Goal: Task Accomplishment & Management: Complete application form

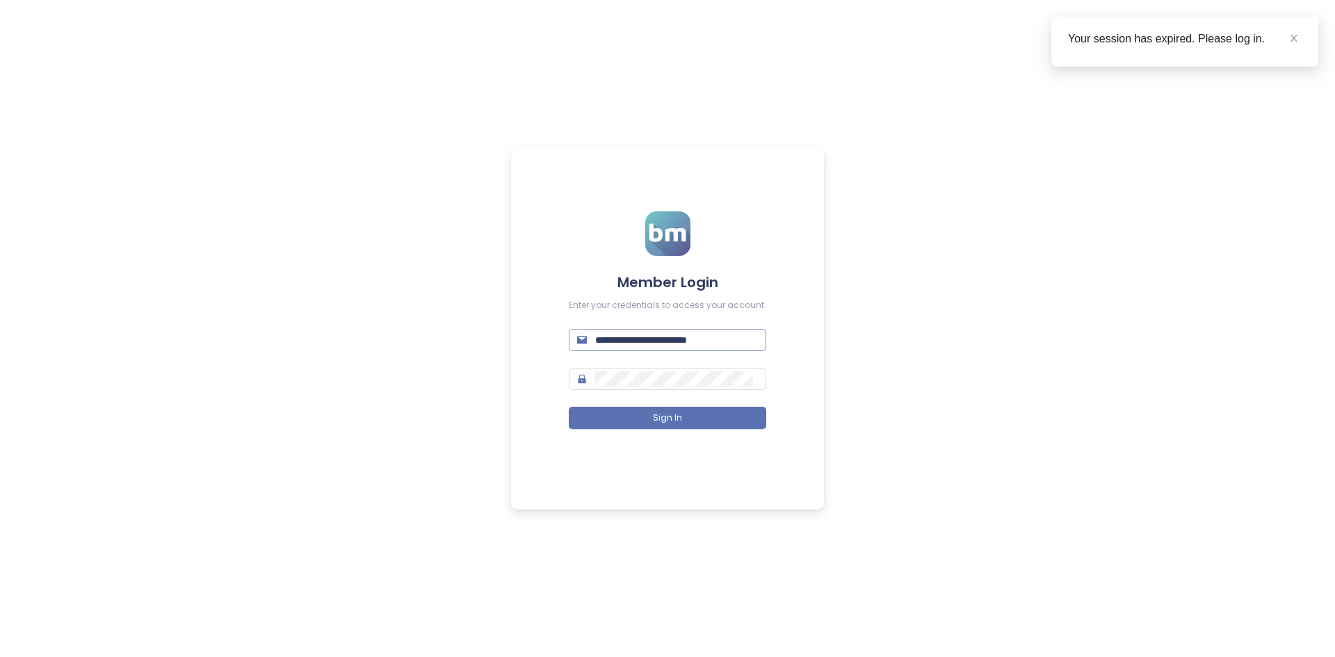
click at [661, 341] on input "**********" at bounding box center [676, 339] width 163 height 15
type input "**********"
click at [643, 421] on button "Sign In" at bounding box center [668, 418] width 198 height 22
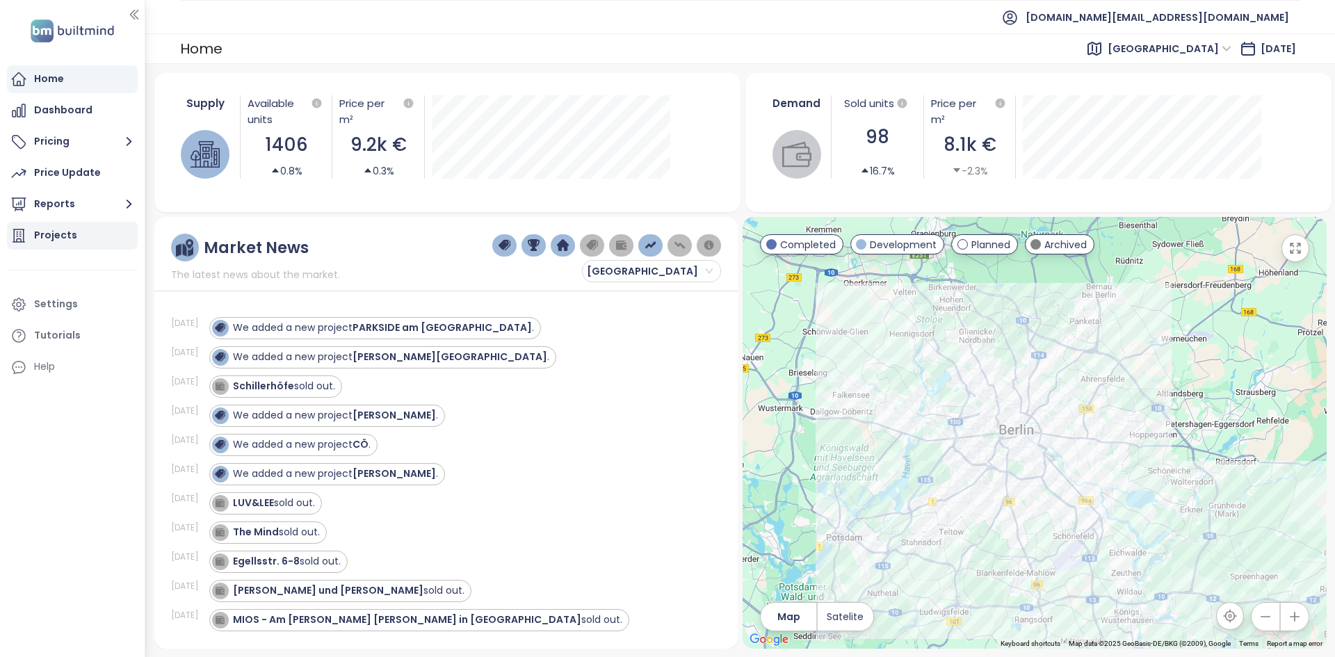
click at [120, 230] on div "Projects" at bounding box center [72, 236] width 131 height 28
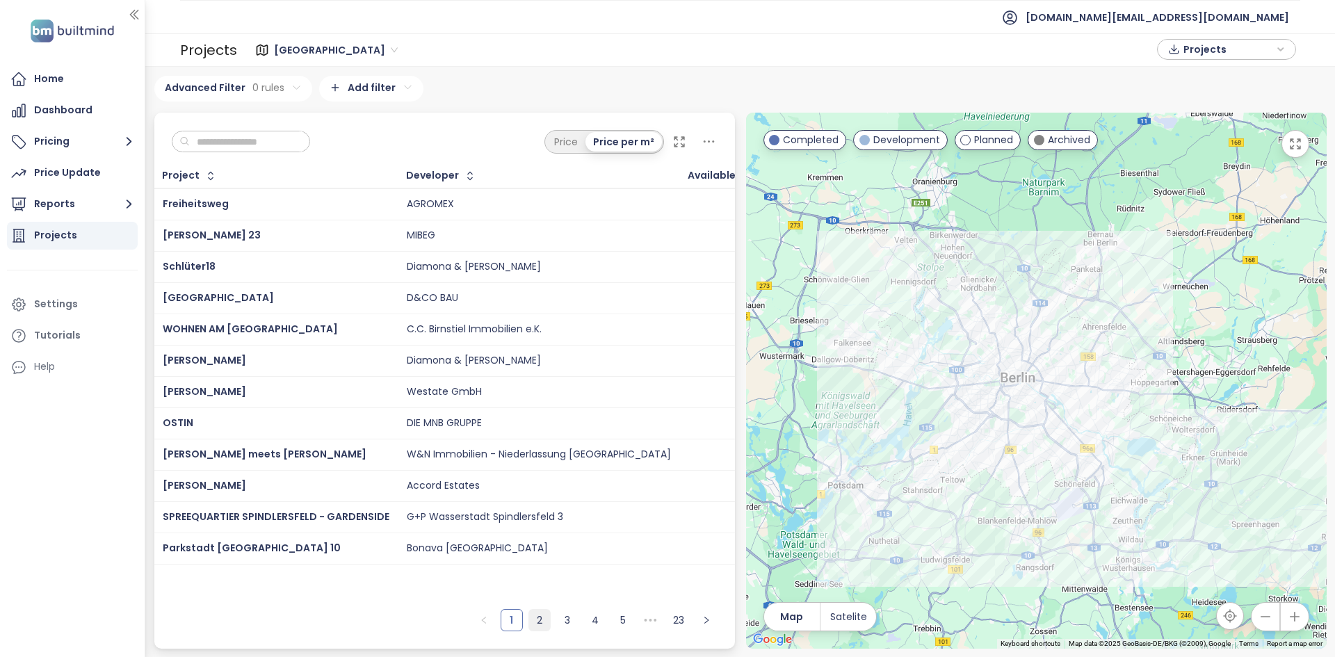
click at [540, 615] on link "2" at bounding box center [539, 620] width 21 height 21
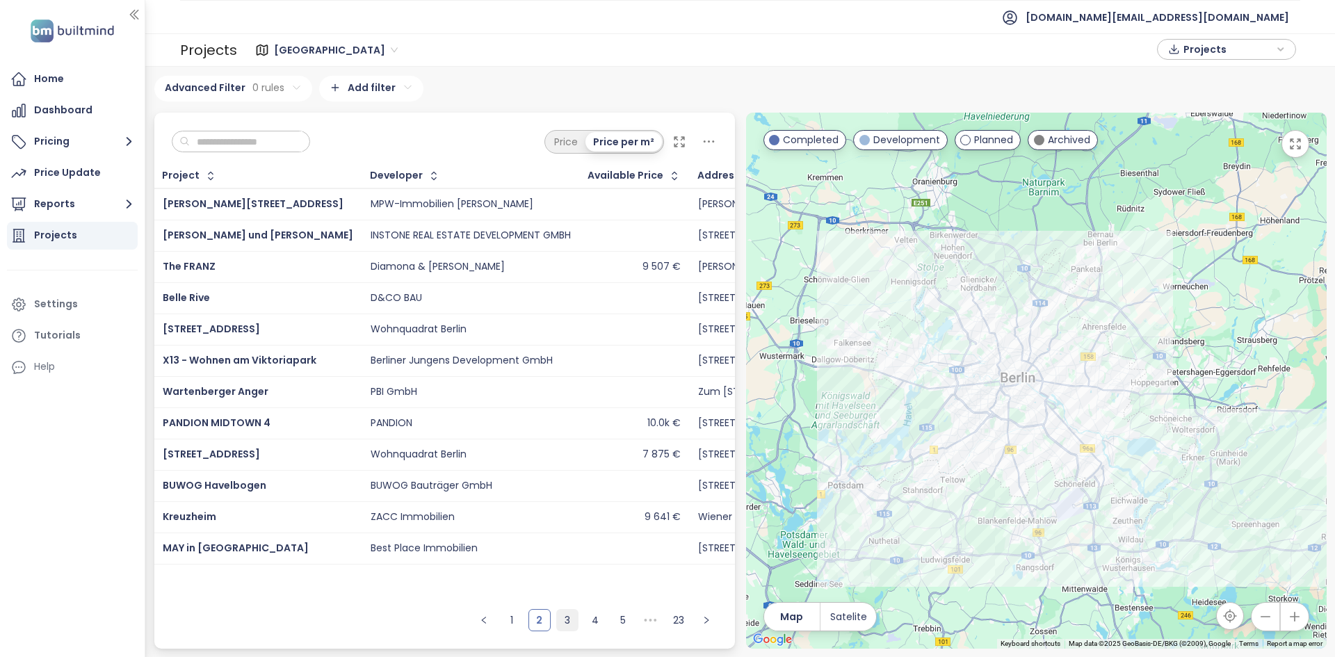
click at [569, 616] on link "3" at bounding box center [567, 620] width 21 height 21
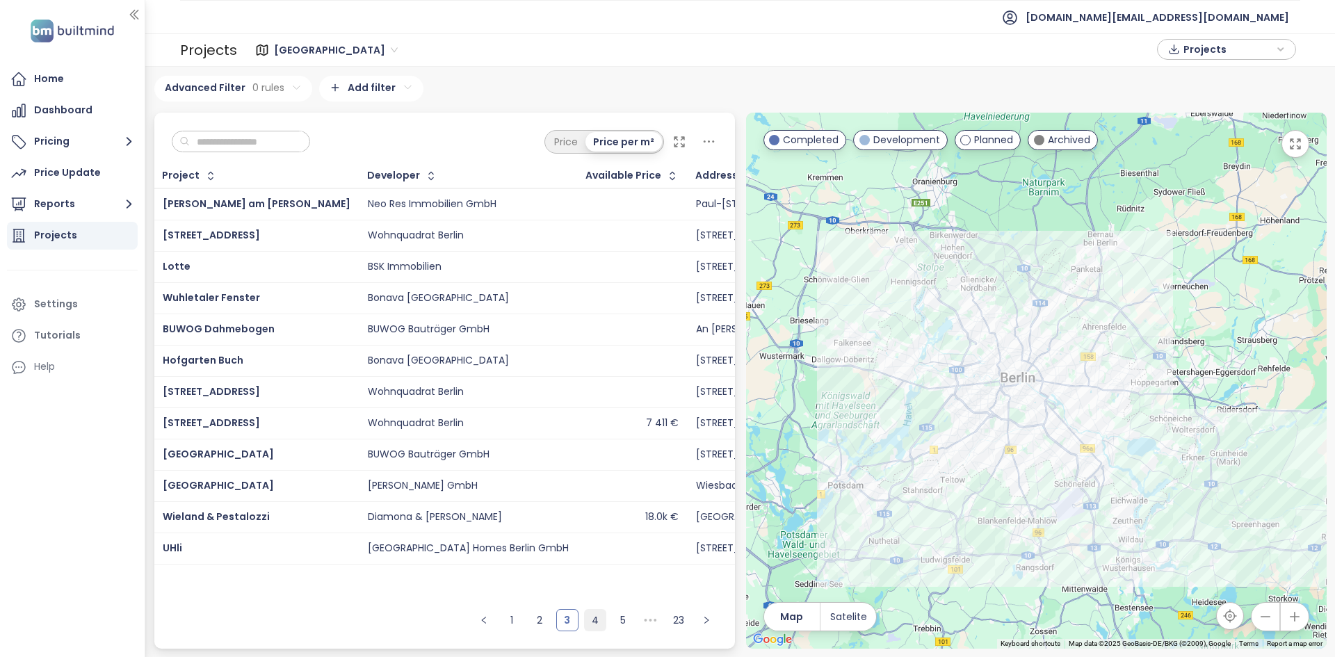
click at [593, 620] on link "4" at bounding box center [595, 620] width 21 height 21
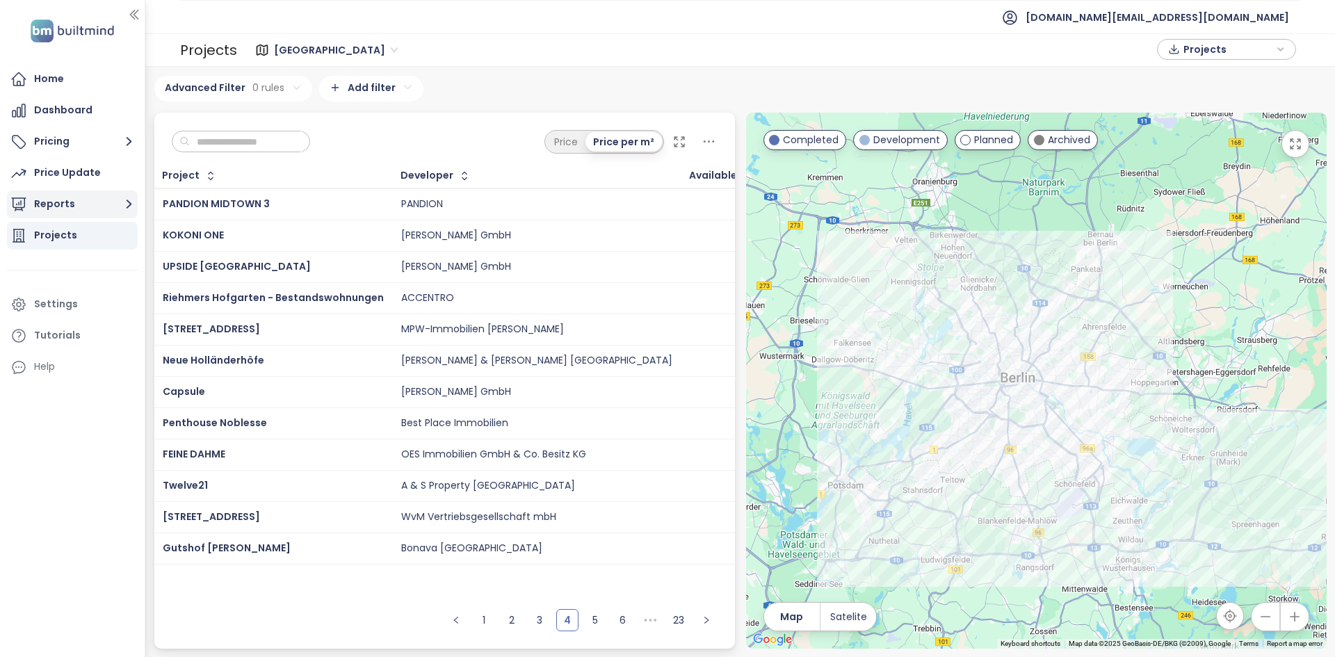
click at [79, 204] on button "Reports" at bounding box center [72, 205] width 131 height 28
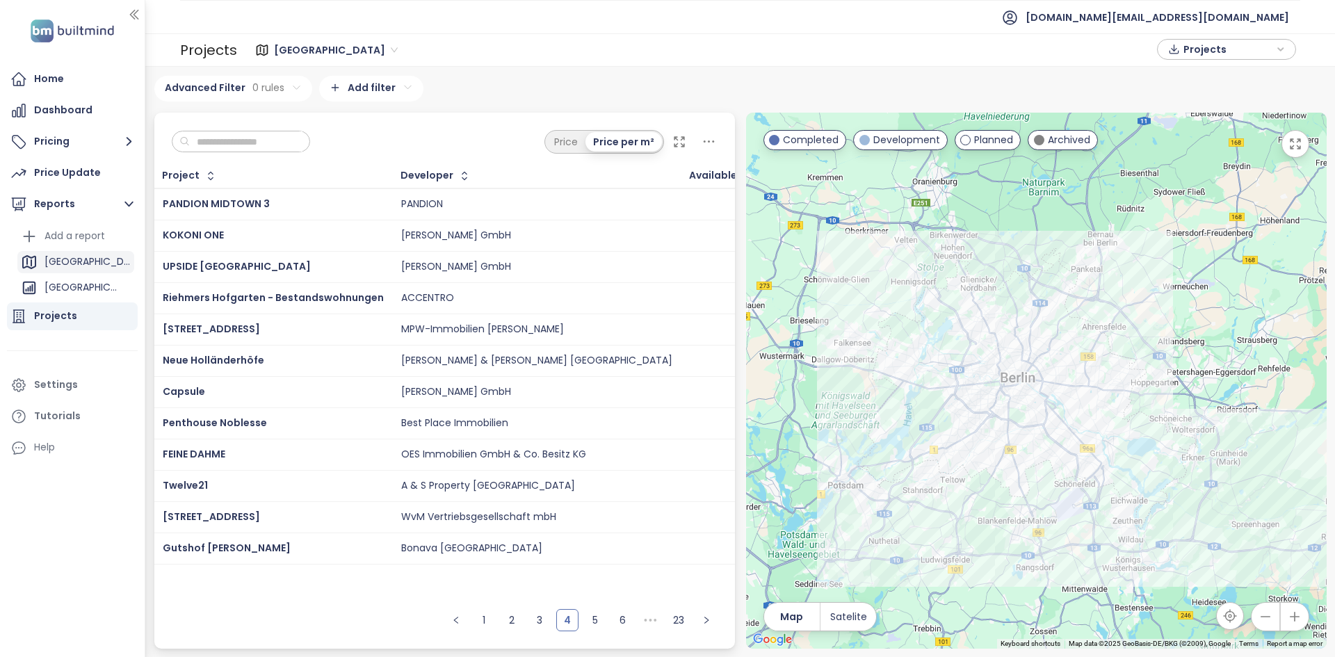
click at [78, 261] on div "Berlin" at bounding box center [75, 262] width 117 height 22
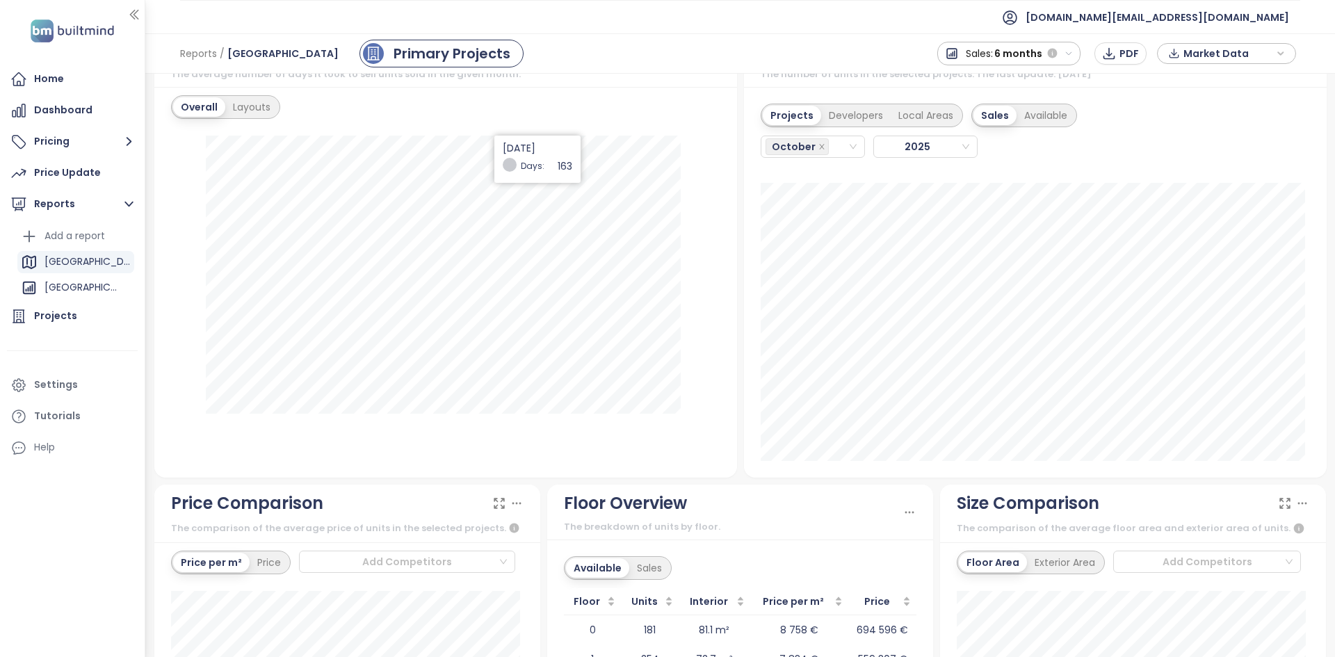
scroll to position [1252, 0]
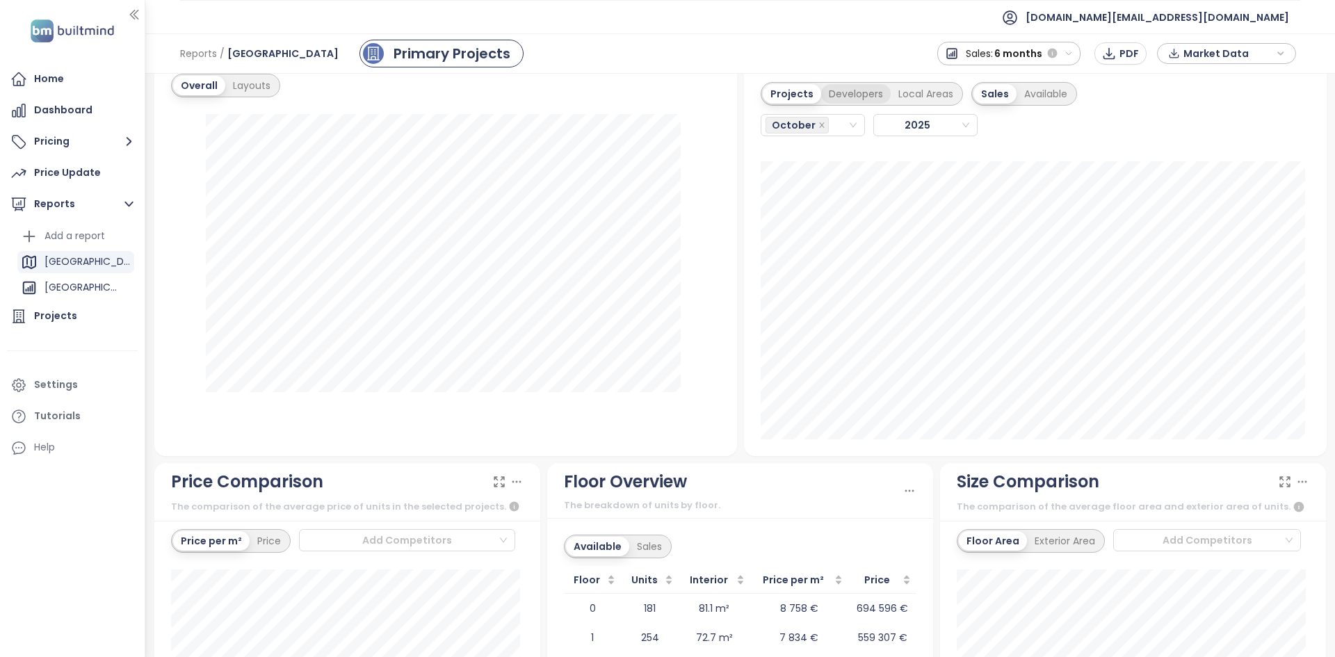
click at [836, 104] on div "Developers" at bounding box center [856, 93] width 70 height 19
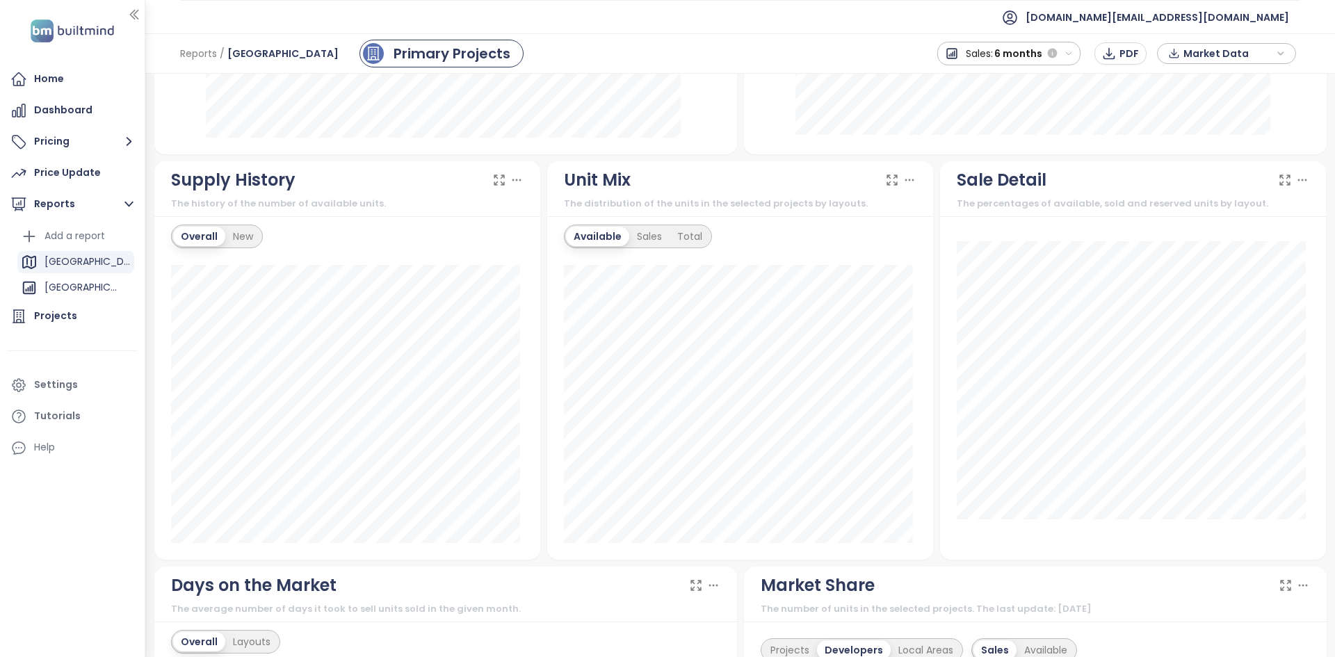
scroll to position [1043, 0]
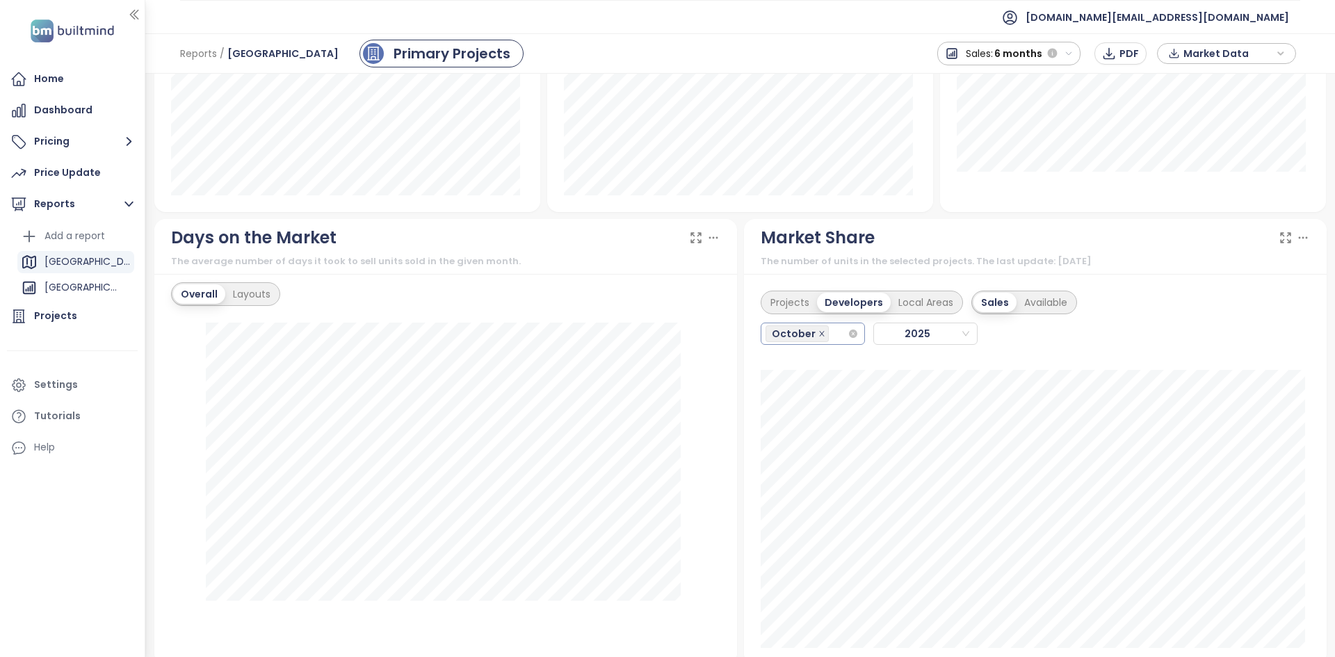
click at [819, 336] on icon "close" at bounding box center [822, 333] width 7 height 7
click at [819, 335] on icon "close" at bounding box center [822, 333] width 7 height 7
click at [919, 335] on span "2025" at bounding box center [923, 333] width 91 height 21
click at [832, 330] on input "search" at bounding box center [833, 333] width 3 height 17
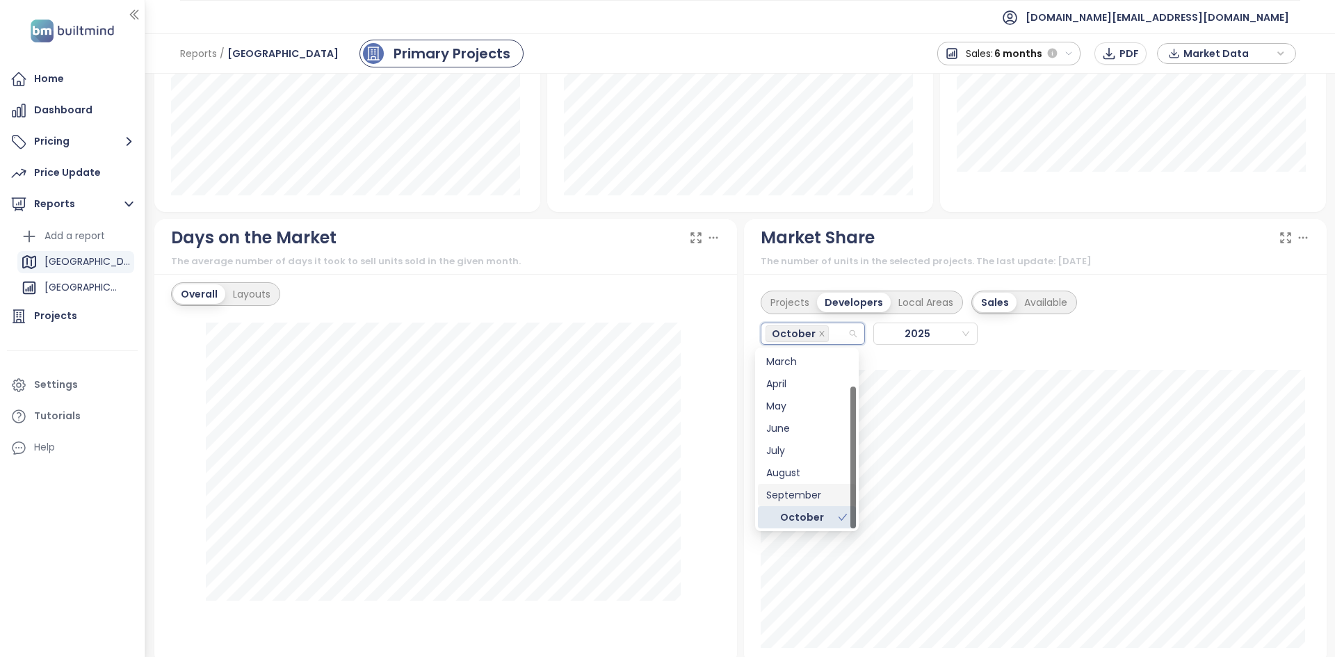
click at [814, 492] on div "September" at bounding box center [806, 495] width 81 height 15
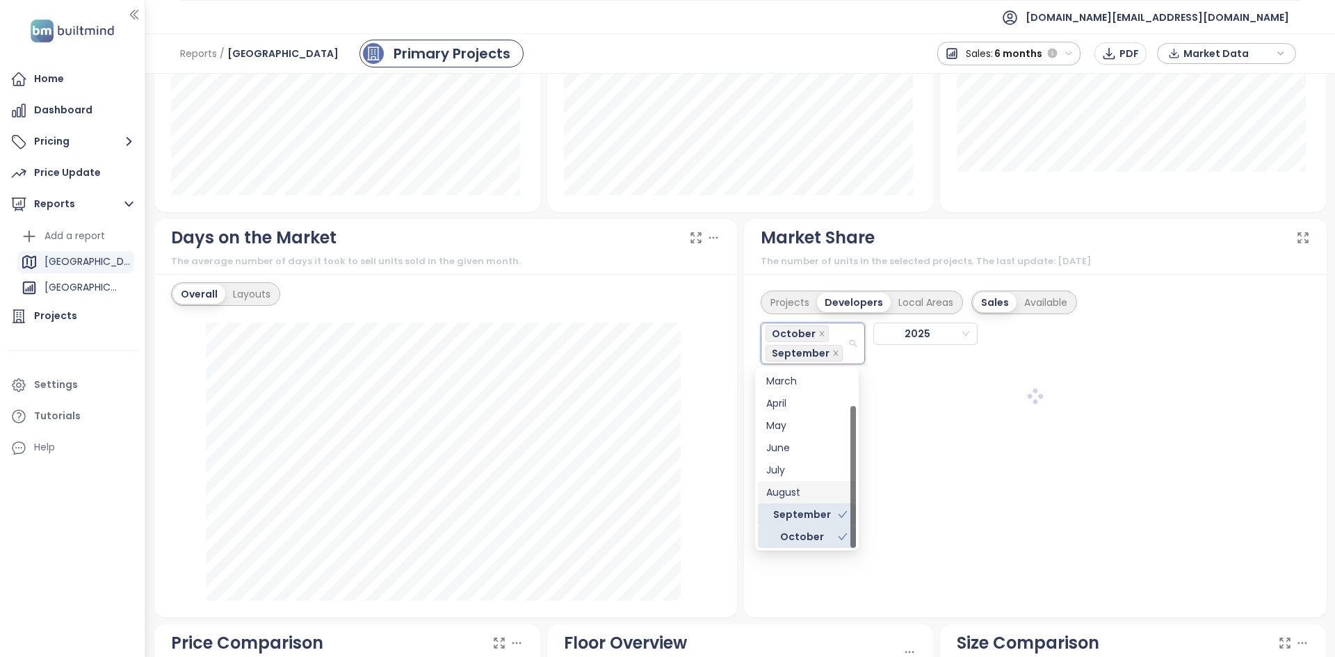
drag, startPoint x: 798, startPoint y: 483, endPoint x: 797, endPoint y: 476, distance: 7.7
click at [798, 484] on div "August" at bounding box center [807, 492] width 98 height 22
click at [797, 490] on div "July" at bounding box center [806, 489] width 81 height 15
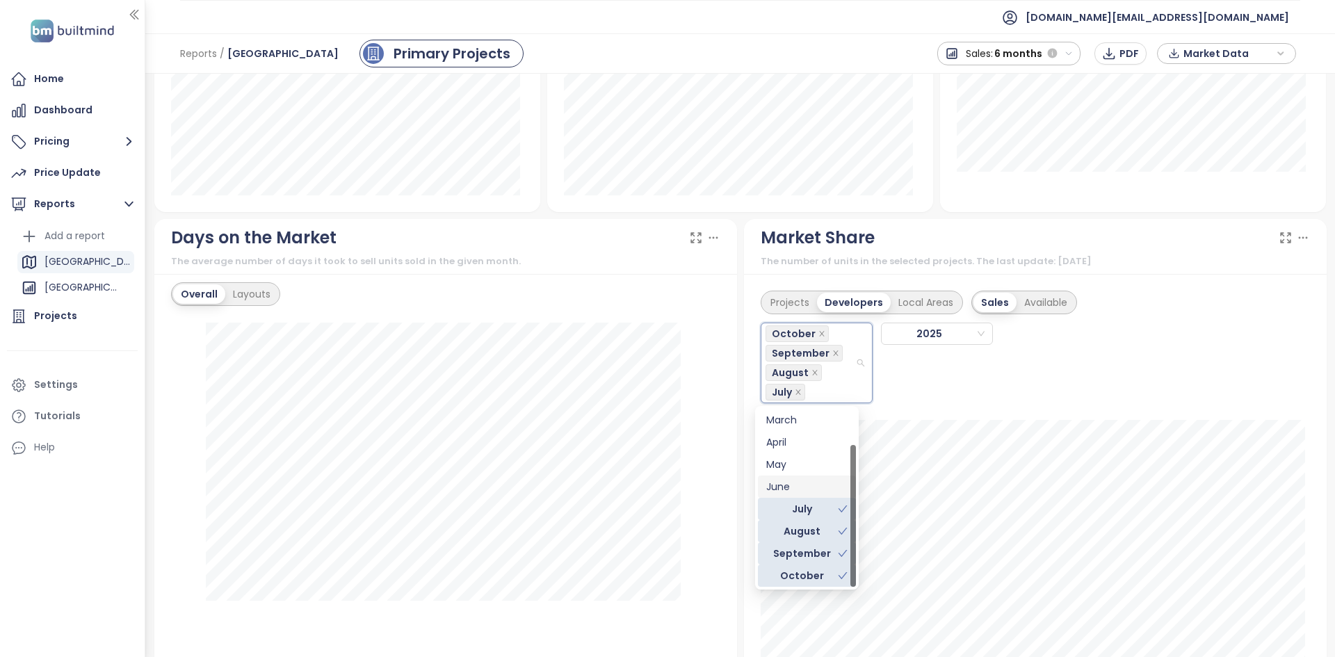
click at [796, 483] on div "June" at bounding box center [806, 486] width 81 height 15
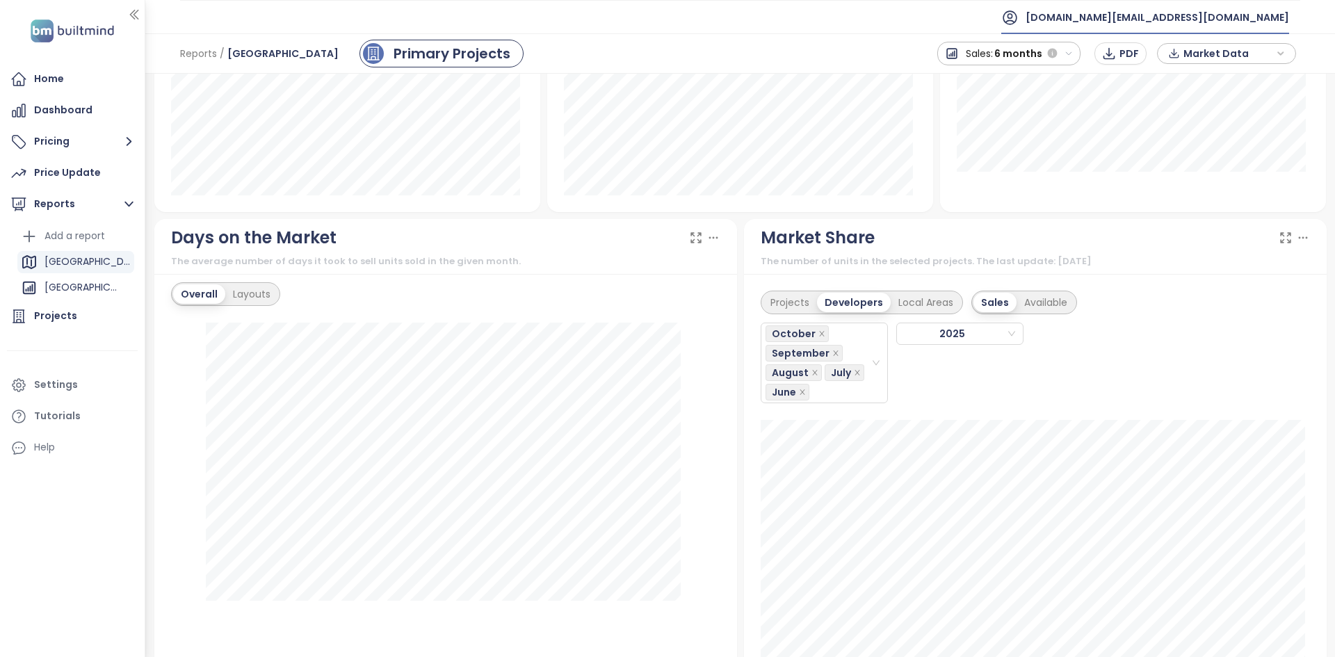
click at [1164, 23] on span "builtmind.de@builtmind.com" at bounding box center [1158, 17] width 264 height 33
click at [1172, 58] on li "Log out" at bounding box center [1204, 56] width 166 height 28
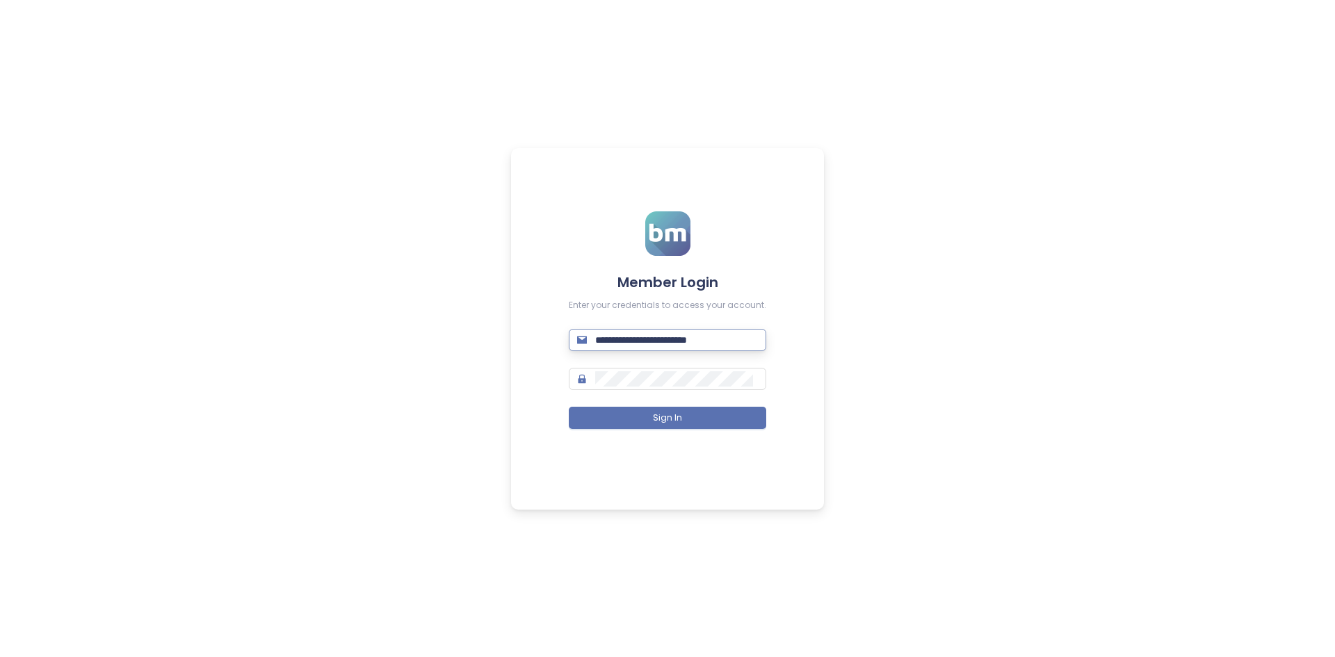
click at [730, 341] on input "**********" at bounding box center [676, 339] width 163 height 15
type input "**********"
click at [692, 441] on form "**********" at bounding box center [668, 328] width 198 height 234
click at [677, 428] on button "Sign In" at bounding box center [668, 418] width 198 height 22
click at [673, 424] on span "Sign In" at bounding box center [674, 418] width 29 height 13
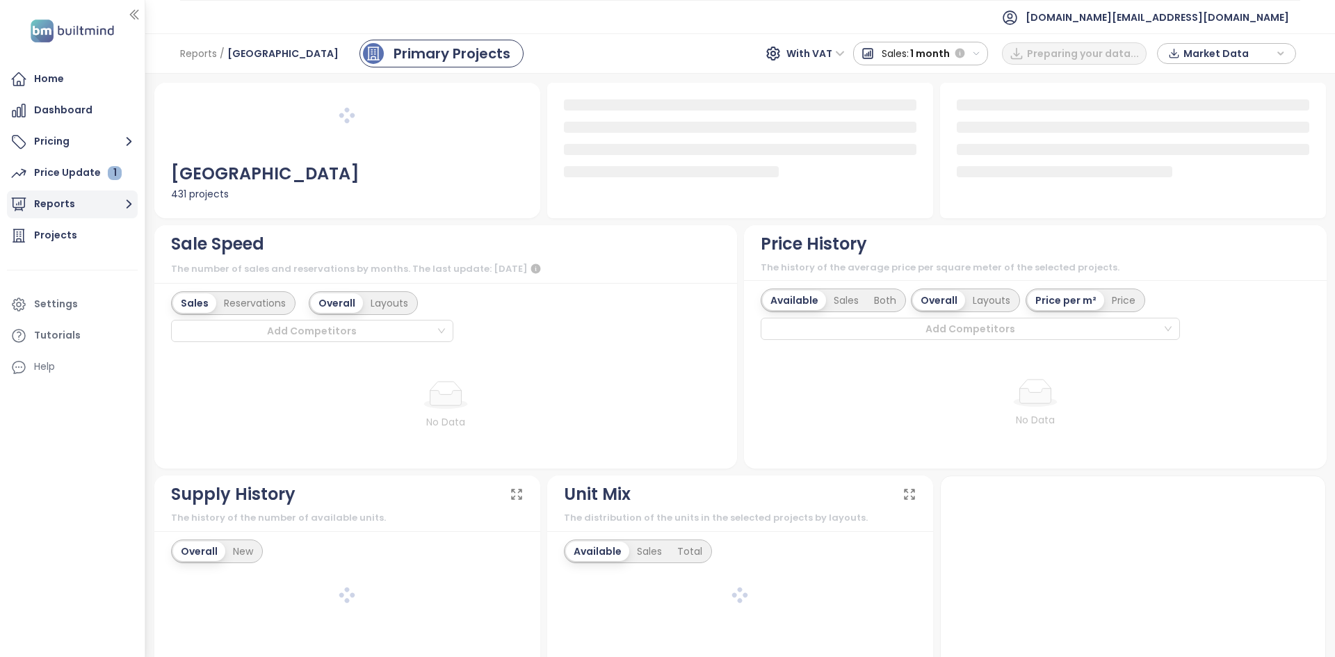
click at [129, 207] on icon "button" at bounding box center [130, 204] width 6 height 9
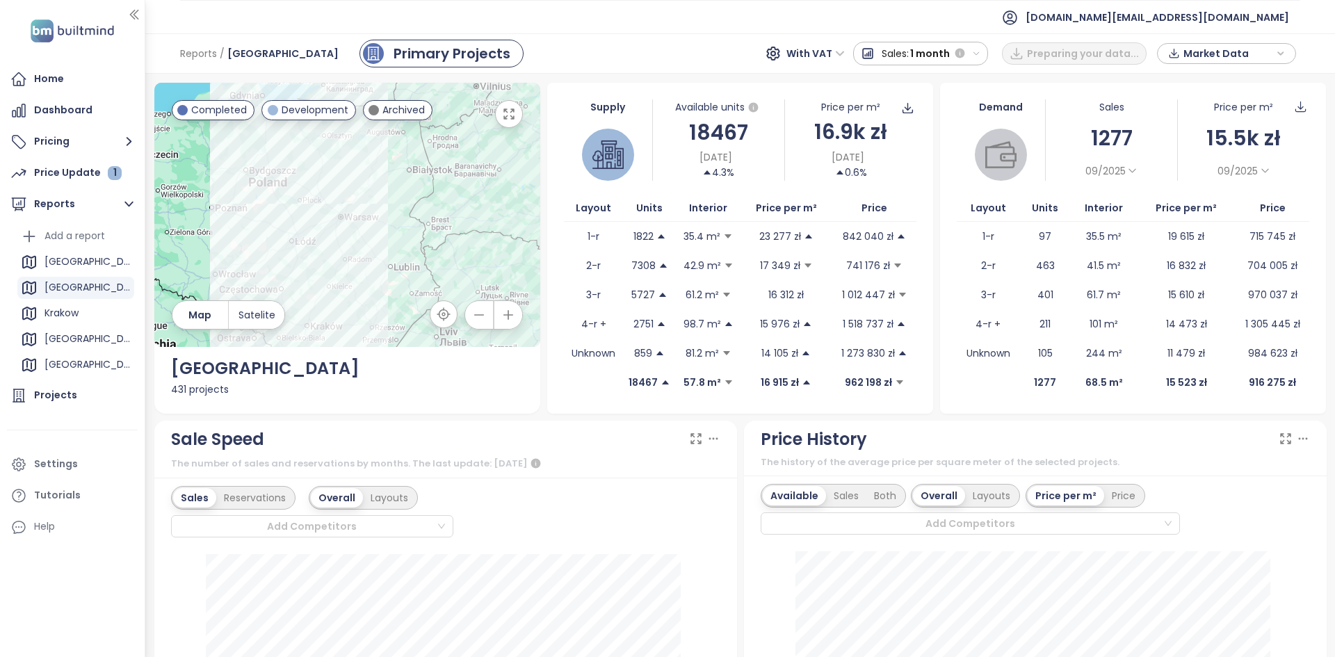
click at [625, 427] on div "Sale Speed" at bounding box center [445, 439] width 549 height 26
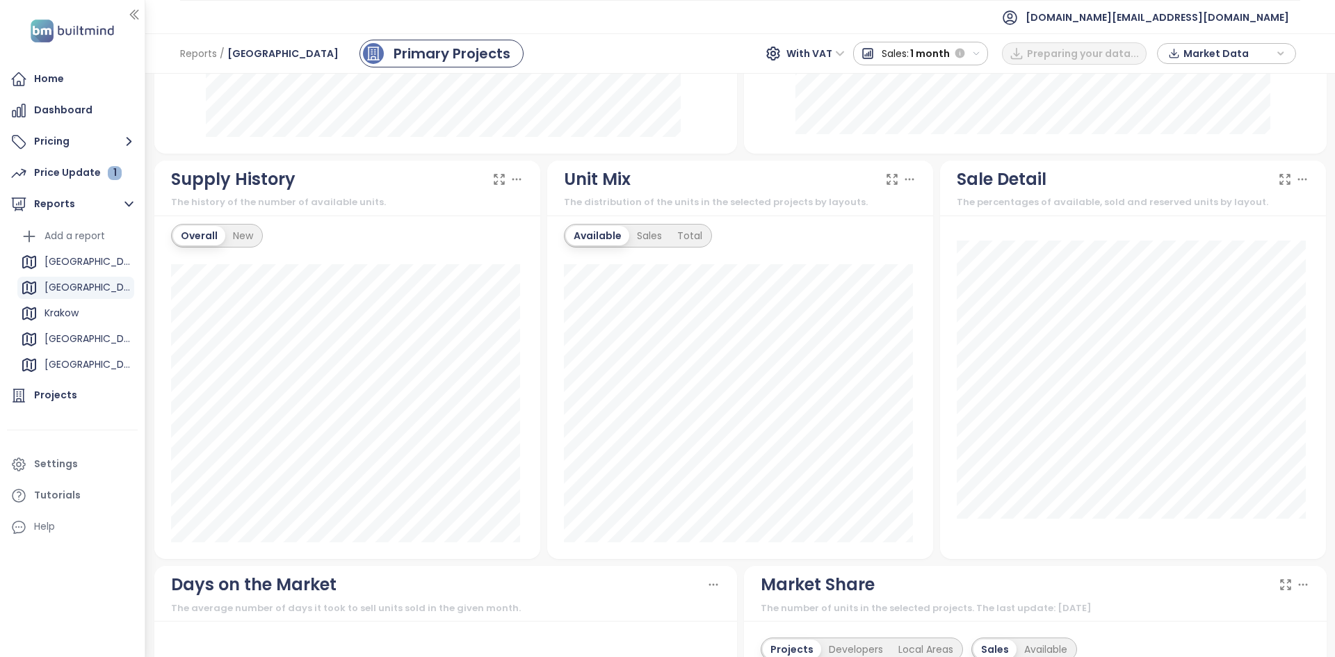
scroll to position [1043, 0]
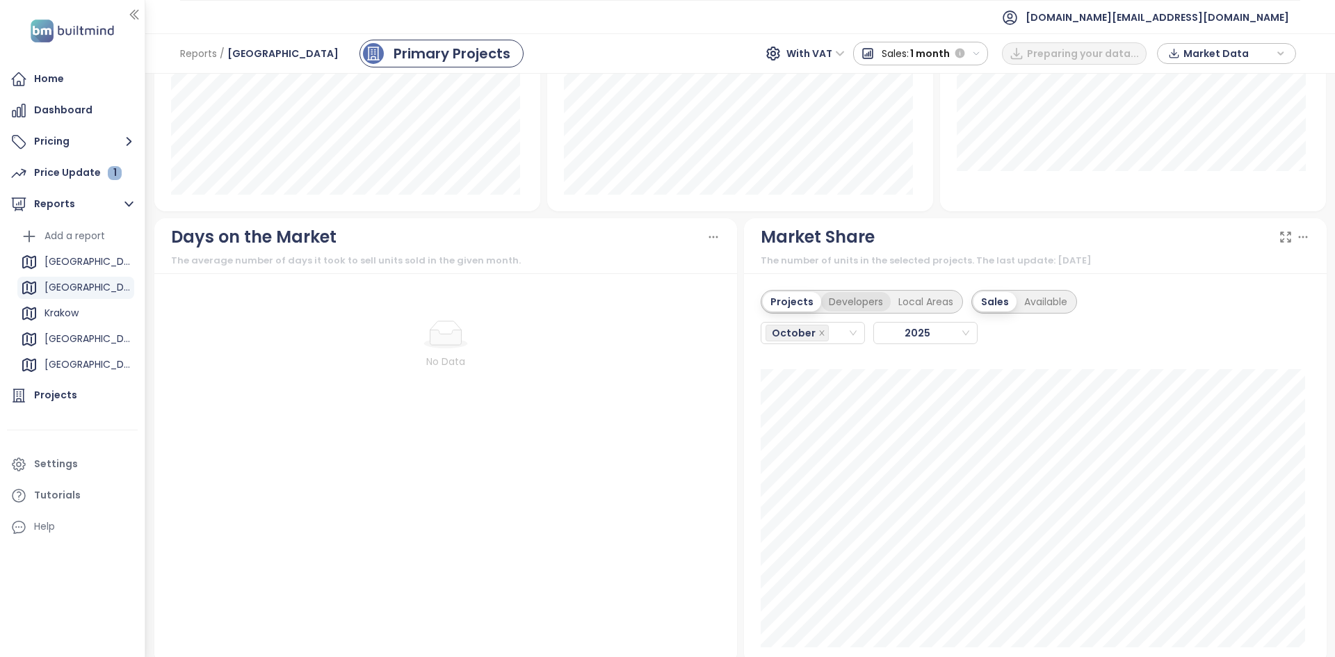
click at [840, 309] on div "Developers" at bounding box center [856, 301] width 70 height 19
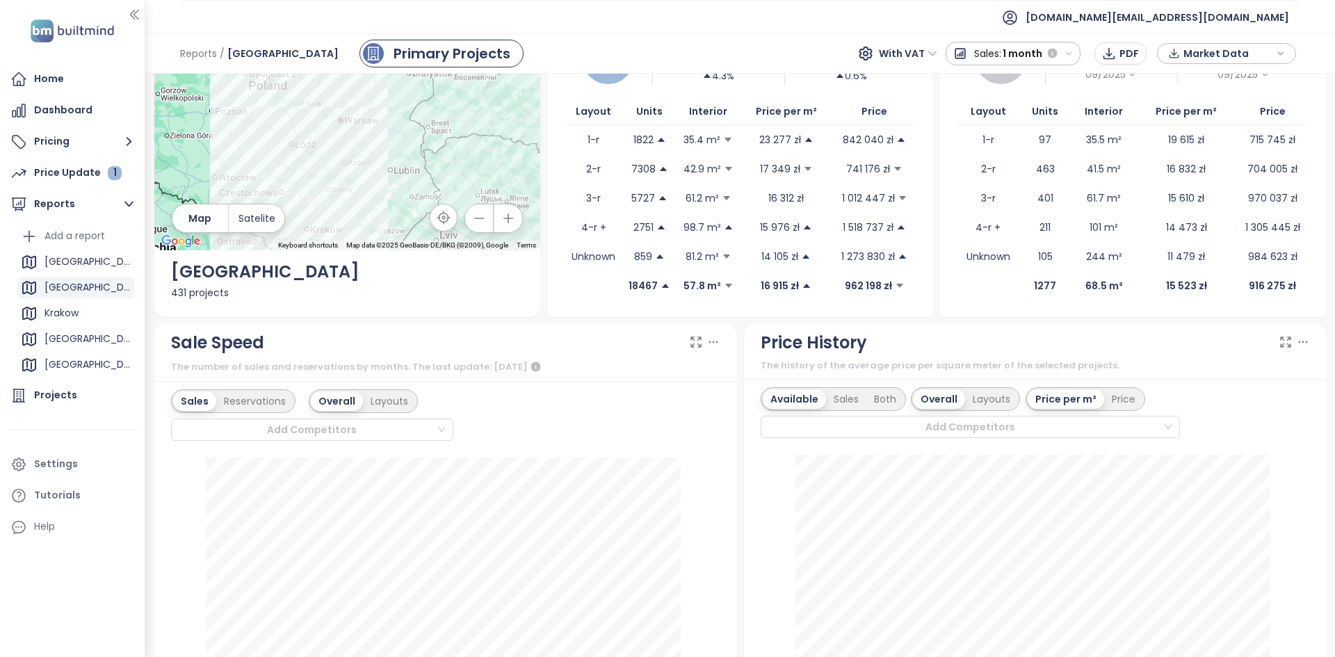
scroll to position [0, 0]
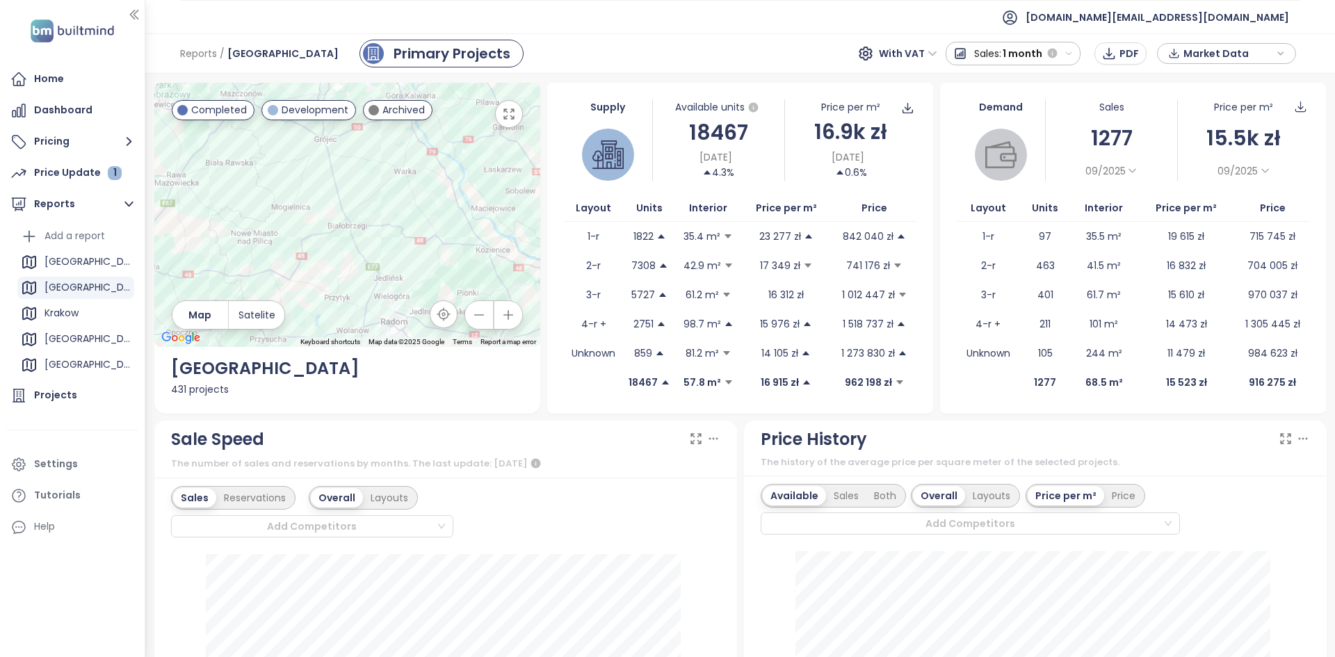
drag, startPoint x: 396, startPoint y: 328, endPoint x: 398, endPoint y: 367, distance: 39.0
click at [398, 366] on div "← Move left → Move right ↑ Move up ↓ Move down + Zoom in - Zoom out Home Jump l…" at bounding box center [347, 248] width 386 height 331
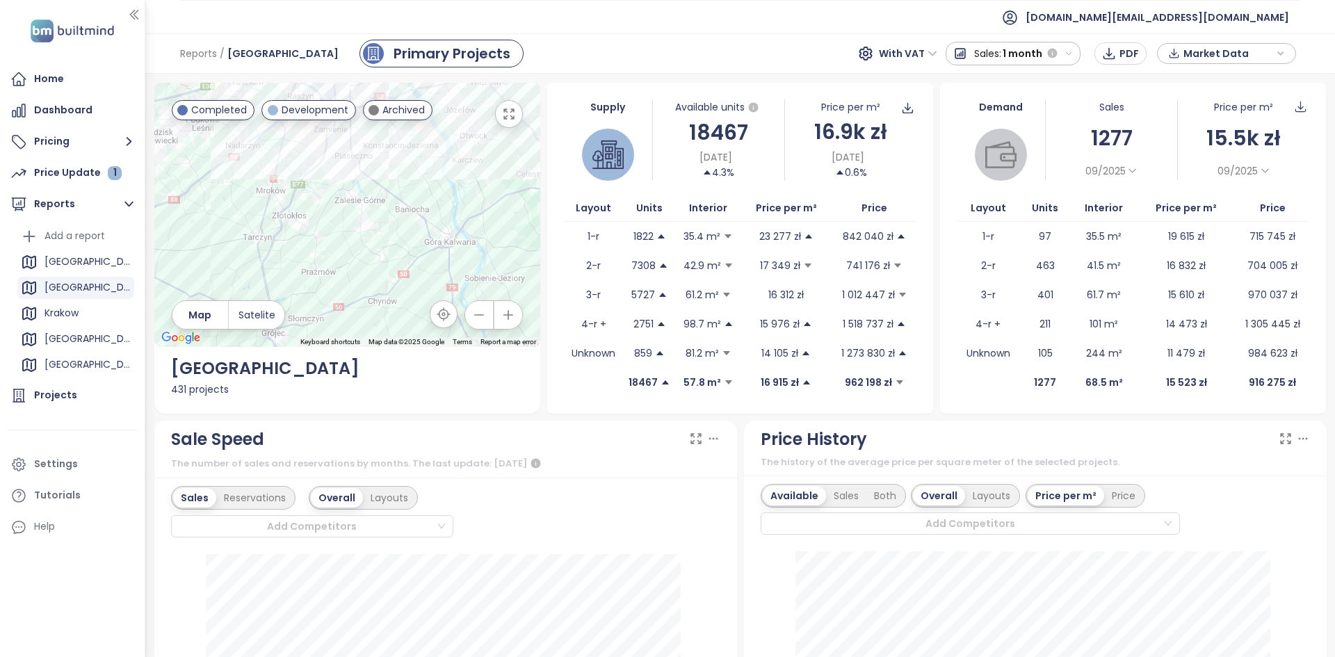
drag, startPoint x: 365, startPoint y: 284, endPoint x: 355, endPoint y: 358, distance: 75.1
click at [355, 358] on div "← Move left → Move right ↑ Move up ↓ Move down + Zoom in - Zoom out Home Jump l…" at bounding box center [347, 248] width 386 height 331
click at [67, 231] on div "Add a report" at bounding box center [75, 235] width 61 height 17
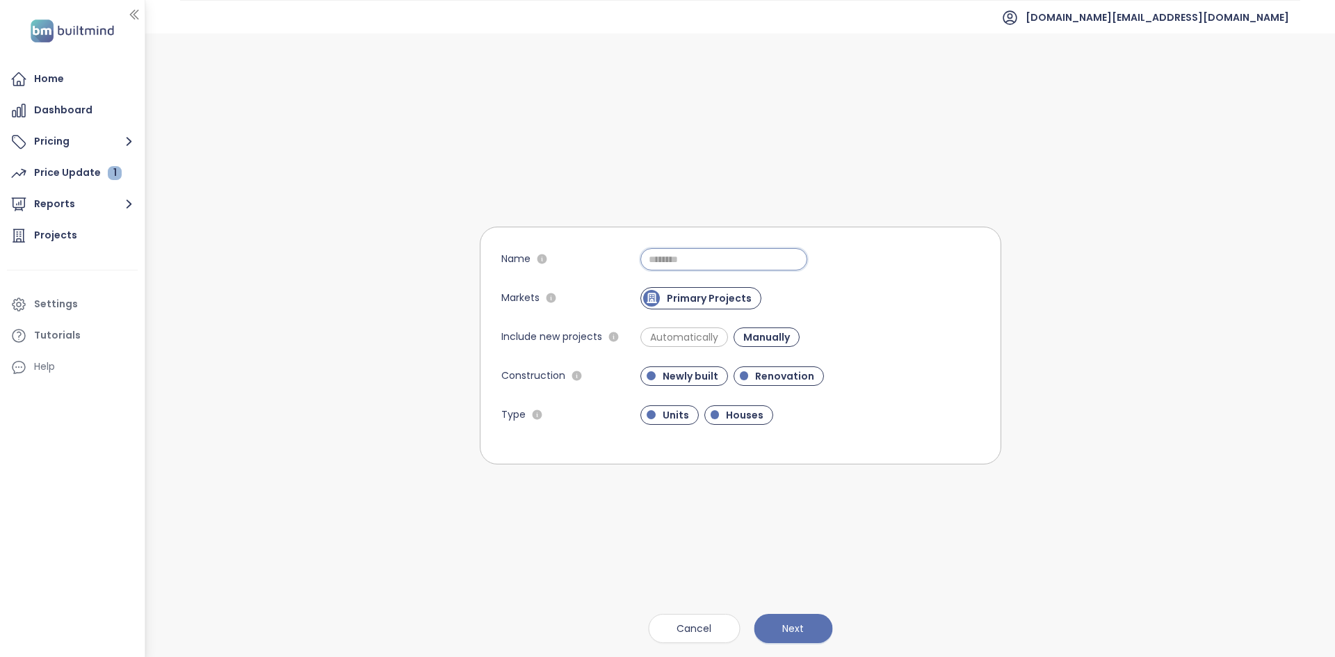
click at [701, 266] on input "Name" at bounding box center [724, 259] width 167 height 22
type input "**********"
click at [819, 620] on button "Next" at bounding box center [793, 628] width 79 height 29
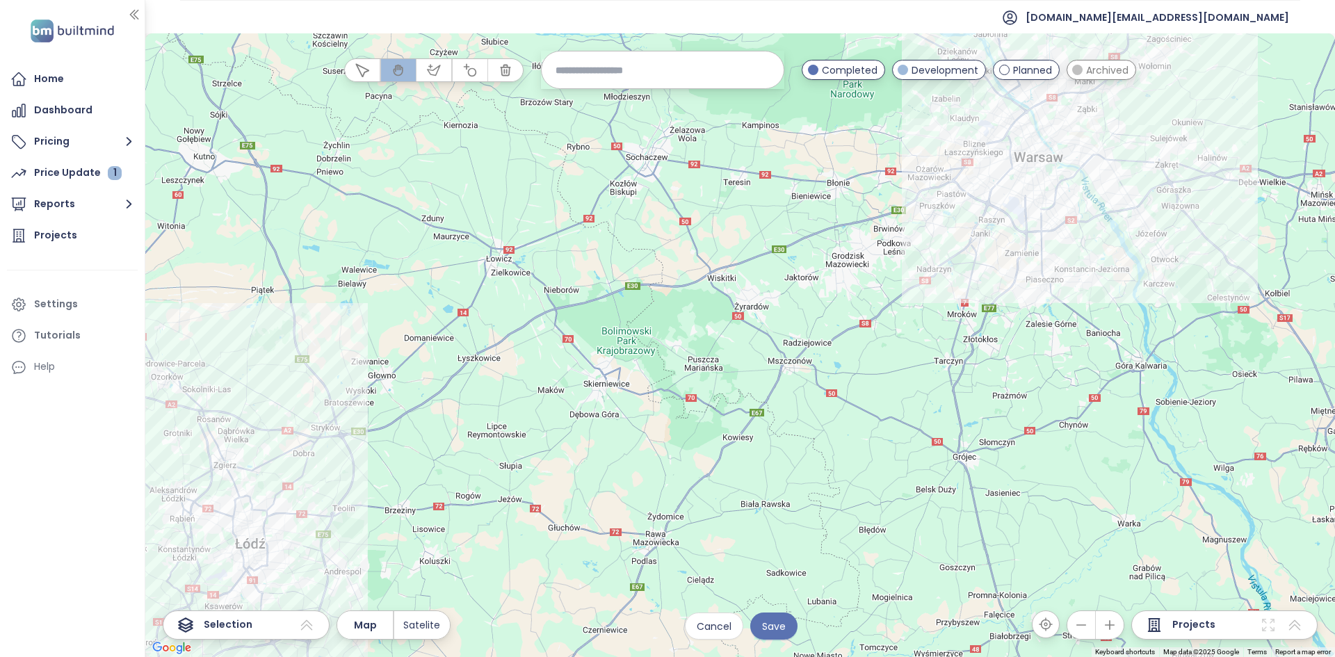
drag, startPoint x: 1119, startPoint y: 244, endPoint x: 444, endPoint y: 440, distance: 703.2
click at [444, 440] on div at bounding box center [740, 345] width 1190 height 624
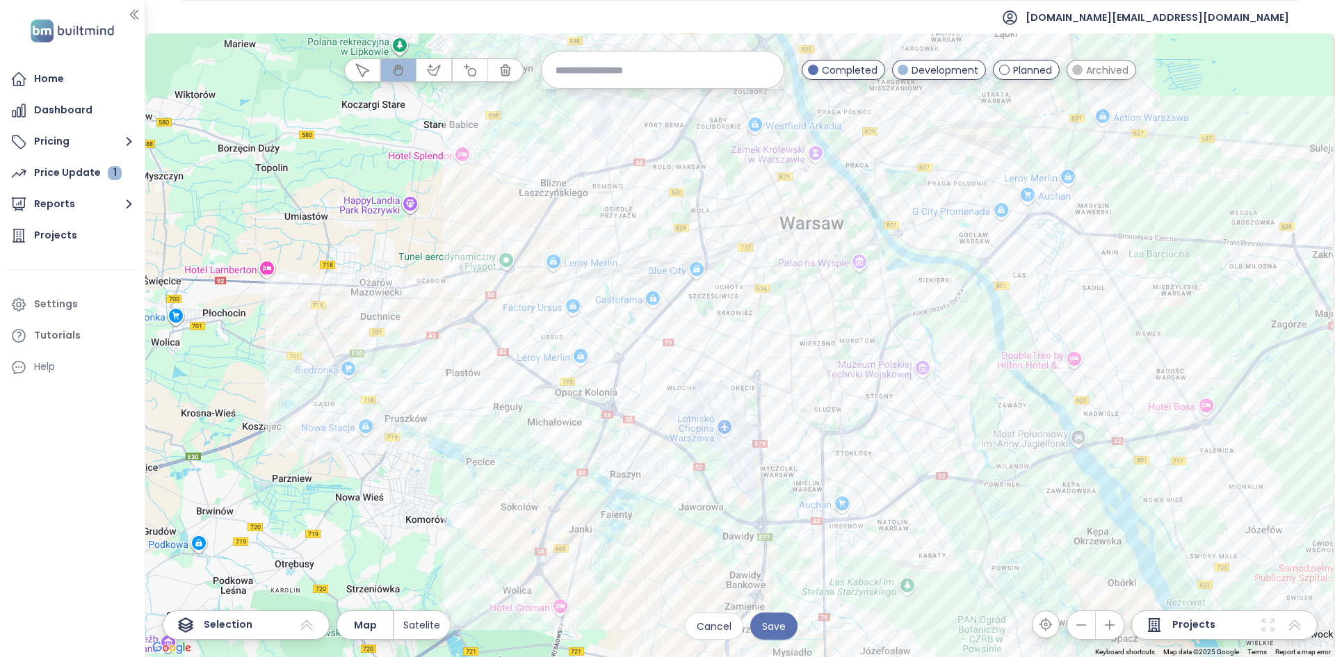
drag, startPoint x: 1236, startPoint y: 198, endPoint x: 807, endPoint y: 250, distance: 432.3
click at [816, 250] on div at bounding box center [740, 345] width 1190 height 624
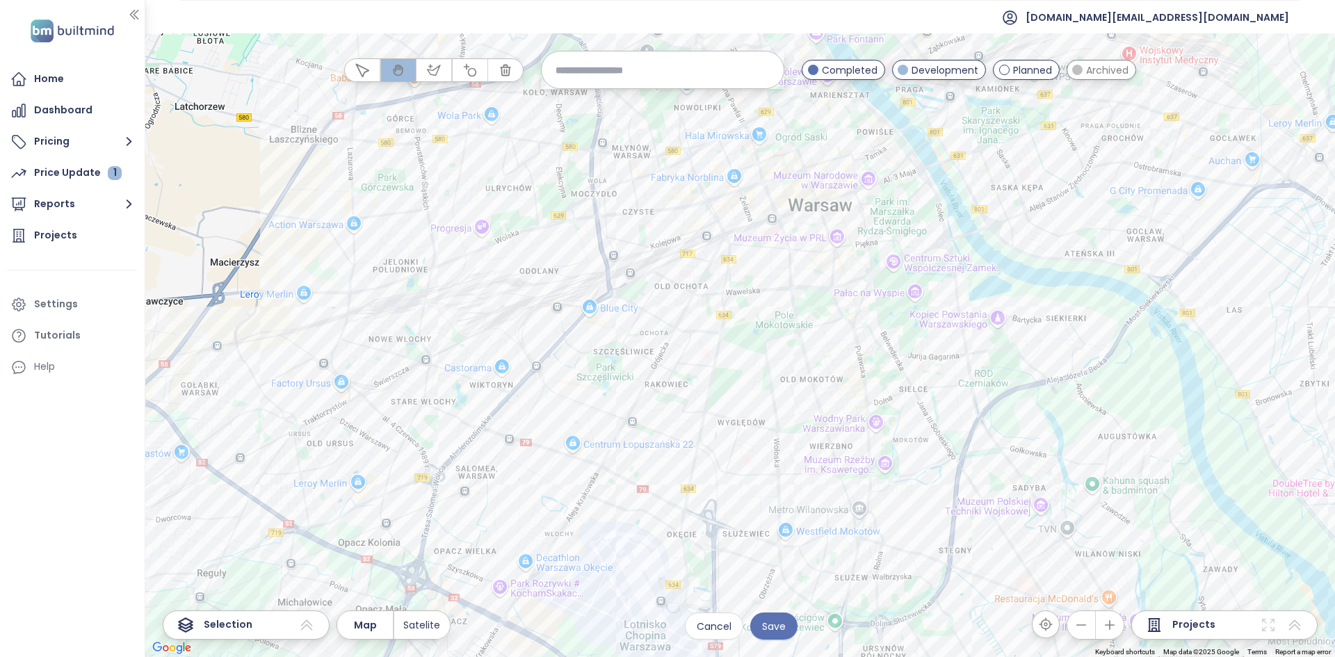
click at [1210, 644] on div at bounding box center [740, 345] width 1190 height 624
click at [1207, 633] on span "Projects" at bounding box center [1194, 625] width 43 height 17
click at [1296, 622] on icon at bounding box center [1295, 625] width 12 height 10
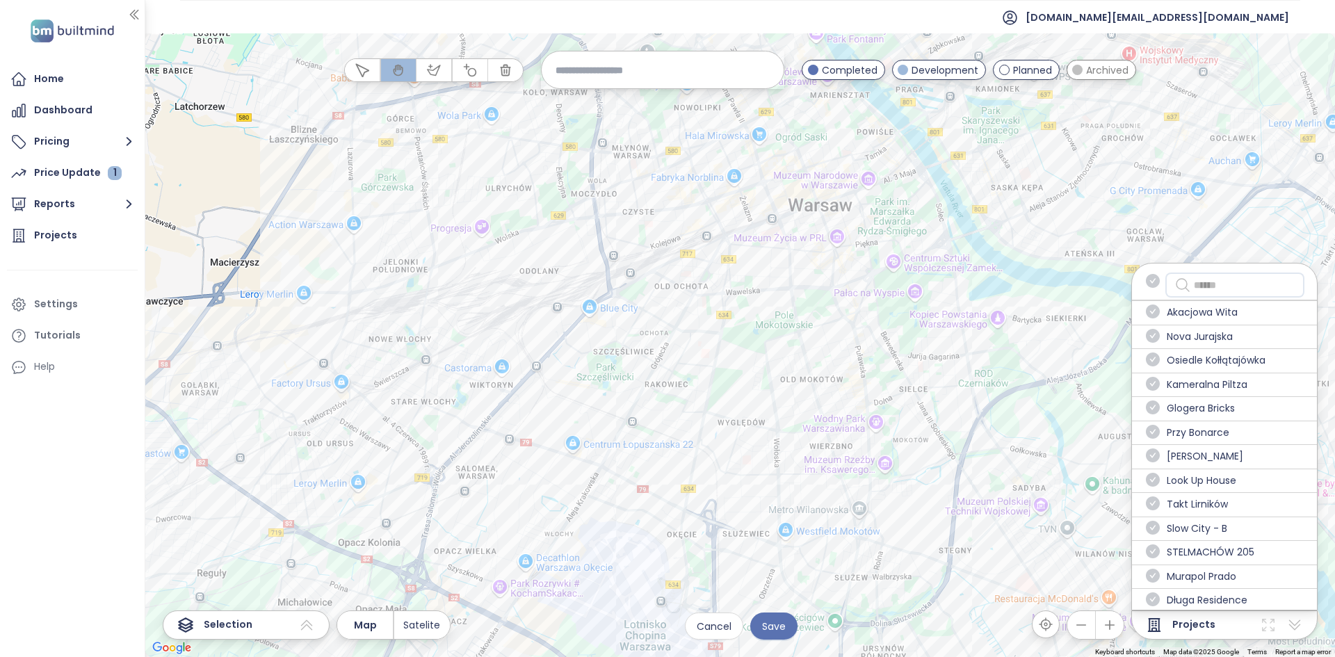
click at [1202, 282] on input "text" at bounding box center [1245, 285] width 102 height 17
type input "*"
click at [1273, 622] on icon at bounding box center [1268, 625] width 17 height 17
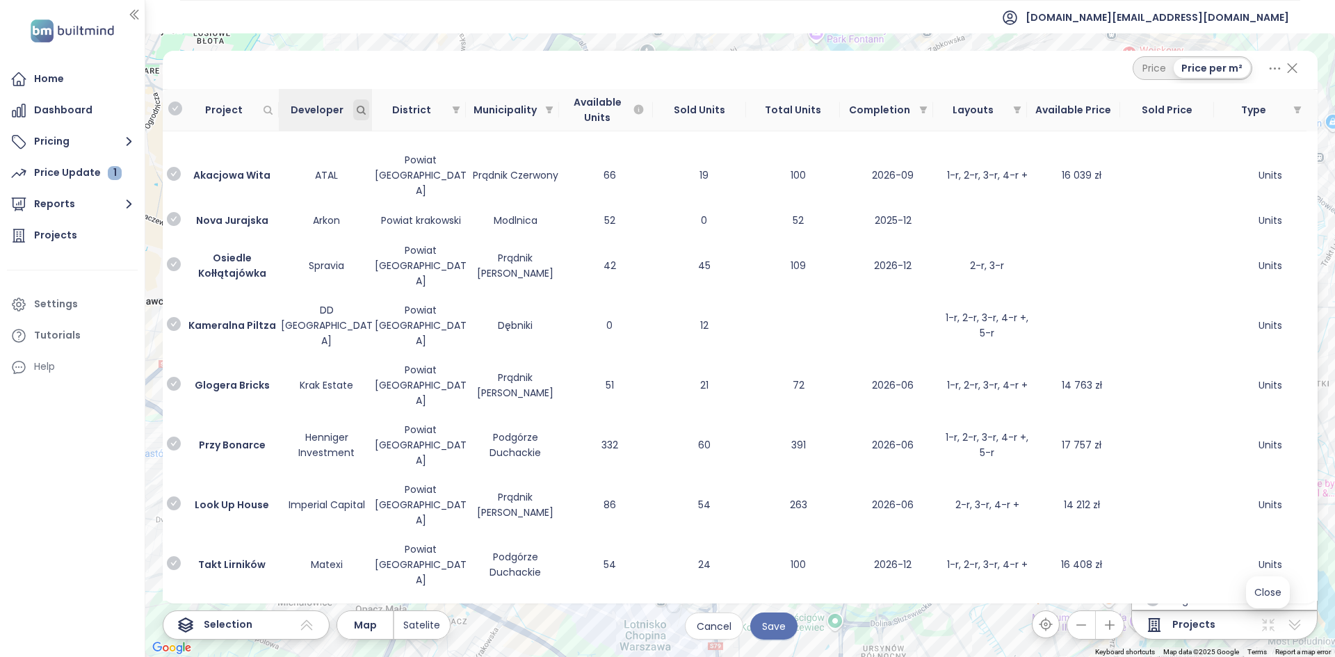
click at [357, 112] on icon "Developer" at bounding box center [361, 110] width 10 height 10
click at [360, 112] on icon "Developer" at bounding box center [361, 110] width 8 height 8
click at [342, 136] on td at bounding box center [327, 138] width 95 height 14
click at [361, 113] on icon "Developer" at bounding box center [361, 110] width 8 height 8
click at [360, 113] on icon "Developer" at bounding box center [361, 110] width 10 height 10
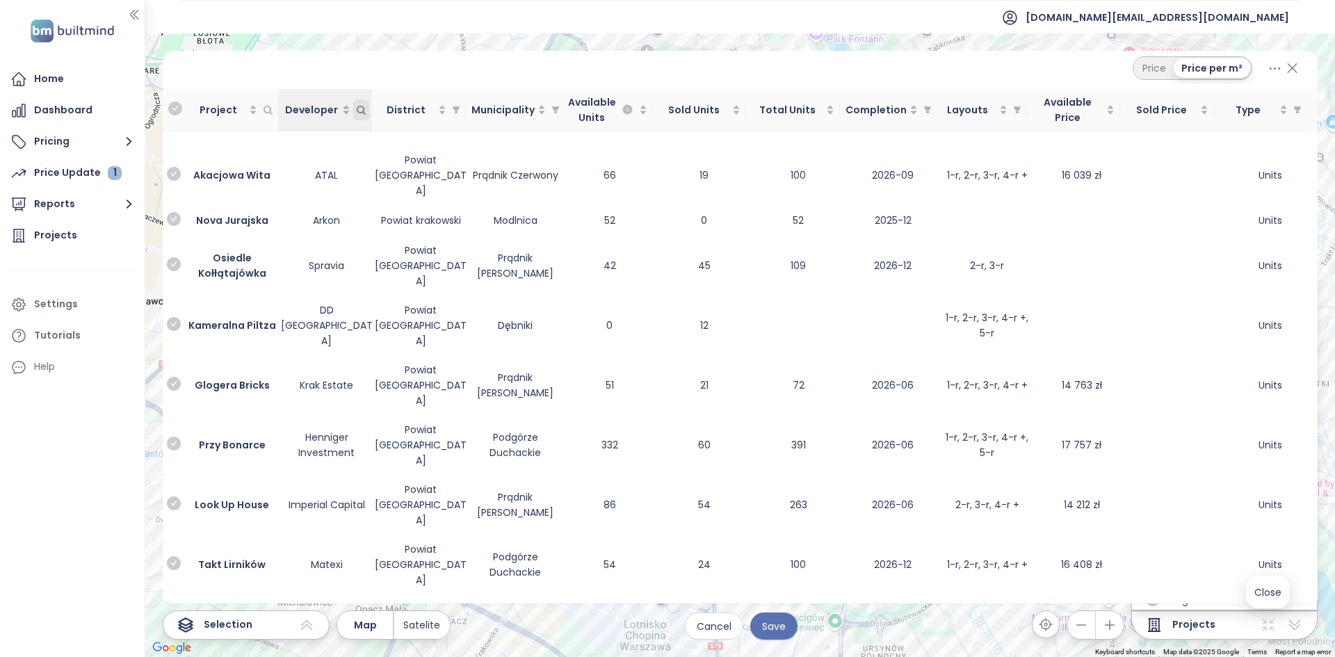
drag, startPoint x: 359, startPoint y: 111, endPoint x: 359, endPoint y: 118, distance: 7.7
click at [359, 111] on icon "Developer" at bounding box center [361, 110] width 10 height 10
click at [351, 139] on div "Search" at bounding box center [300, 138] width 132 height 22
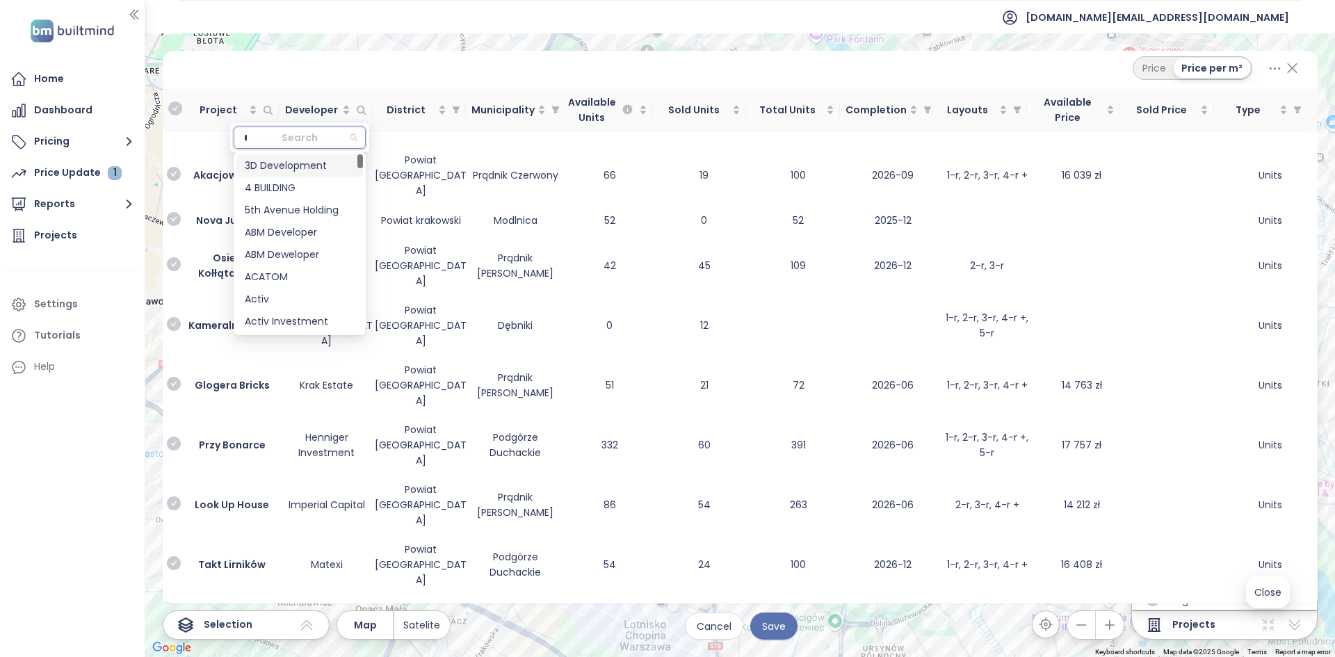
type input "***"
click at [320, 210] on div "Dom Development" at bounding box center [300, 209] width 110 height 15
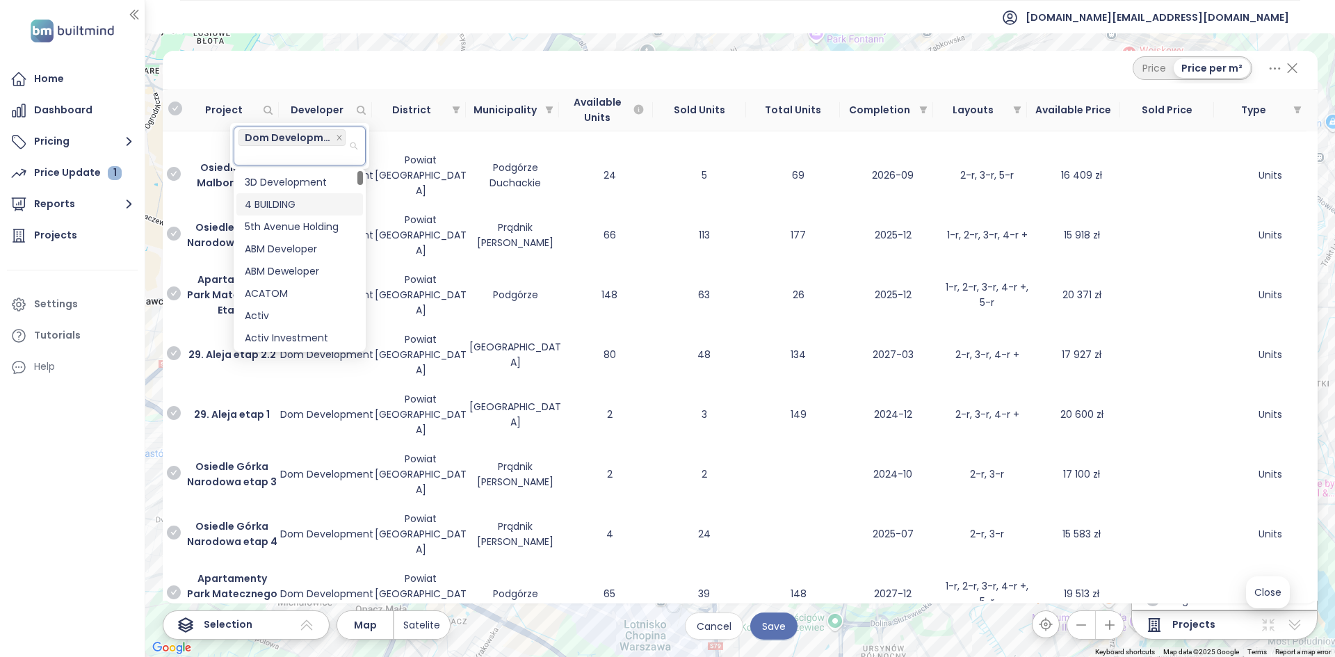
click at [395, 62] on div "Price Price per m²" at bounding box center [740, 68] width 1122 height 24
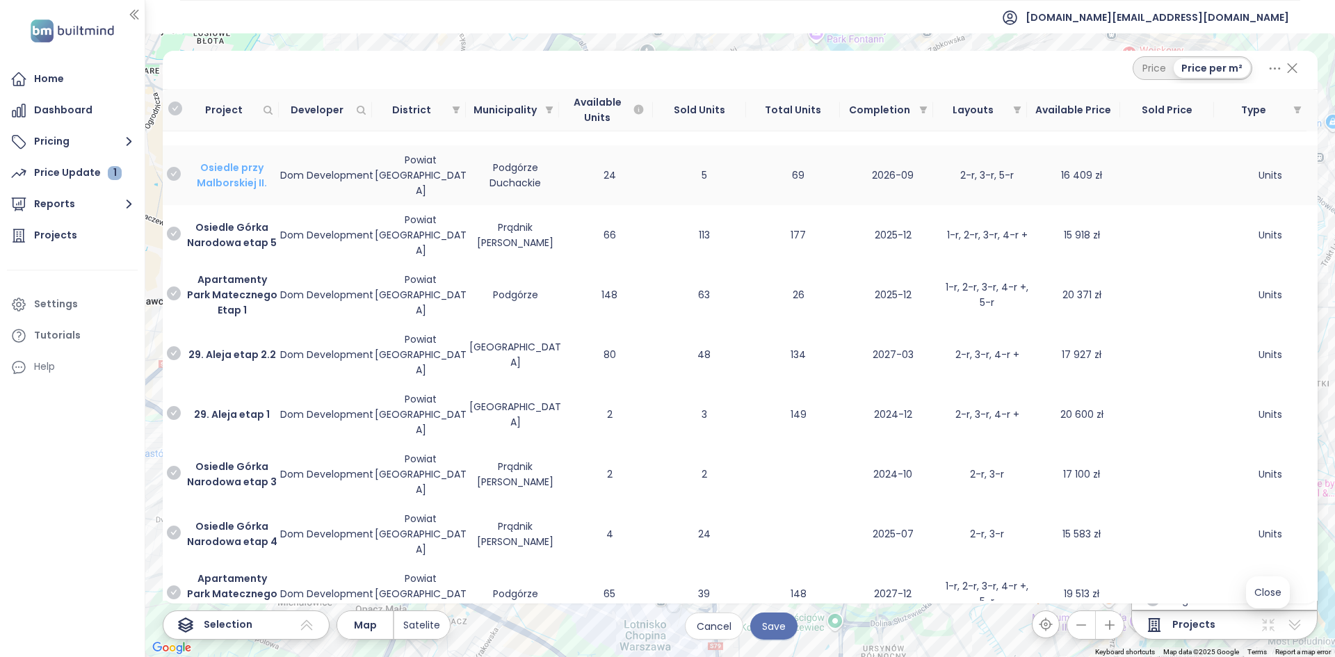
click at [237, 166] on b "Osiedle przy Malborskiej II." at bounding box center [232, 175] width 70 height 29
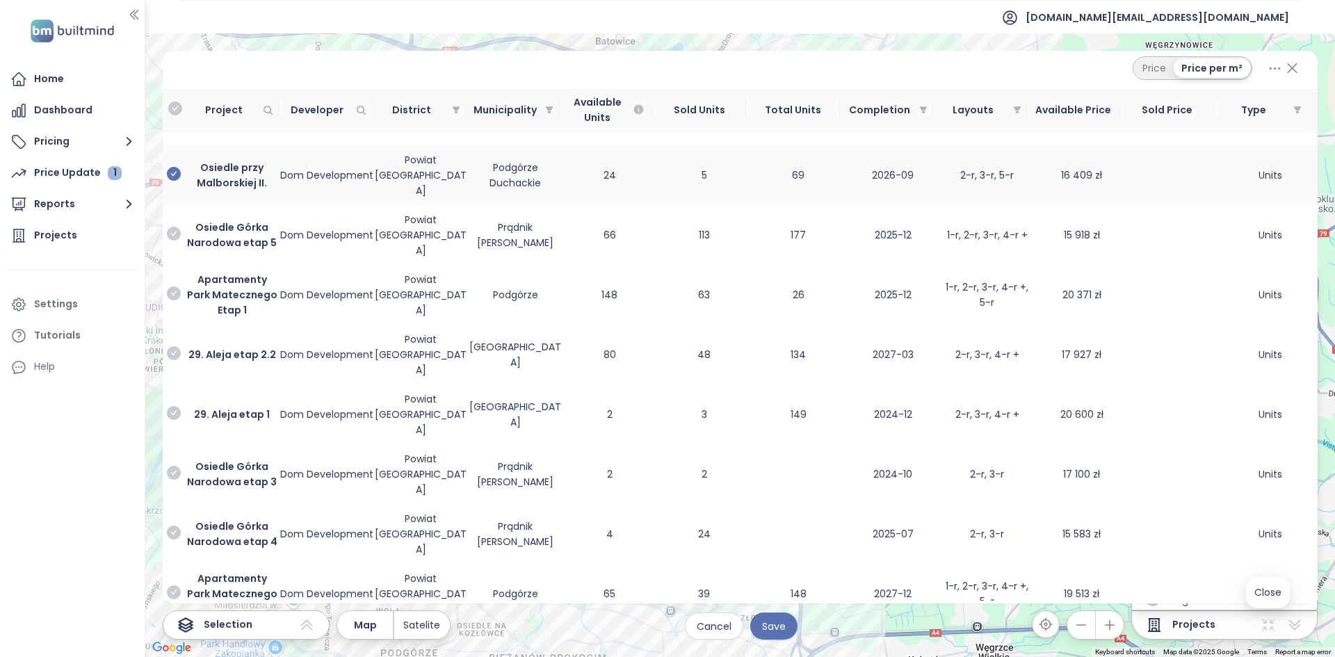
click at [177, 167] on icon "check-circle" at bounding box center [174, 174] width 14 height 14
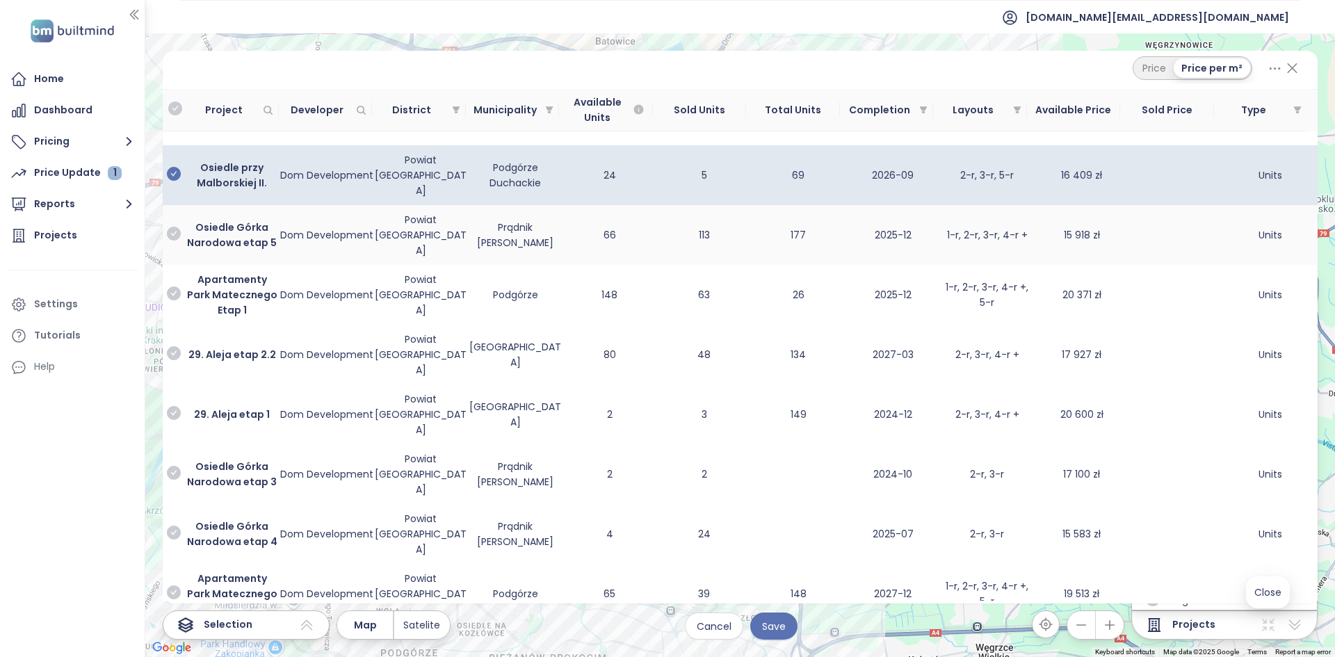
click at [177, 227] on icon "check-circle" at bounding box center [174, 234] width 14 height 14
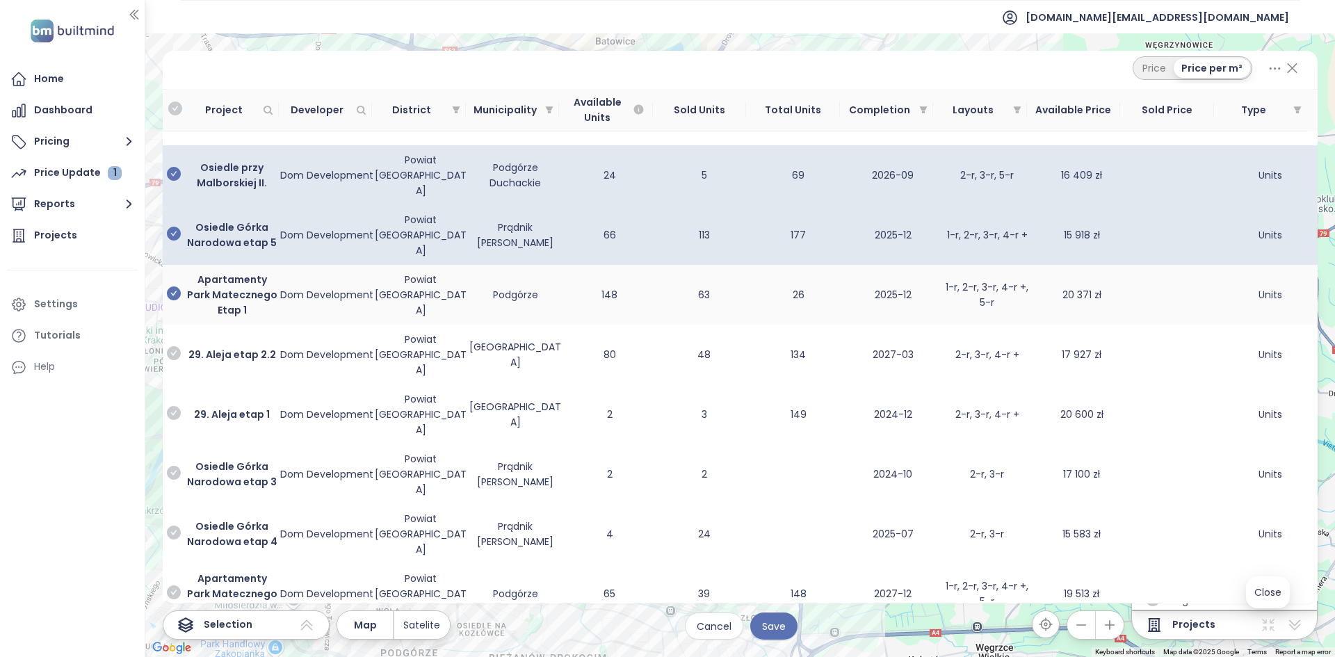
click at [175, 287] on icon "check-circle" at bounding box center [174, 294] width 14 height 14
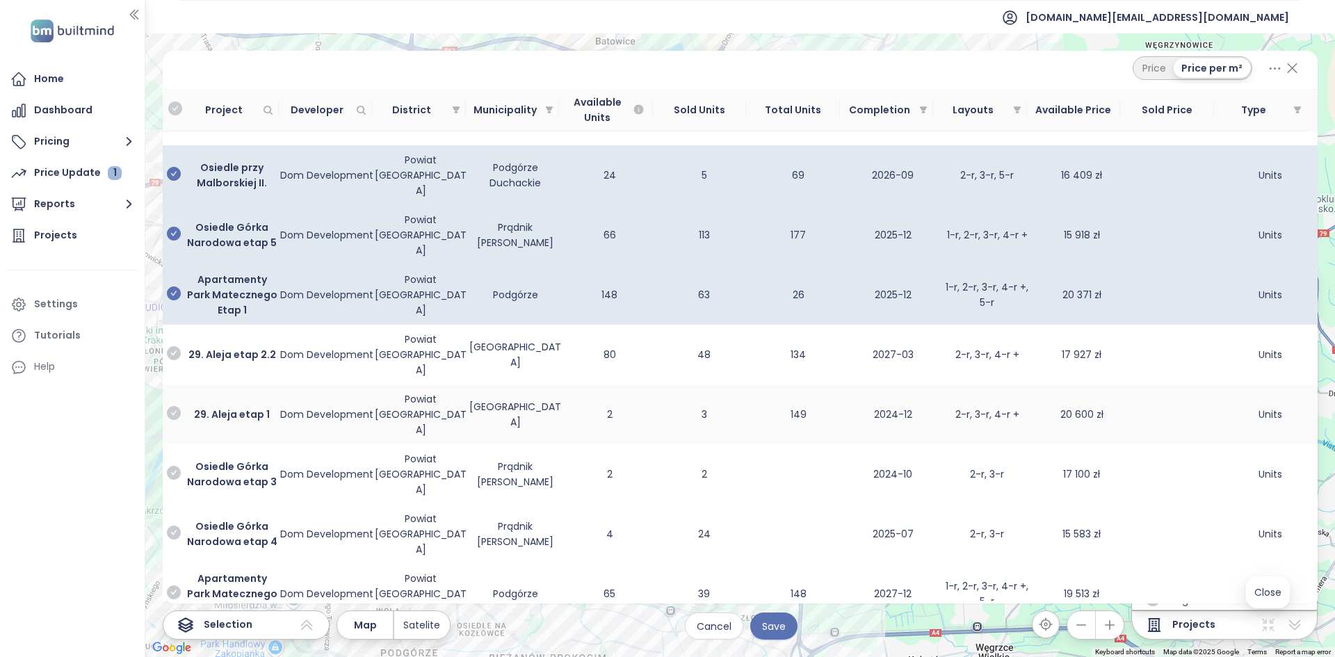
drag, startPoint x: 175, startPoint y: 298, endPoint x: 176, endPoint y: 314, distance: 16.7
click at [174, 346] on icon "check-circle" at bounding box center [174, 353] width 14 height 14
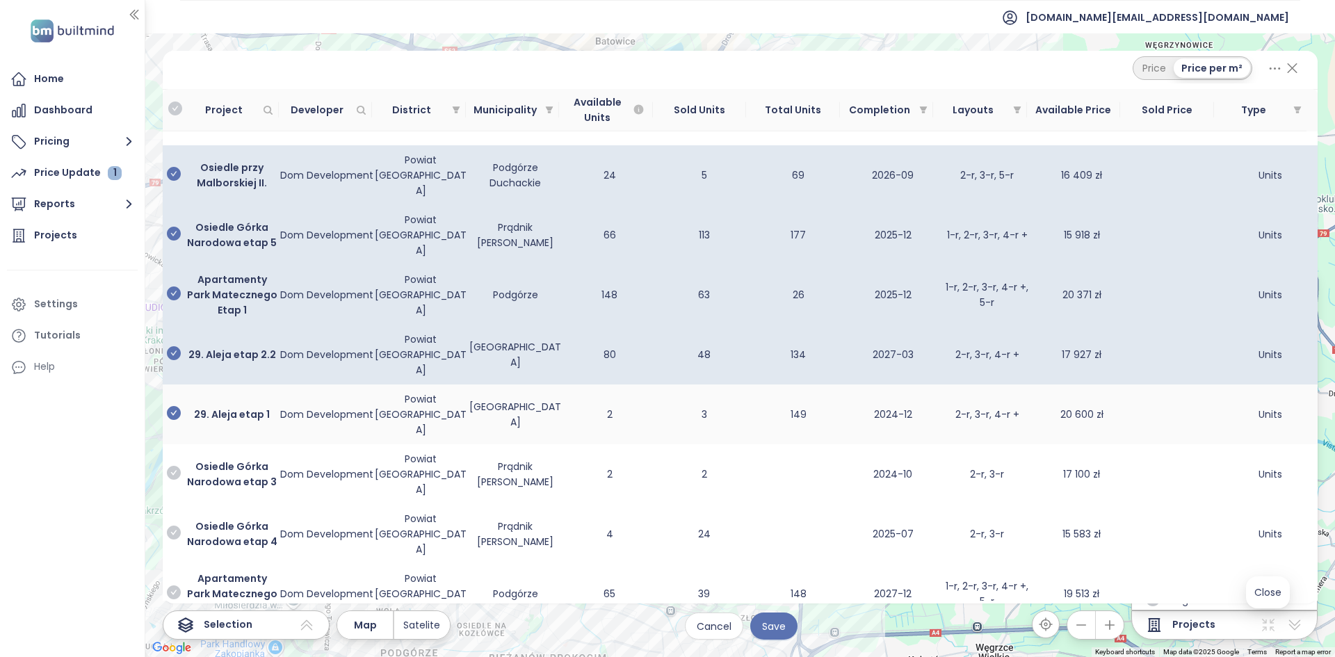
click at [177, 406] on icon "check-circle" at bounding box center [174, 413] width 14 height 14
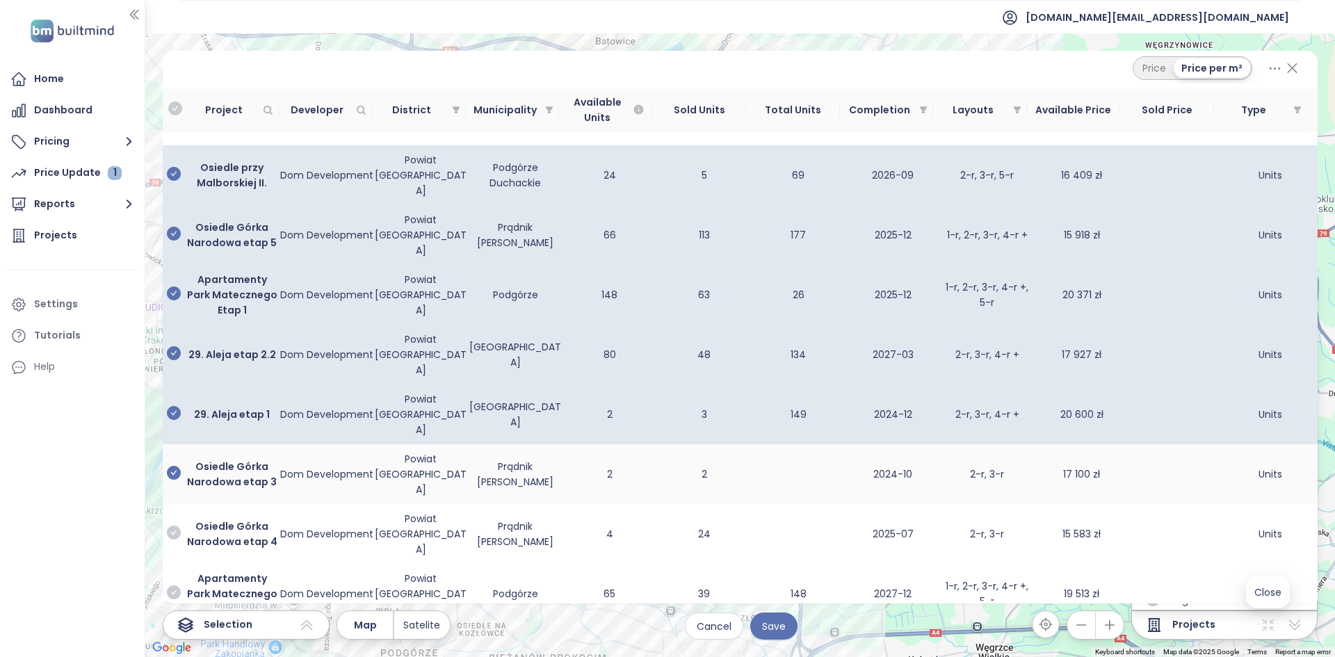
click at [175, 466] on icon "check-circle" at bounding box center [174, 473] width 14 height 14
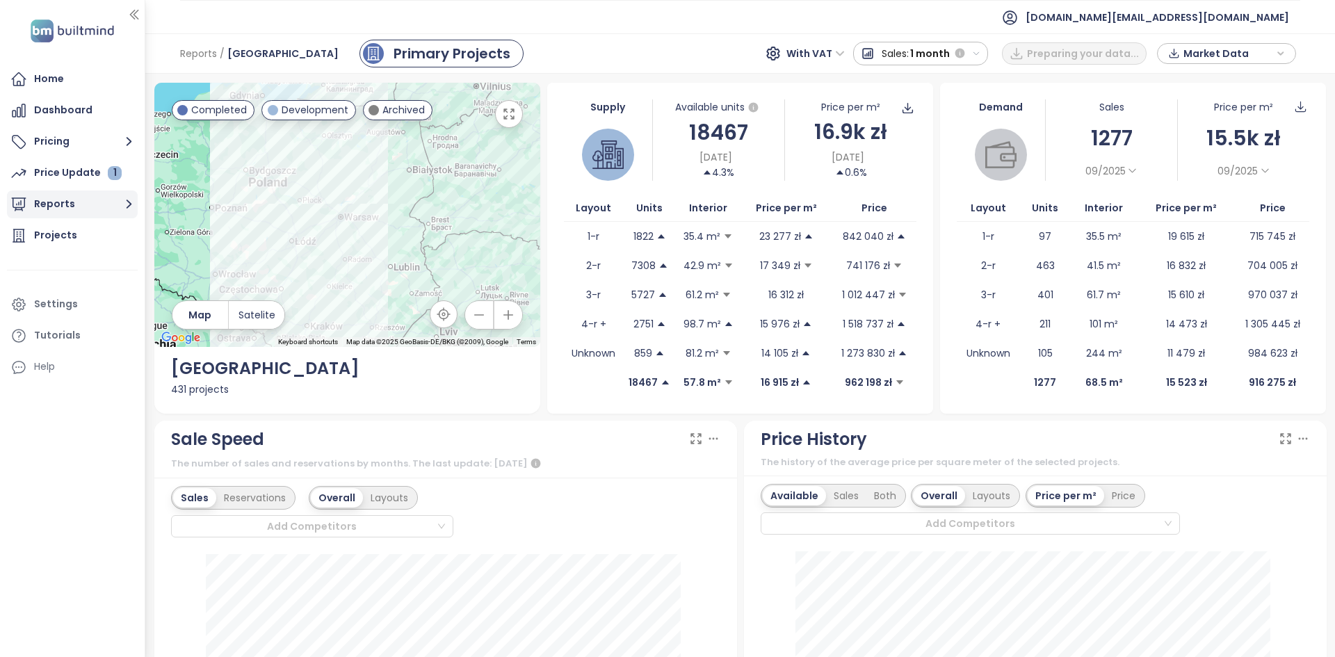
click at [110, 216] on button "Reports" at bounding box center [72, 205] width 131 height 28
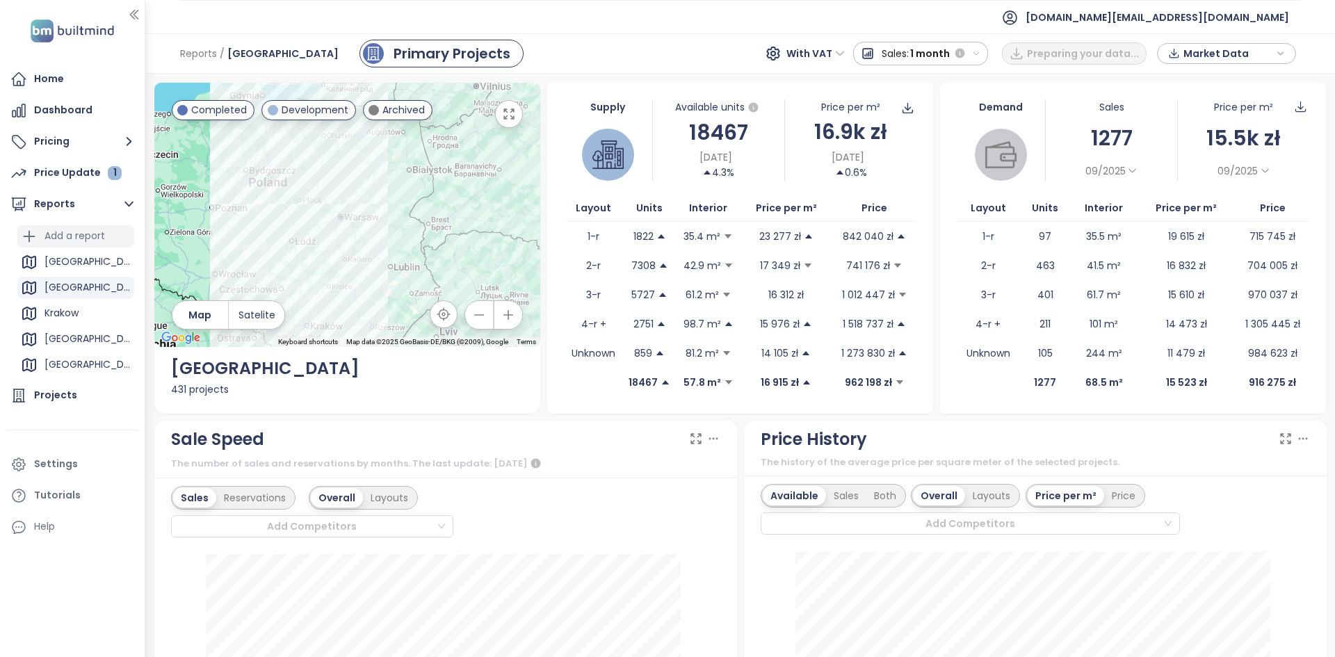
click at [94, 242] on div "Add a report" at bounding box center [75, 235] width 61 height 17
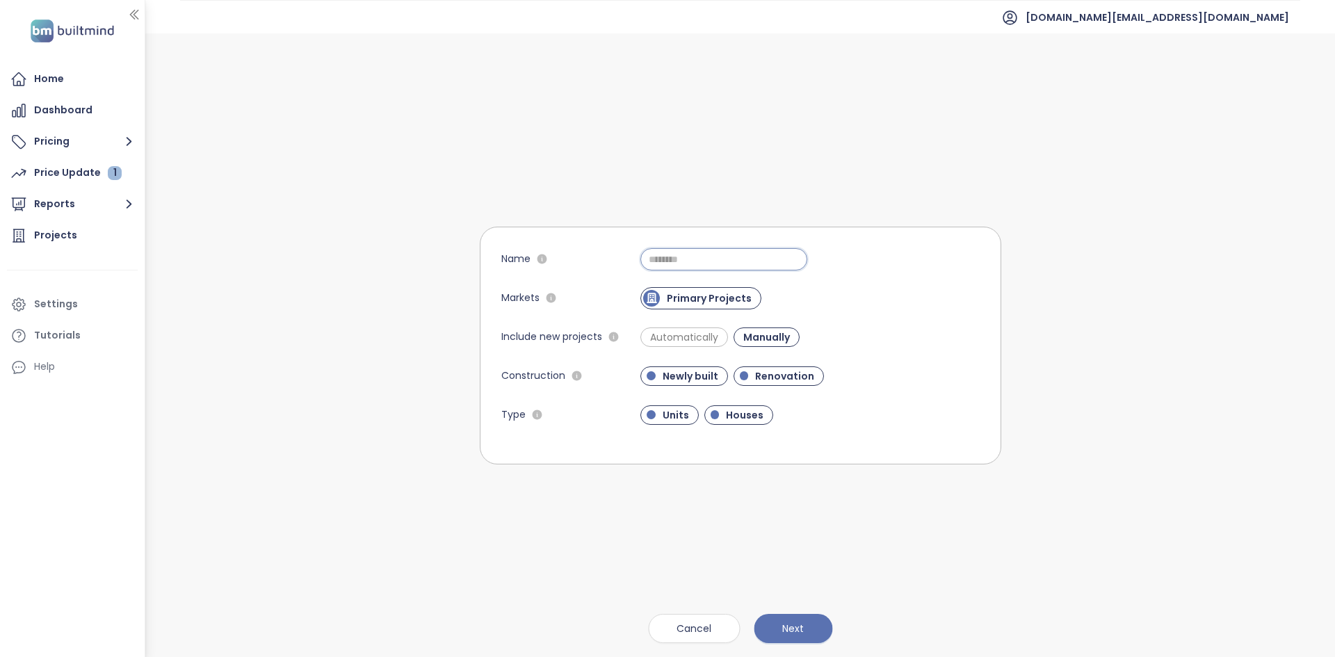
click at [702, 253] on input "Name" at bounding box center [724, 259] width 167 height 22
type input "**********"
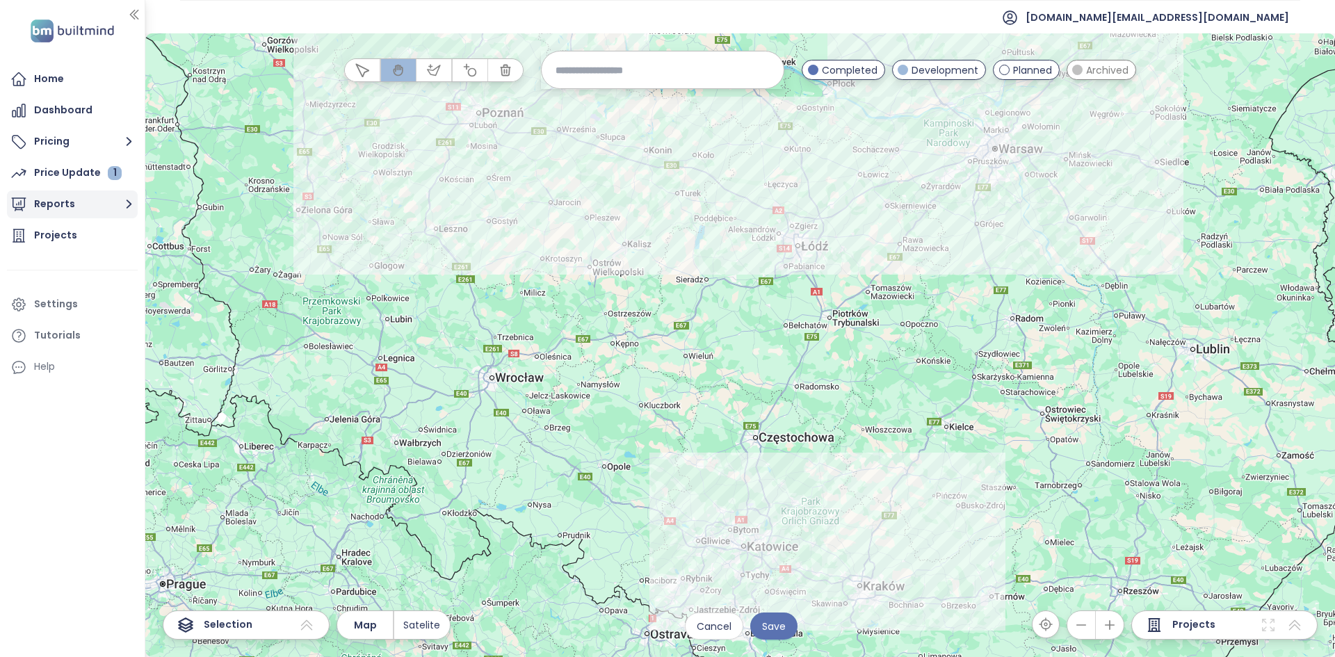
click at [98, 206] on button "Reports" at bounding box center [72, 205] width 131 height 28
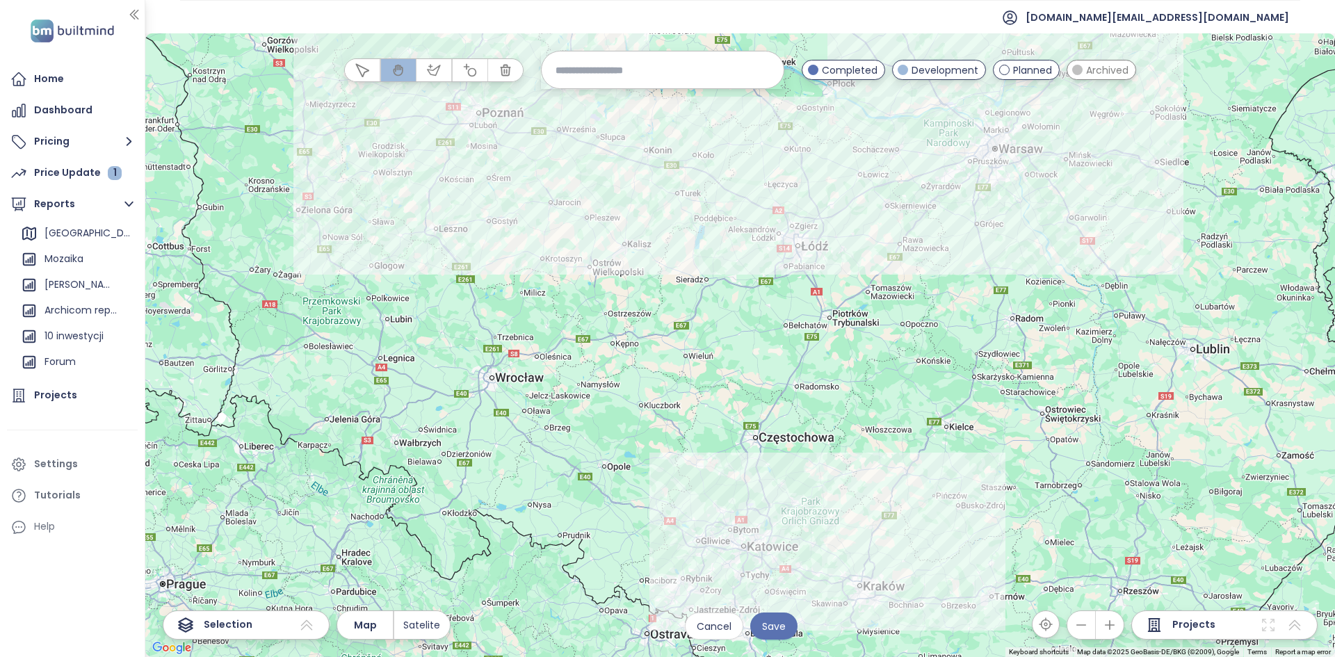
scroll to position [108, 0]
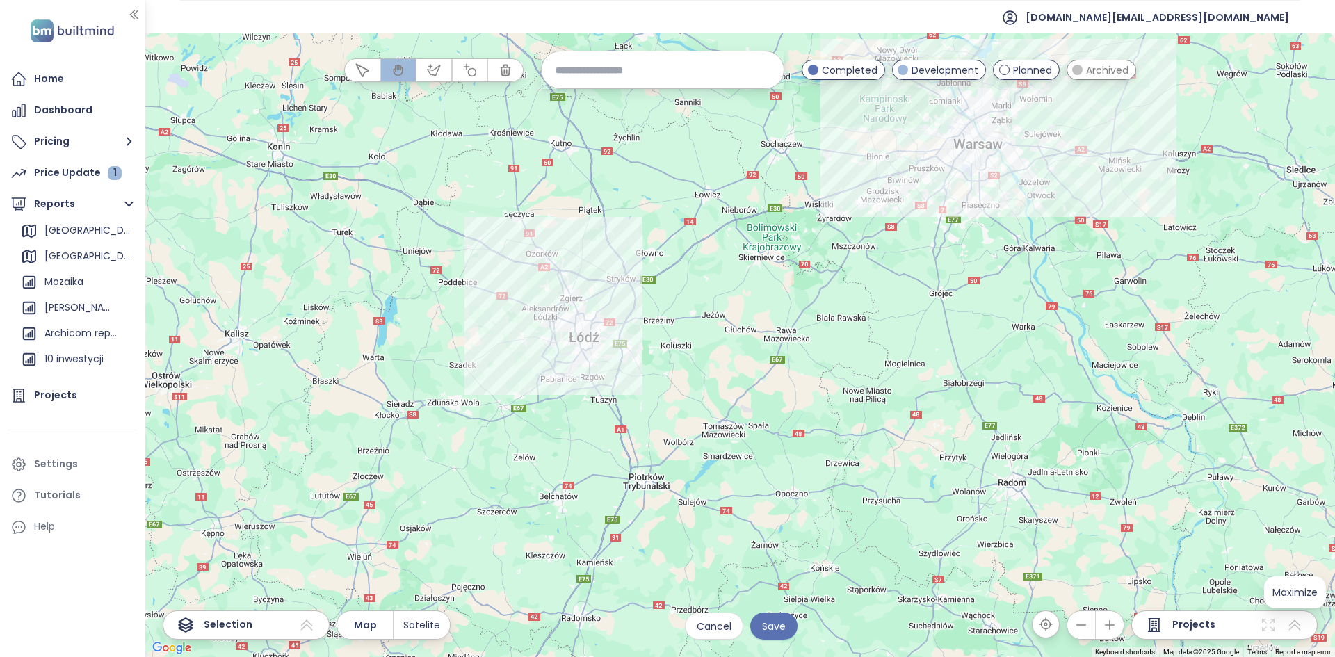
click at [1295, 631] on icon at bounding box center [1295, 625] width 17 height 17
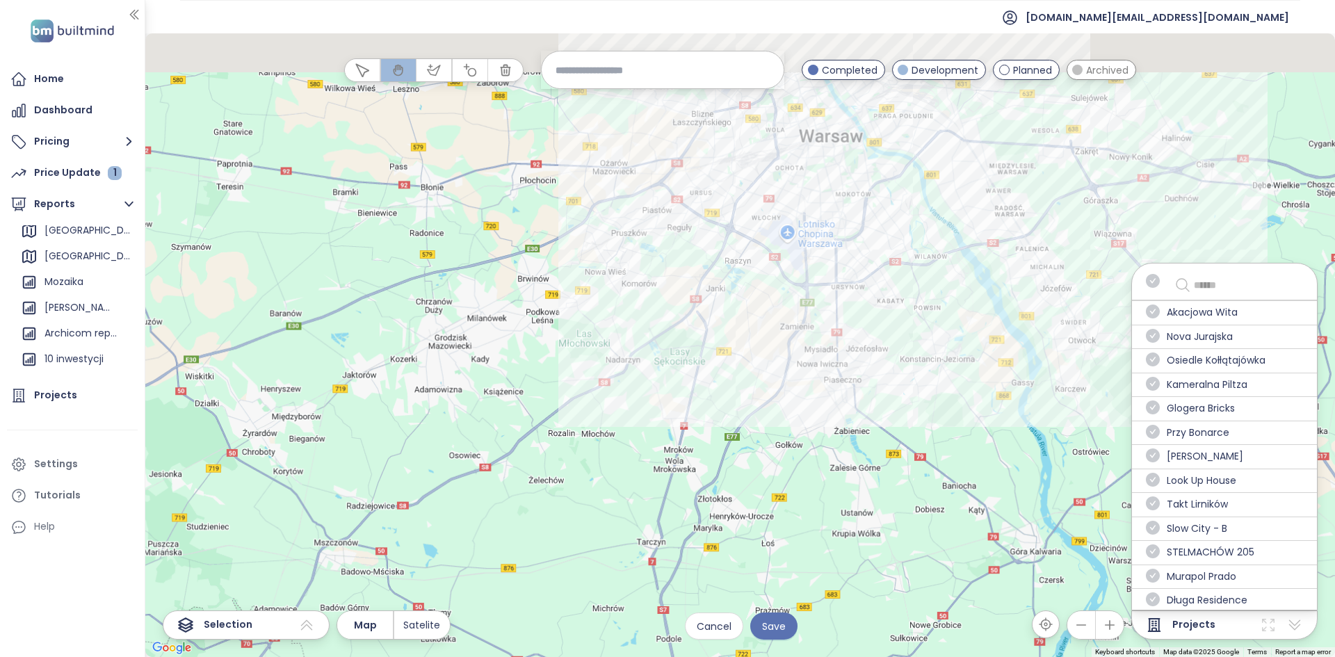
drag, startPoint x: 1022, startPoint y: 270, endPoint x: 958, endPoint y: 405, distance: 149.0
click at [958, 405] on div at bounding box center [740, 345] width 1190 height 624
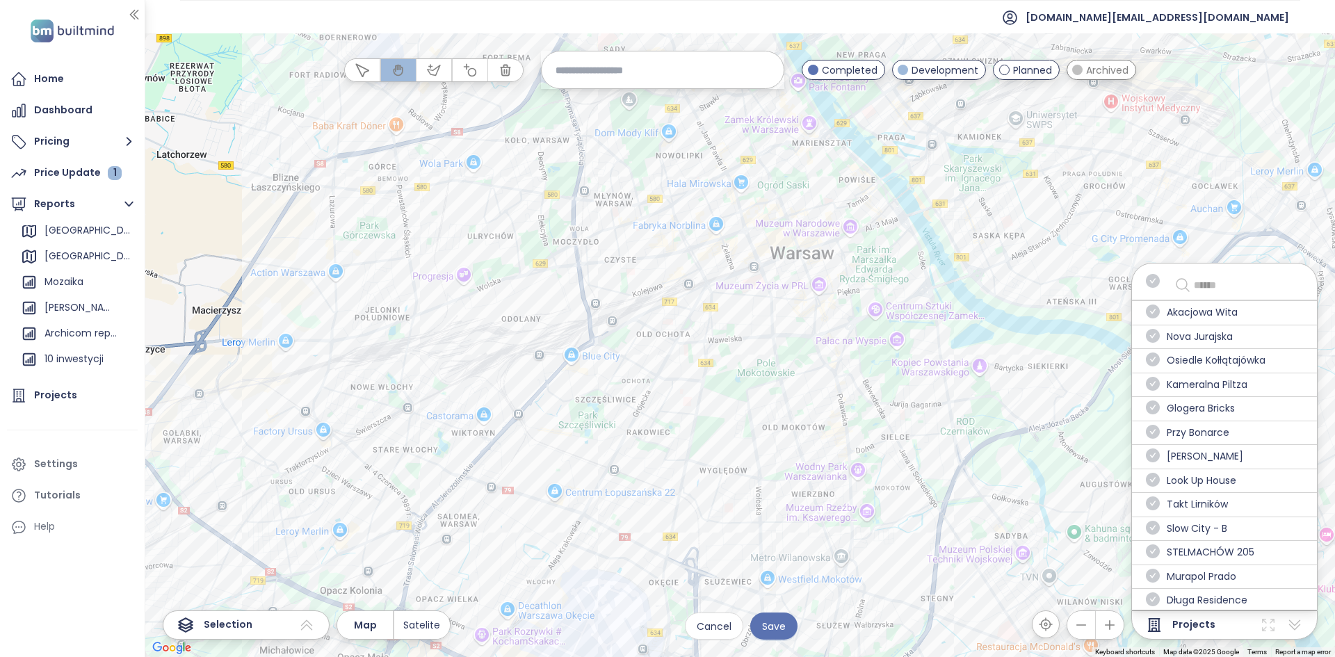
click at [1271, 627] on icon at bounding box center [1268, 625] width 17 height 17
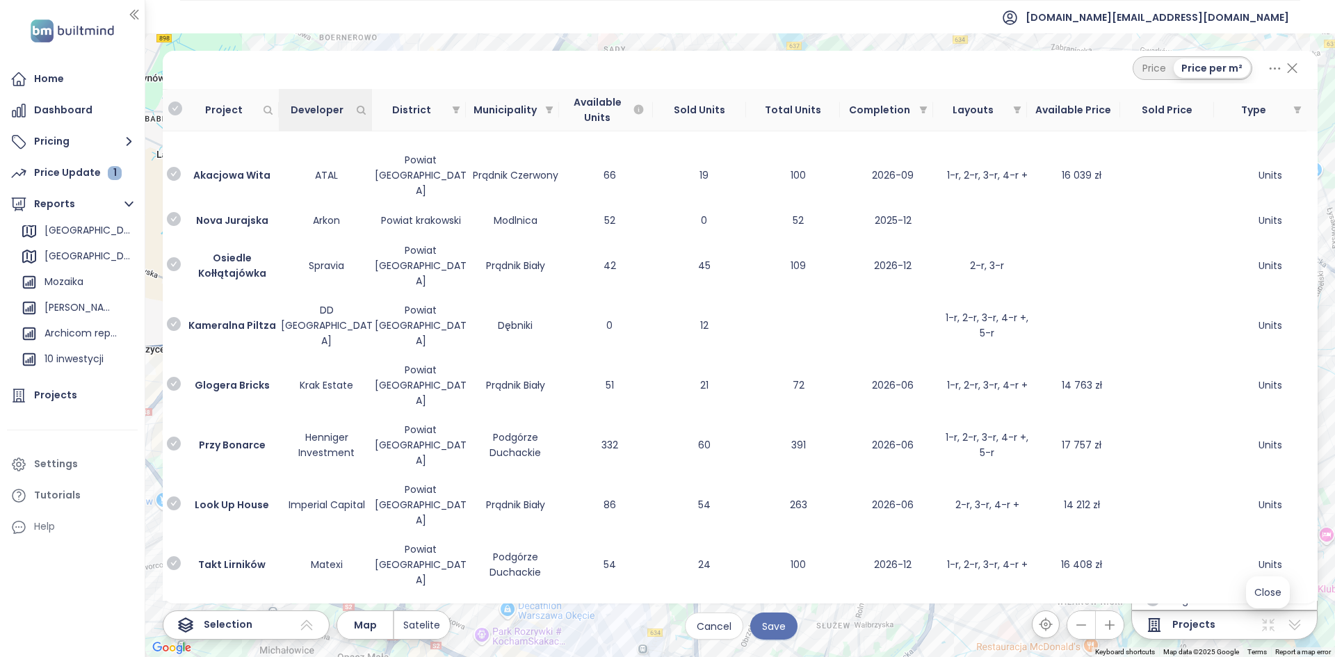
click at [357, 112] on icon "Developer" at bounding box center [361, 110] width 10 height 10
click at [342, 131] on div at bounding box center [294, 137] width 110 height 17
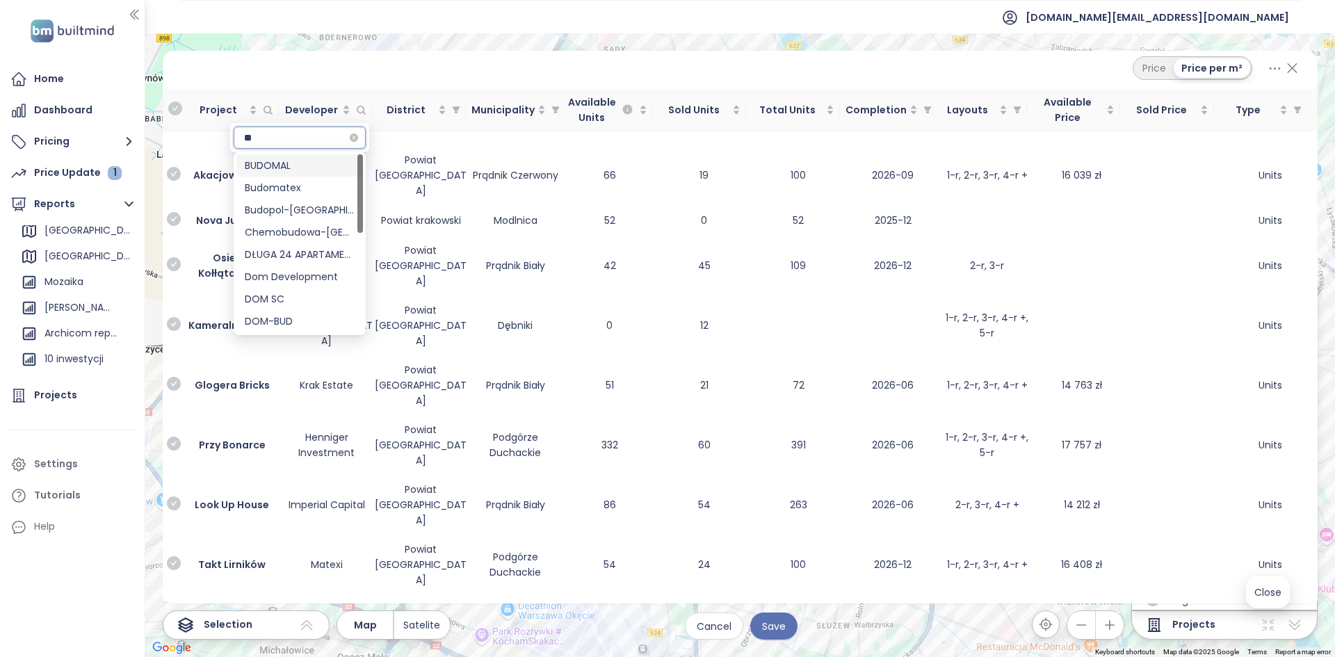
type input "***"
click at [277, 209] on div "Dom Development" at bounding box center [300, 209] width 110 height 15
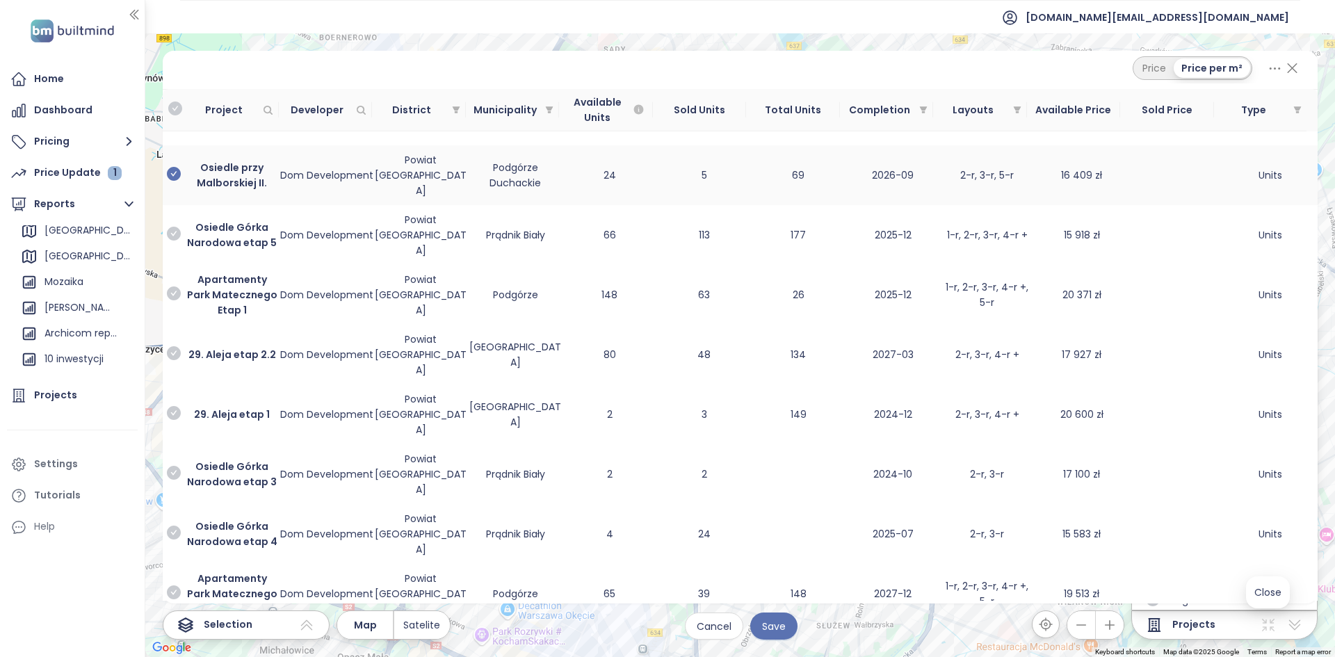
click at [176, 169] on icon "check-circle" at bounding box center [174, 174] width 14 height 14
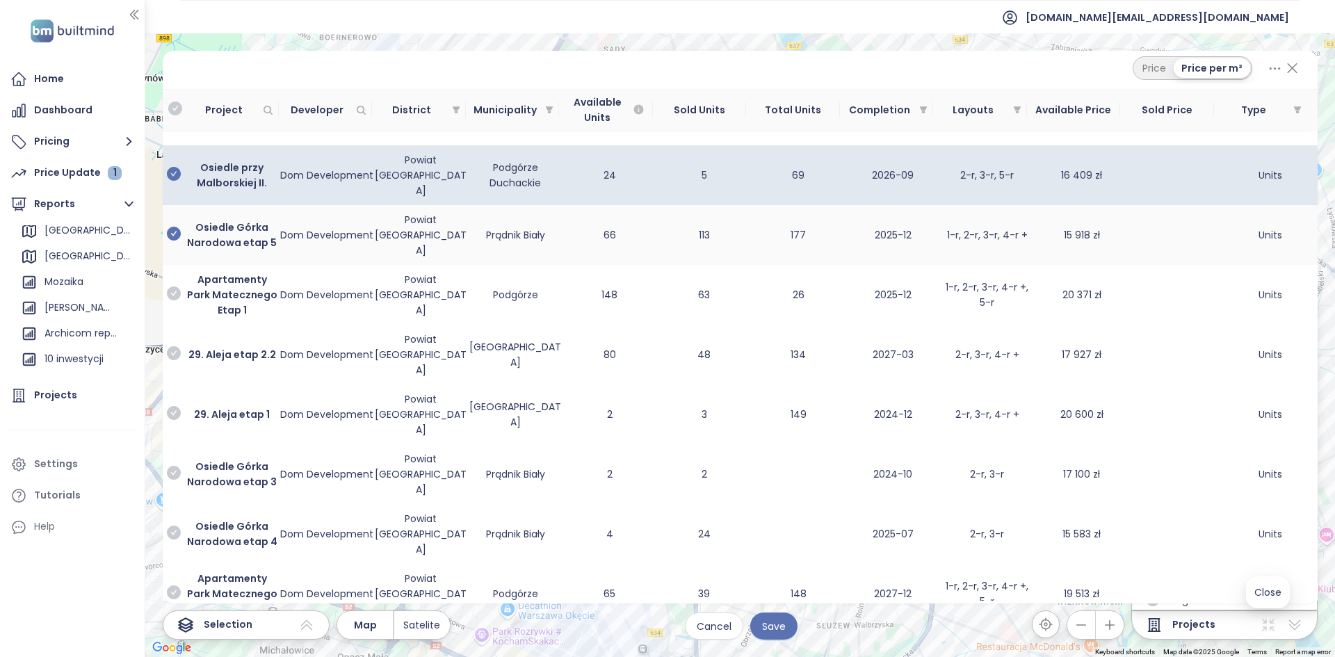
click at [175, 227] on icon "check-circle" at bounding box center [174, 234] width 14 height 14
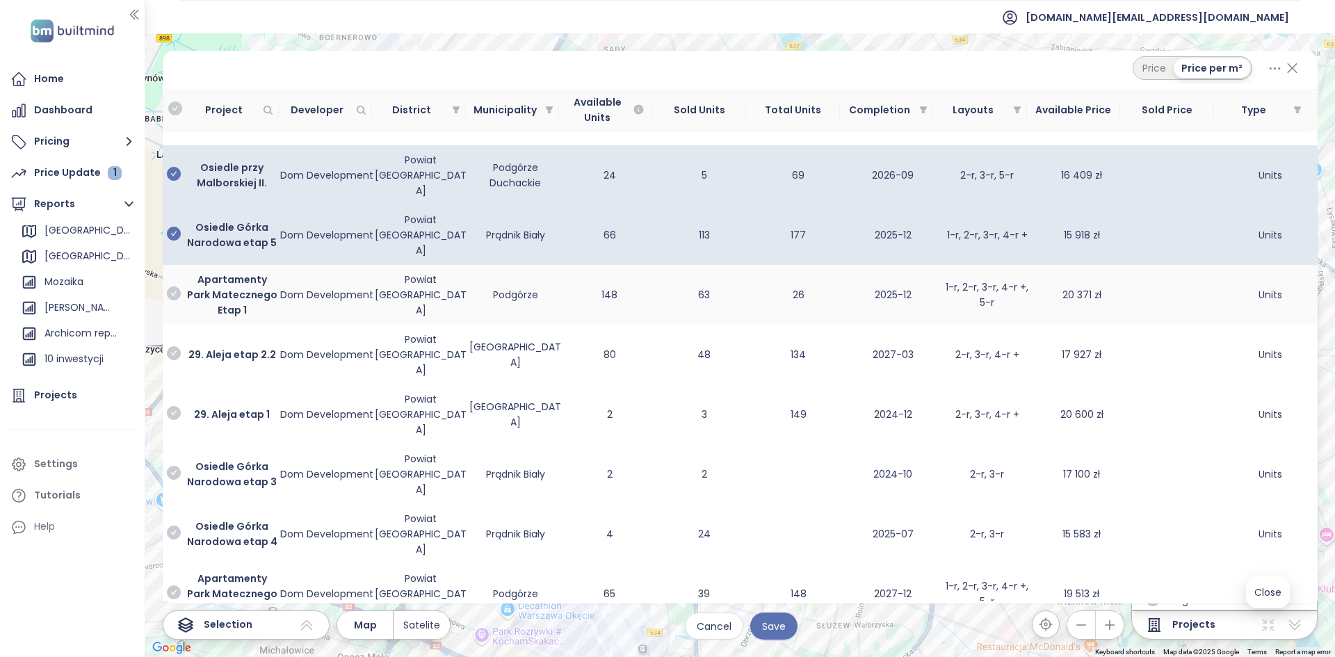
click at [180, 287] on icon "check-circle" at bounding box center [174, 294] width 14 height 14
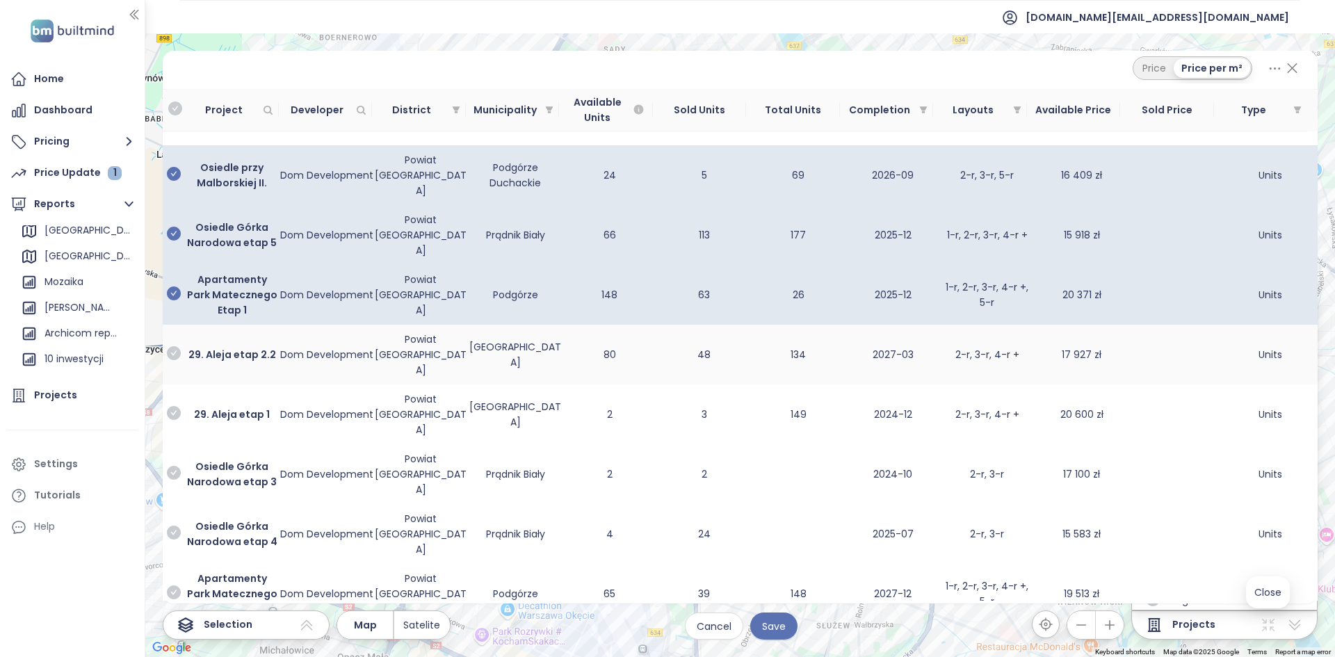
click at [182, 325] on td at bounding box center [174, 355] width 22 height 60
click at [179, 346] on icon "check-circle" at bounding box center [174, 353] width 14 height 14
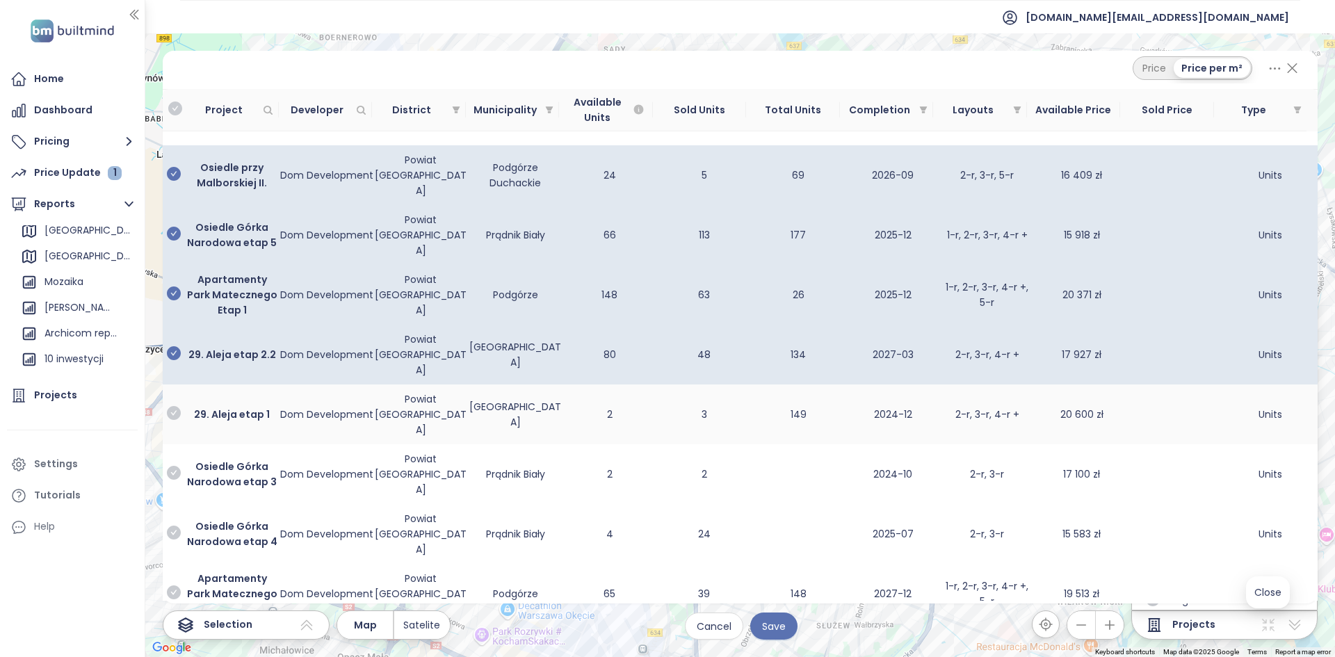
click at [176, 406] on icon "check-circle" at bounding box center [174, 413] width 14 height 14
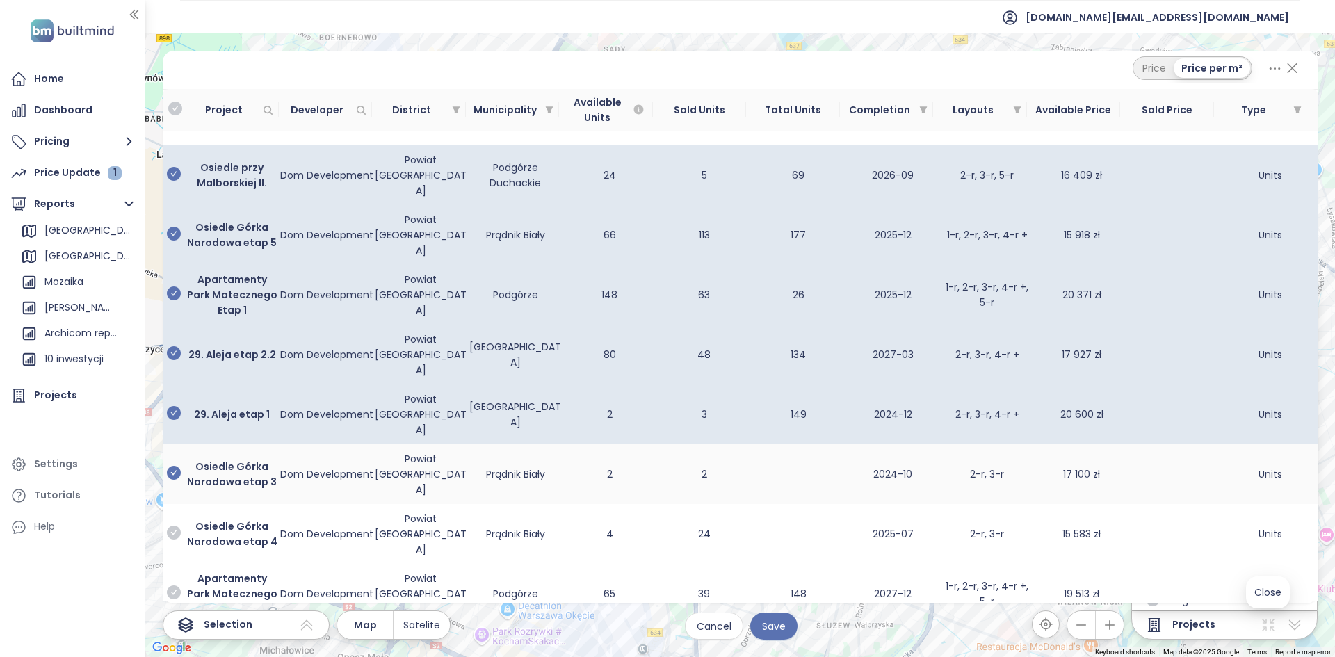
click at [177, 466] on icon "check-circle" at bounding box center [174, 473] width 14 height 14
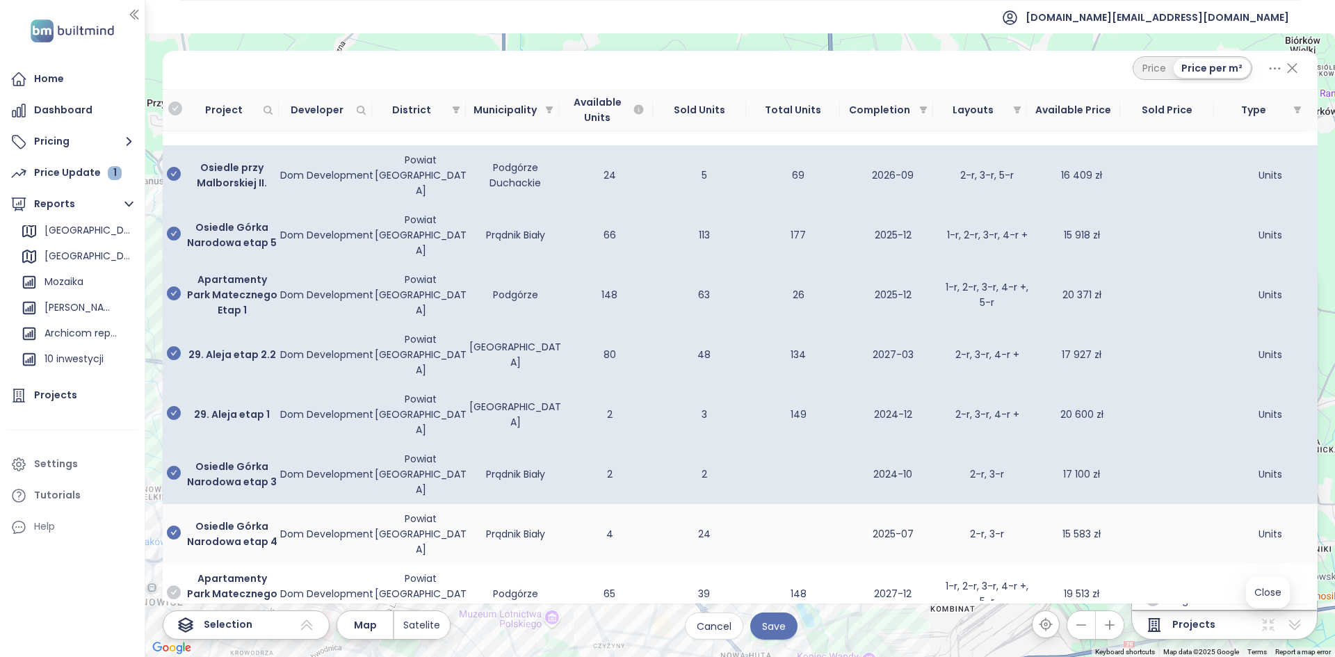
click at [175, 526] on icon "check-circle" at bounding box center [174, 533] width 14 height 14
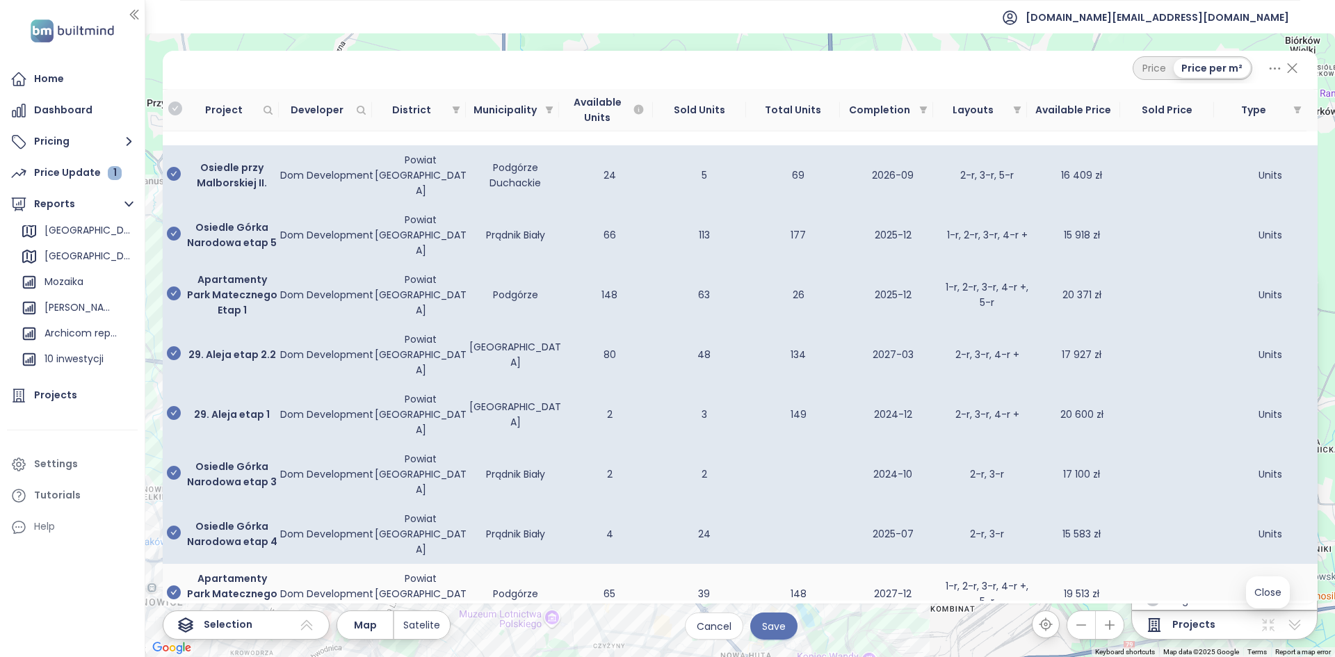
click at [179, 586] on icon "check-circle" at bounding box center [174, 593] width 14 height 14
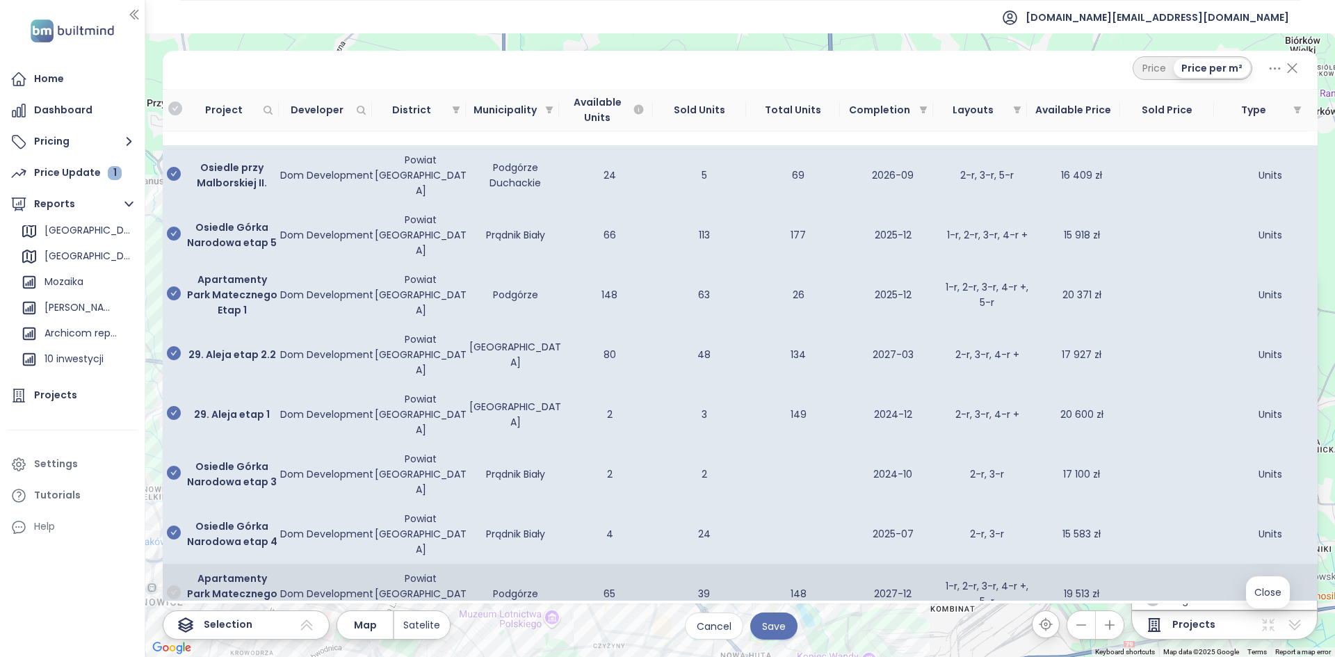
scroll to position [70, 0]
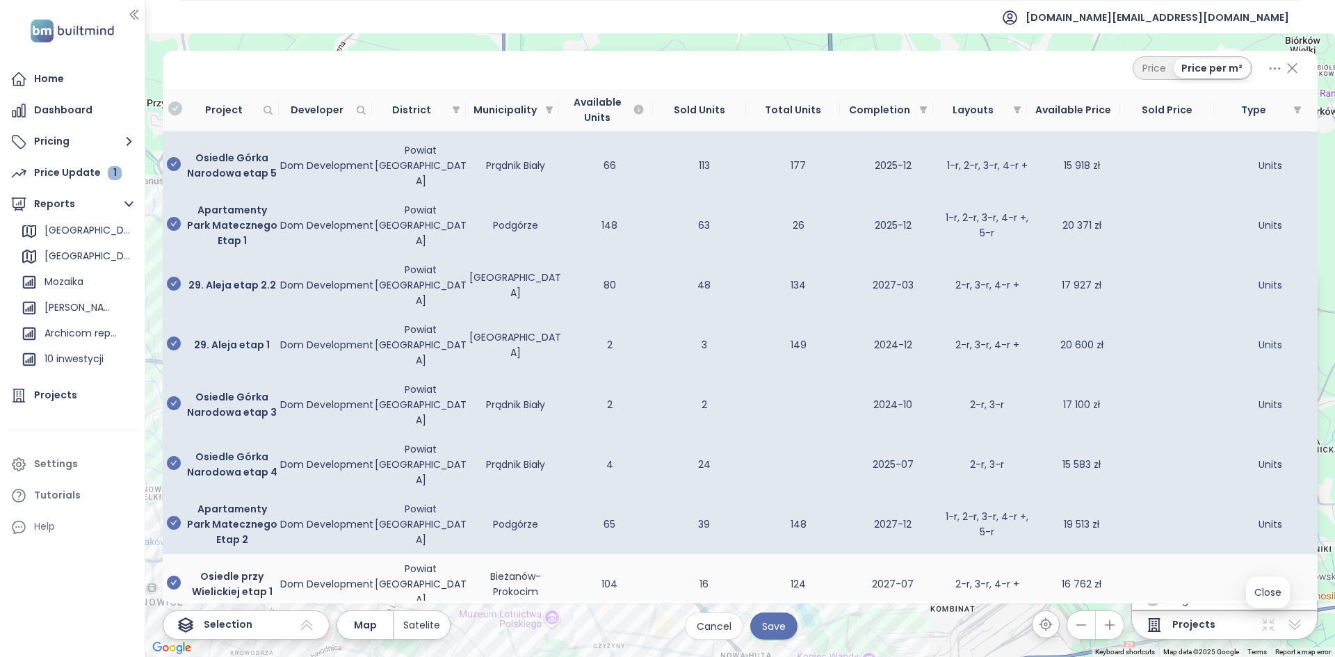
click at [179, 576] on icon "check-circle" at bounding box center [174, 583] width 14 height 14
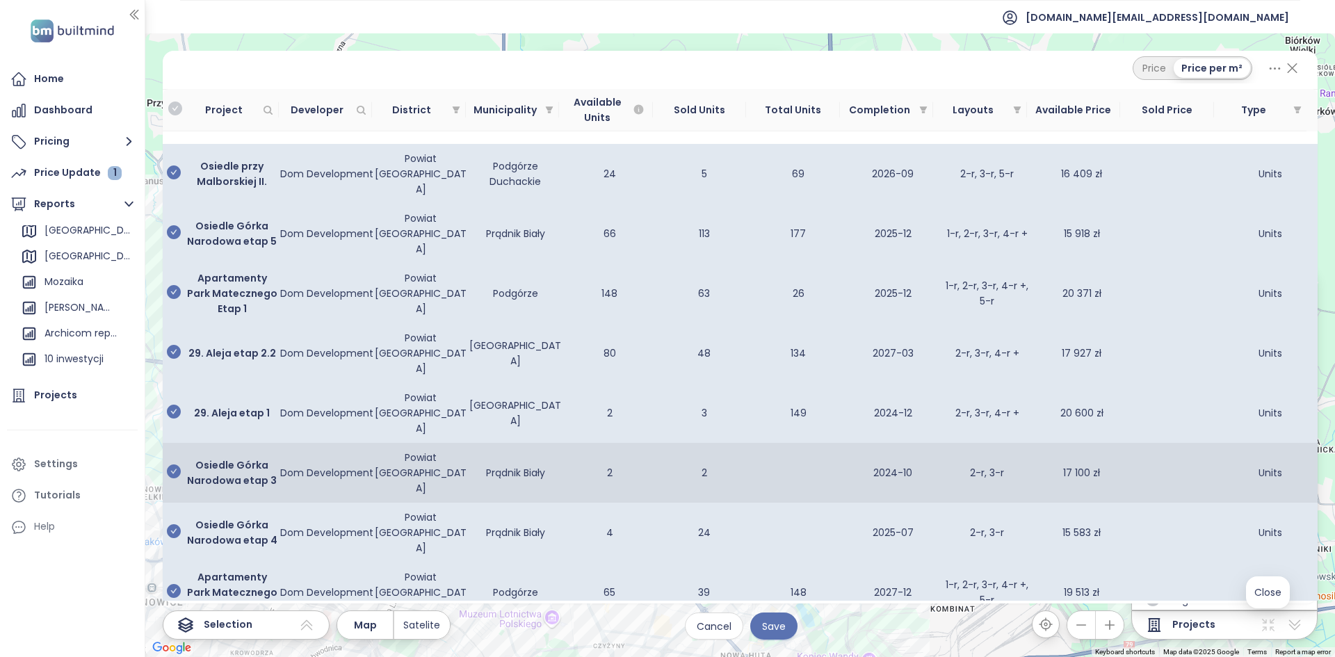
scroll to position [0, 0]
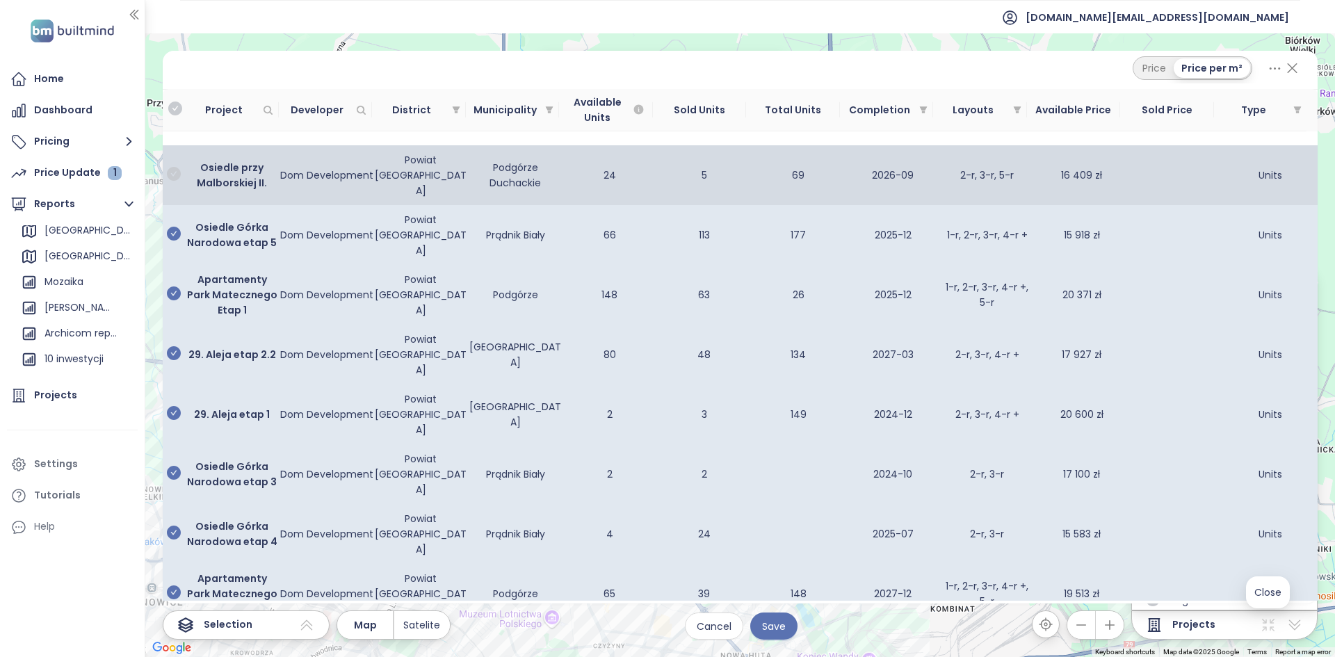
click at [177, 170] on icon "check-circle" at bounding box center [174, 174] width 14 height 14
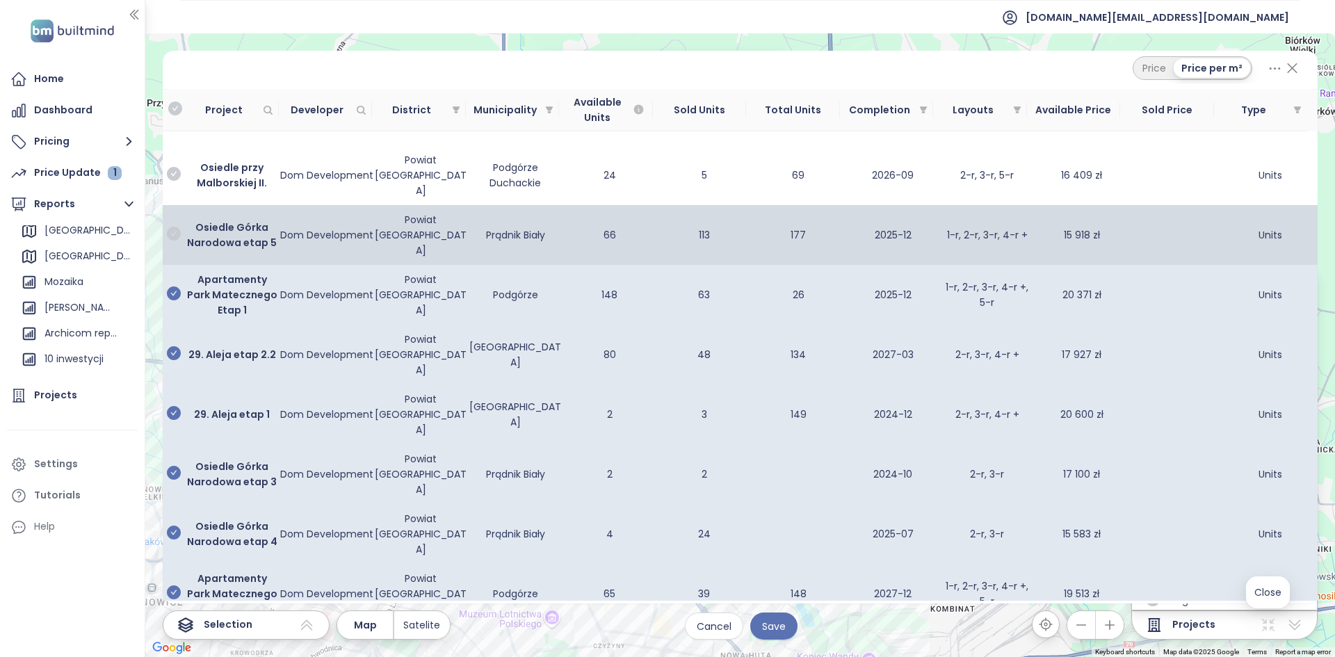
click at [177, 227] on icon "check-circle" at bounding box center [174, 234] width 14 height 14
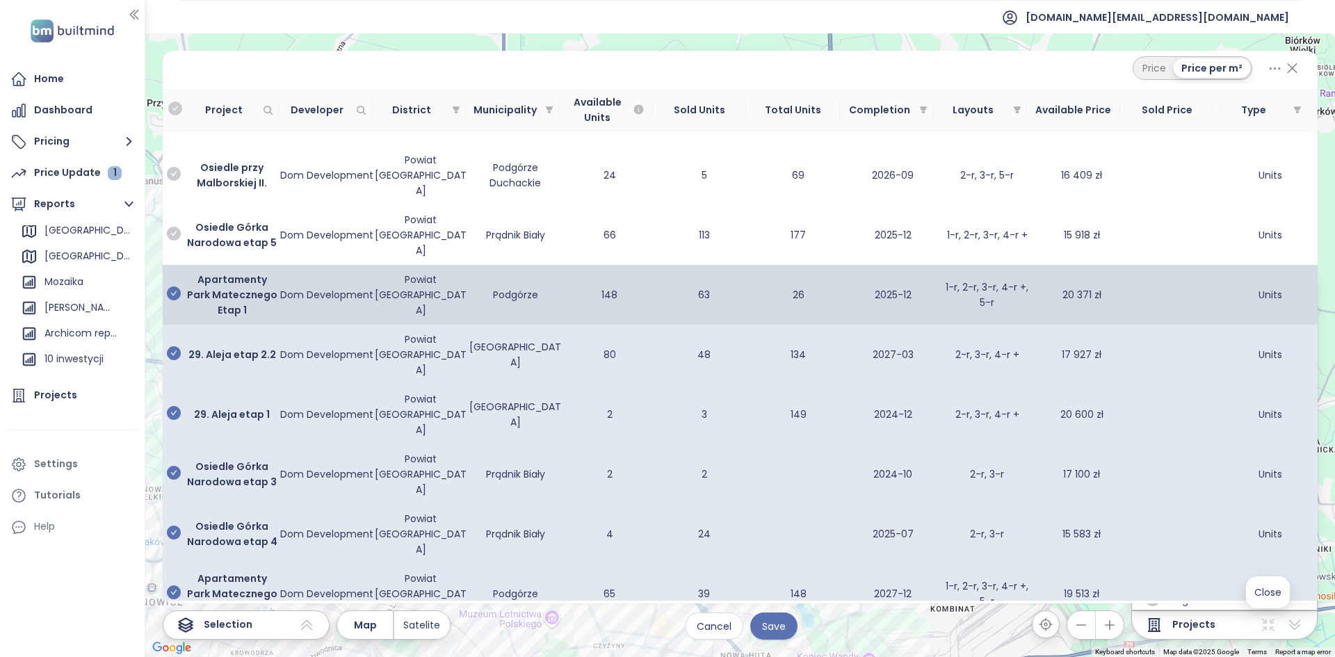
drag, startPoint x: 177, startPoint y: 252, endPoint x: 177, endPoint y: 268, distance: 16.7
click at [177, 287] on icon "check-circle" at bounding box center [174, 294] width 14 height 14
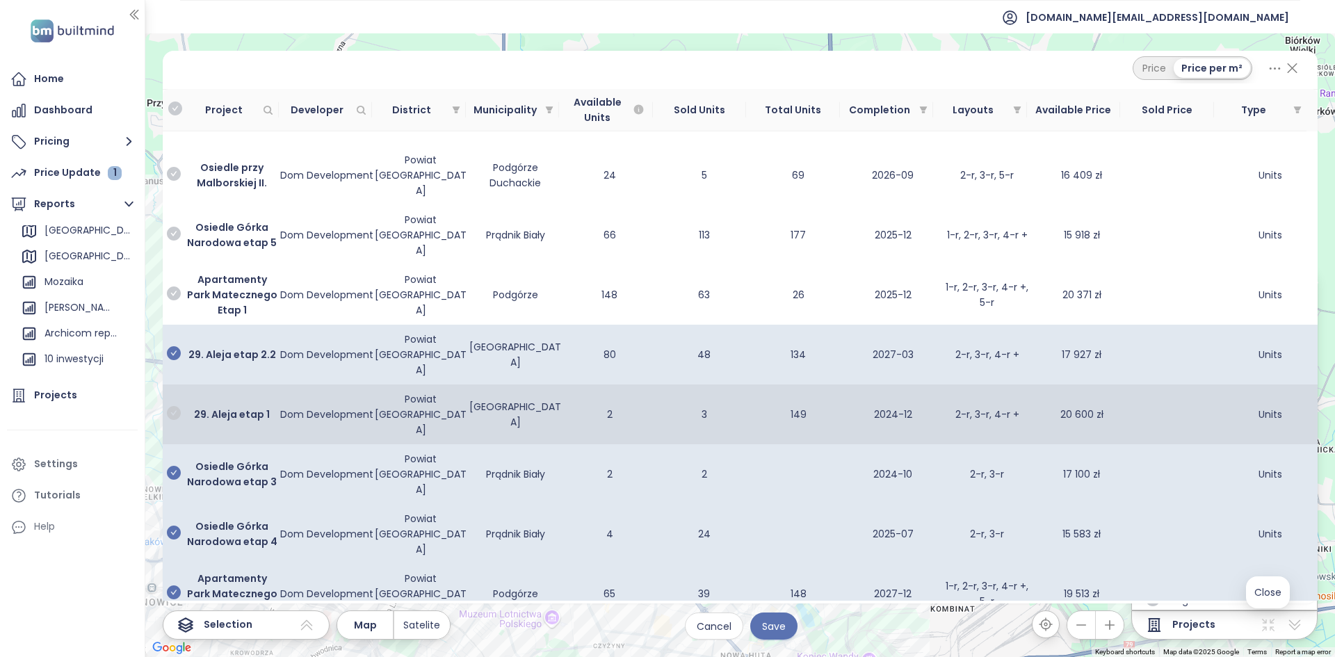
click at [177, 346] on icon "check-circle" at bounding box center [174, 353] width 14 height 14
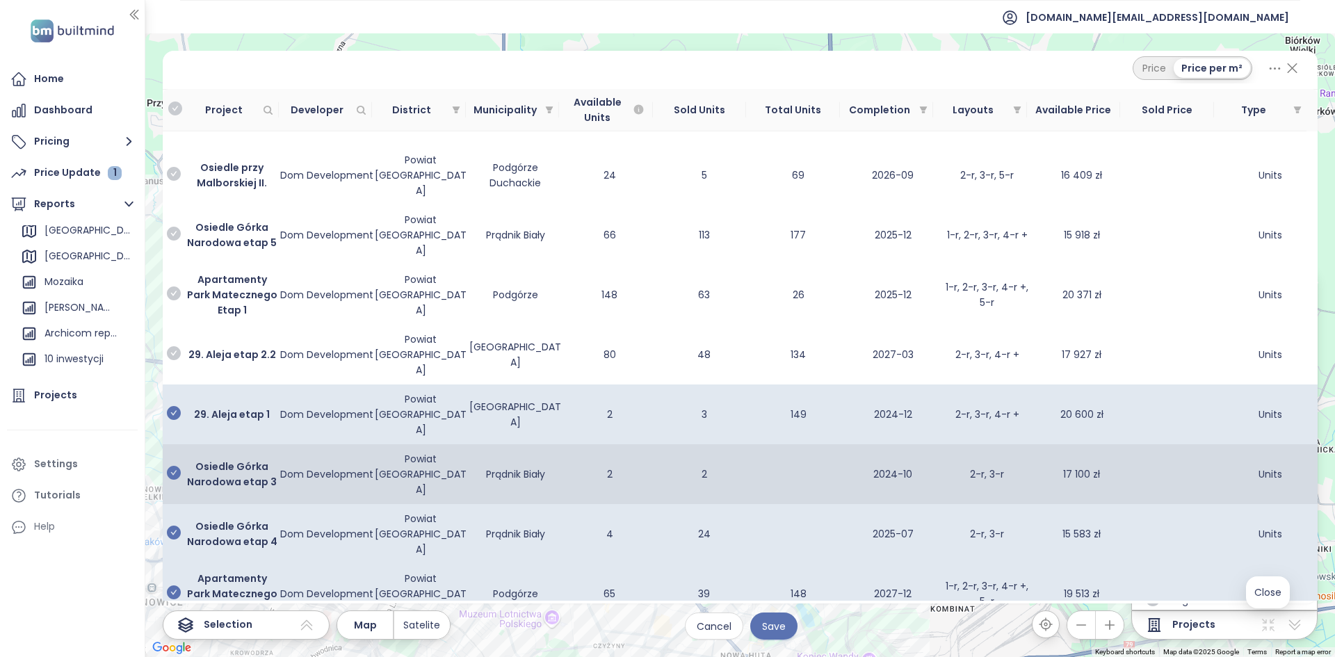
drag, startPoint x: 179, startPoint y: 321, endPoint x: 177, endPoint y: 346, distance: 24.4
click at [179, 406] on icon "check-circle" at bounding box center [174, 413] width 14 height 14
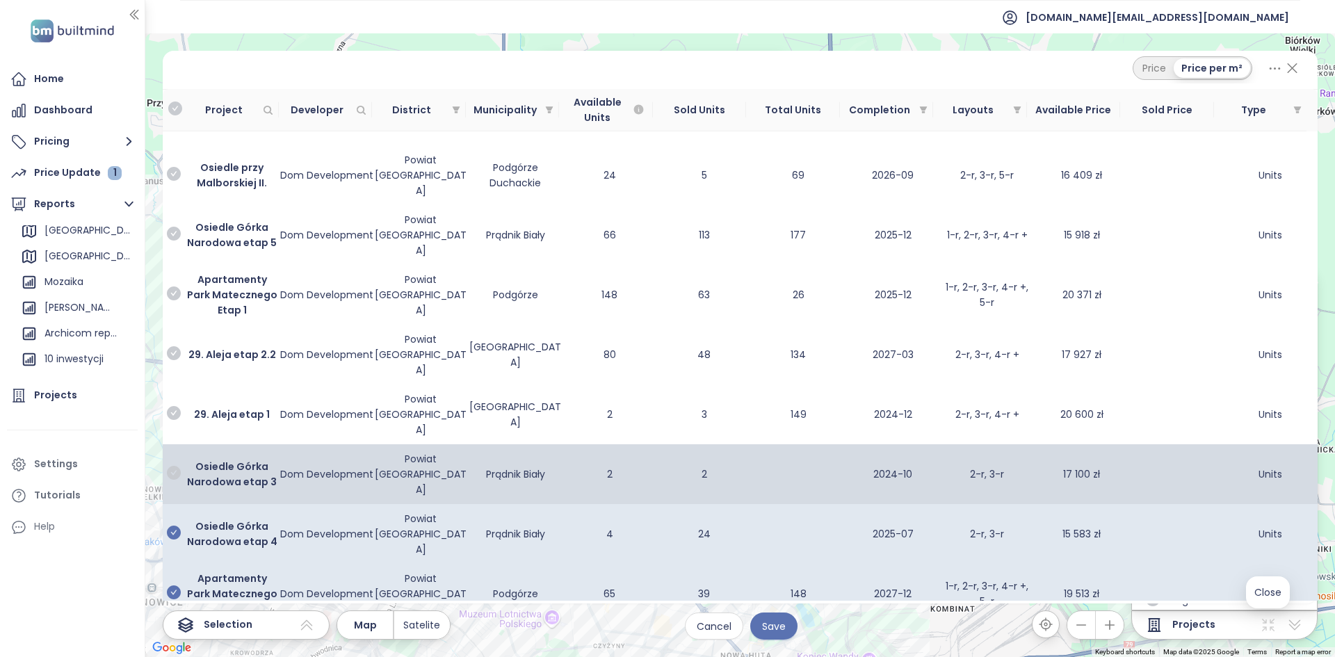
click at [175, 466] on icon "check-circle" at bounding box center [174, 473] width 14 height 14
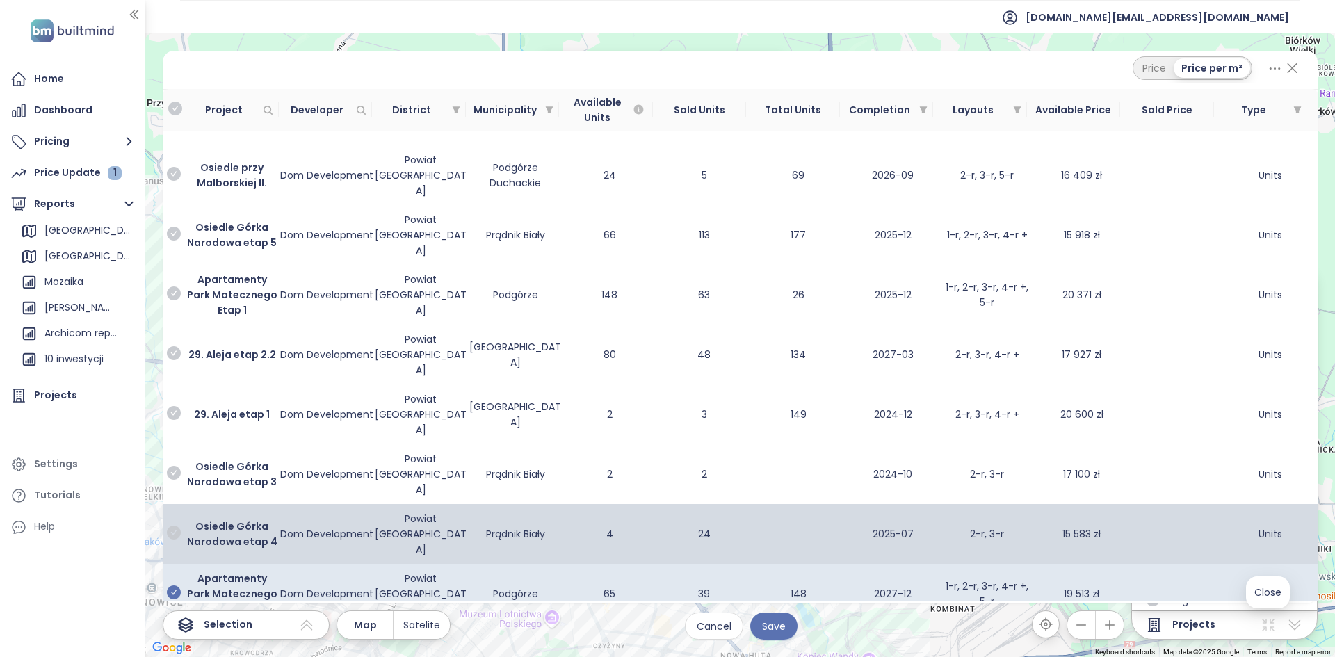
click at [175, 526] on icon "check-circle" at bounding box center [174, 533] width 14 height 14
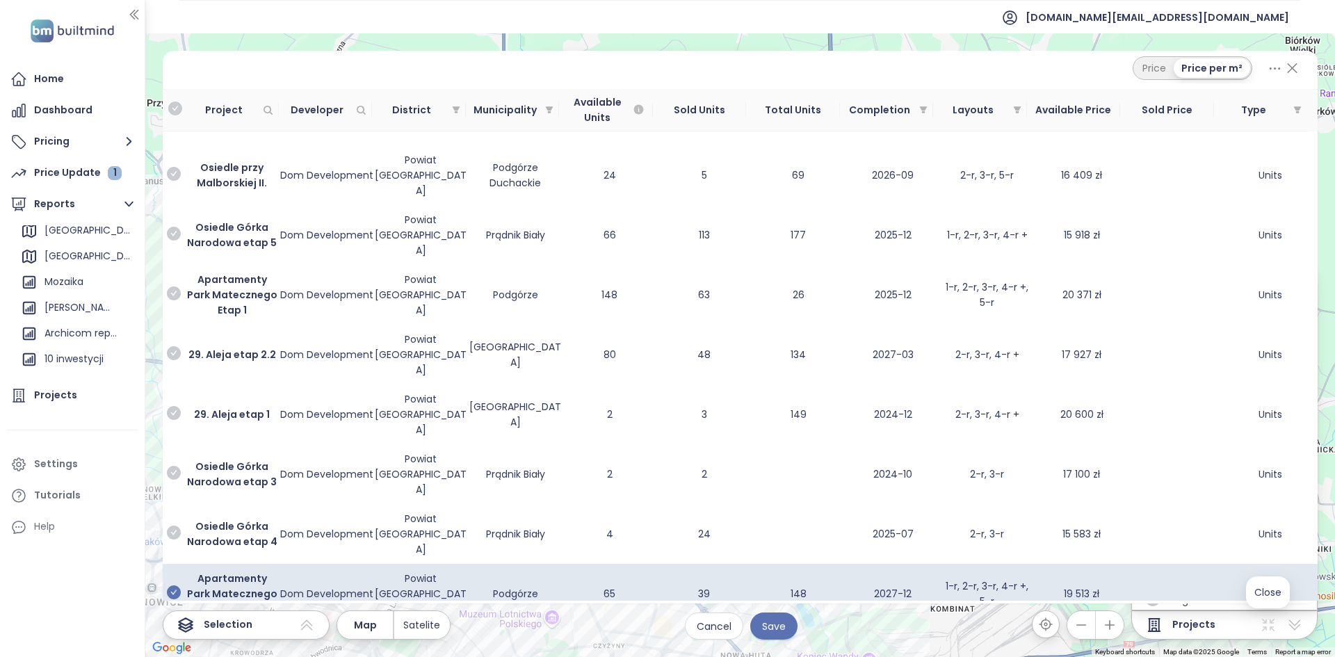
drag, startPoint x: 177, startPoint y: 447, endPoint x: 159, endPoint y: 475, distance: 33.2
click at [177, 586] on icon "check-circle" at bounding box center [174, 593] width 14 height 14
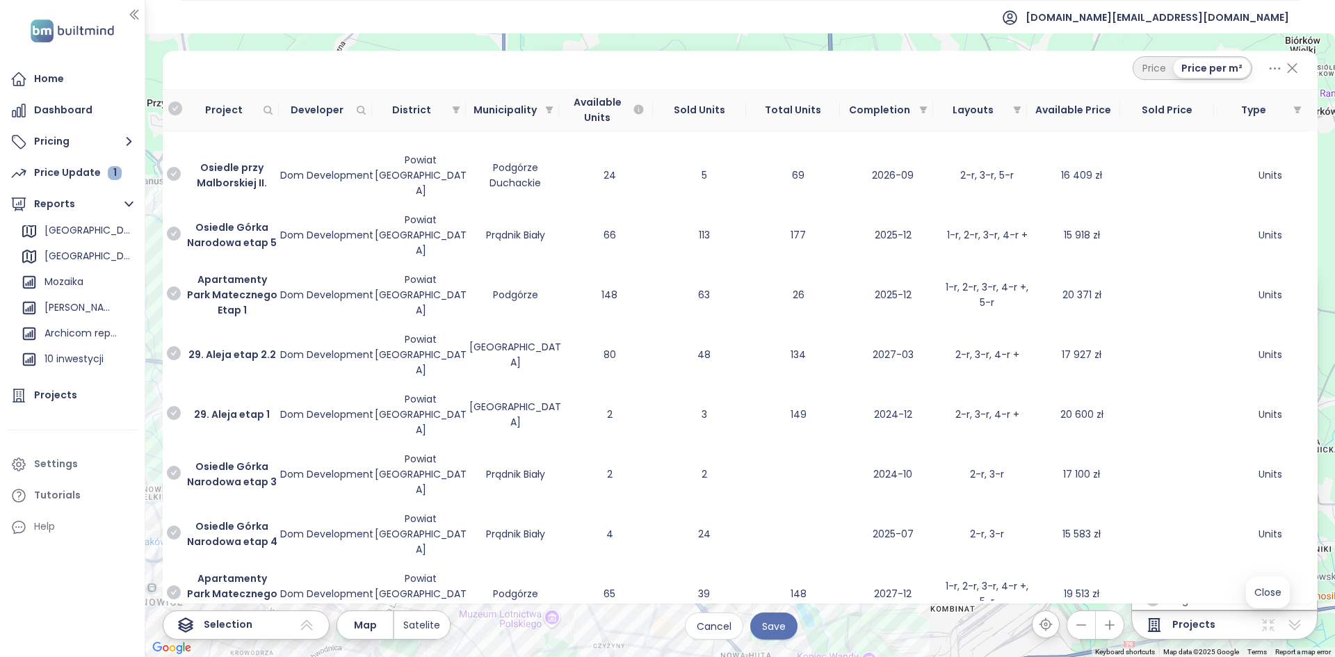
click at [170, 645] on icon "check-circle" at bounding box center [174, 652] width 14 height 14
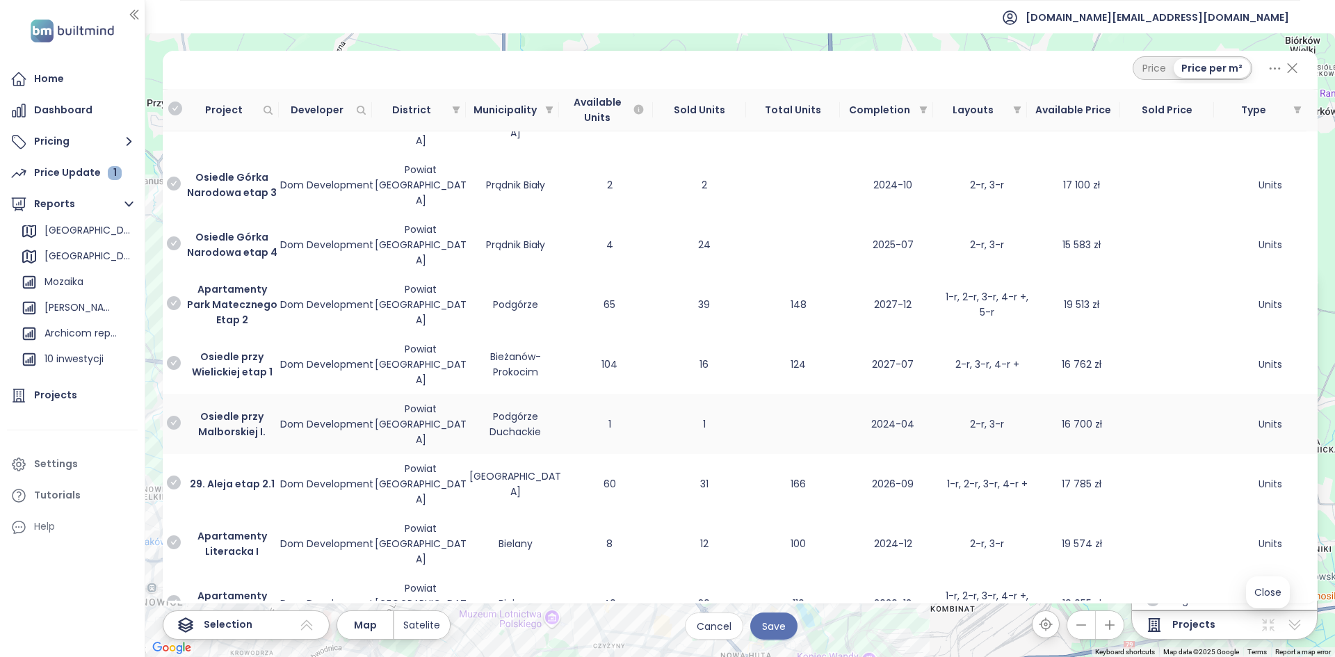
scroll to position [278, 0]
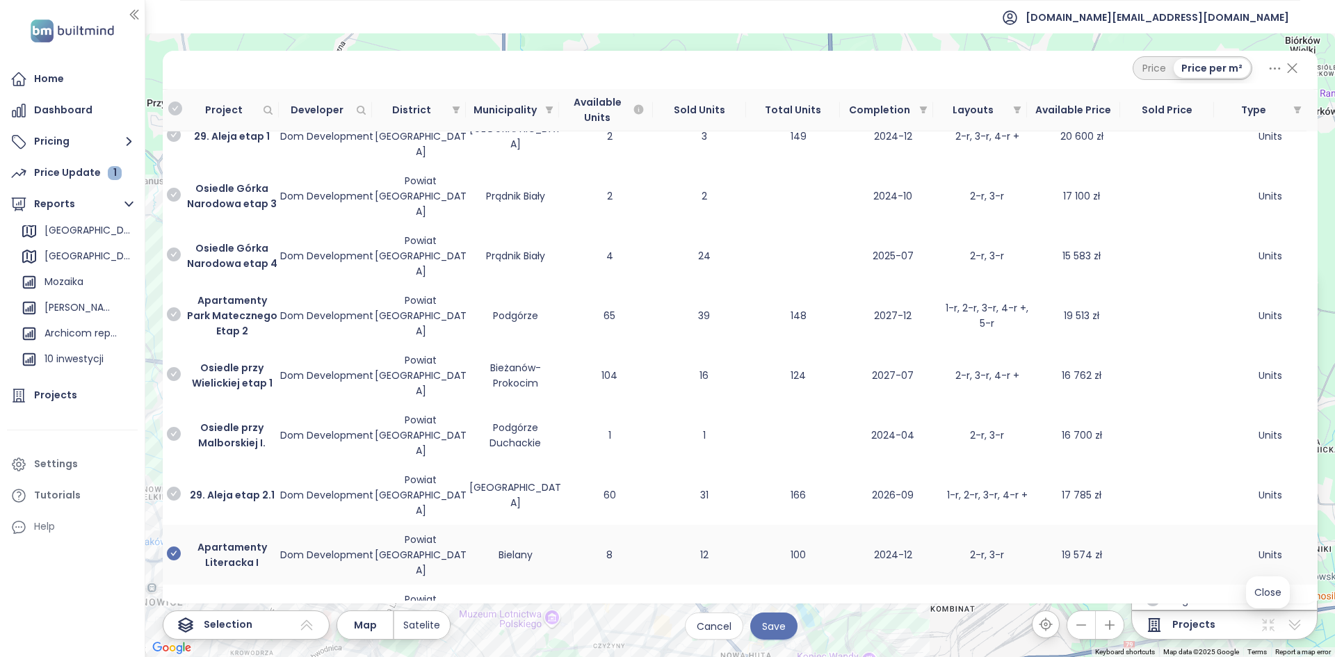
click at [175, 547] on icon "check-circle" at bounding box center [174, 554] width 14 height 14
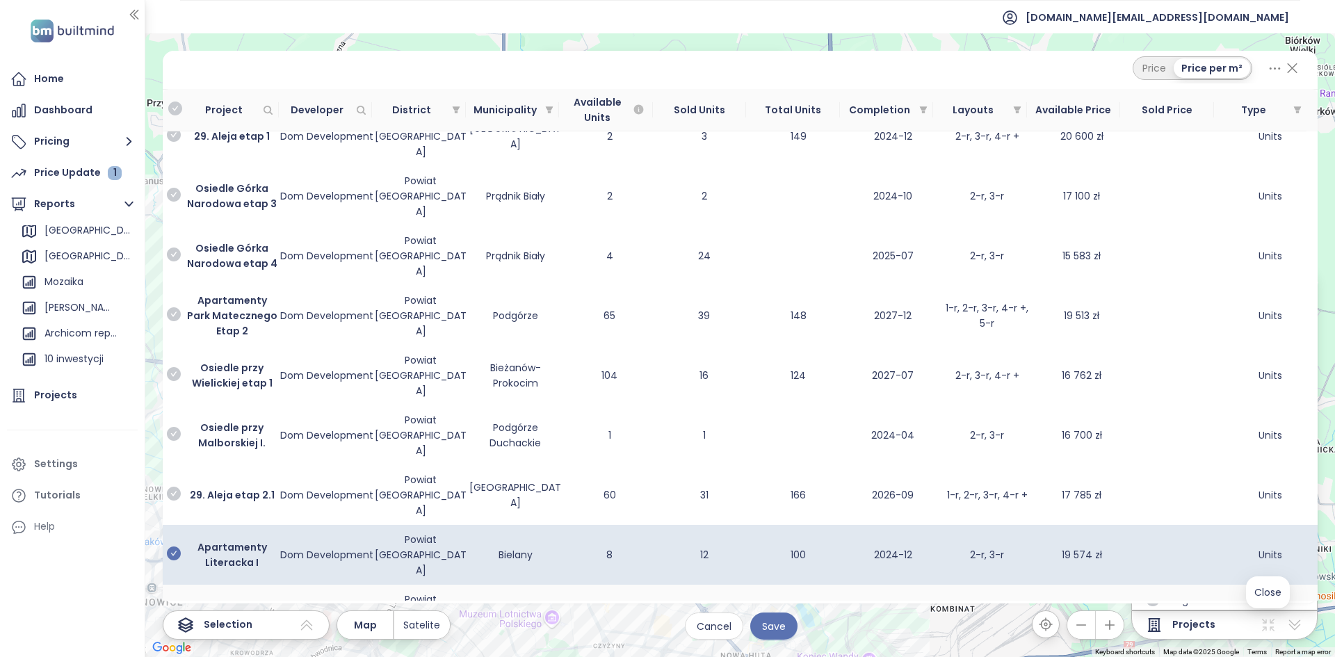
click at [175, 585] on td at bounding box center [174, 615] width 22 height 60
drag, startPoint x: 175, startPoint y: 376, endPoint x: 174, endPoint y: 389, distance: 13.3
click at [175, 606] on icon "check-circle" at bounding box center [174, 613] width 14 height 14
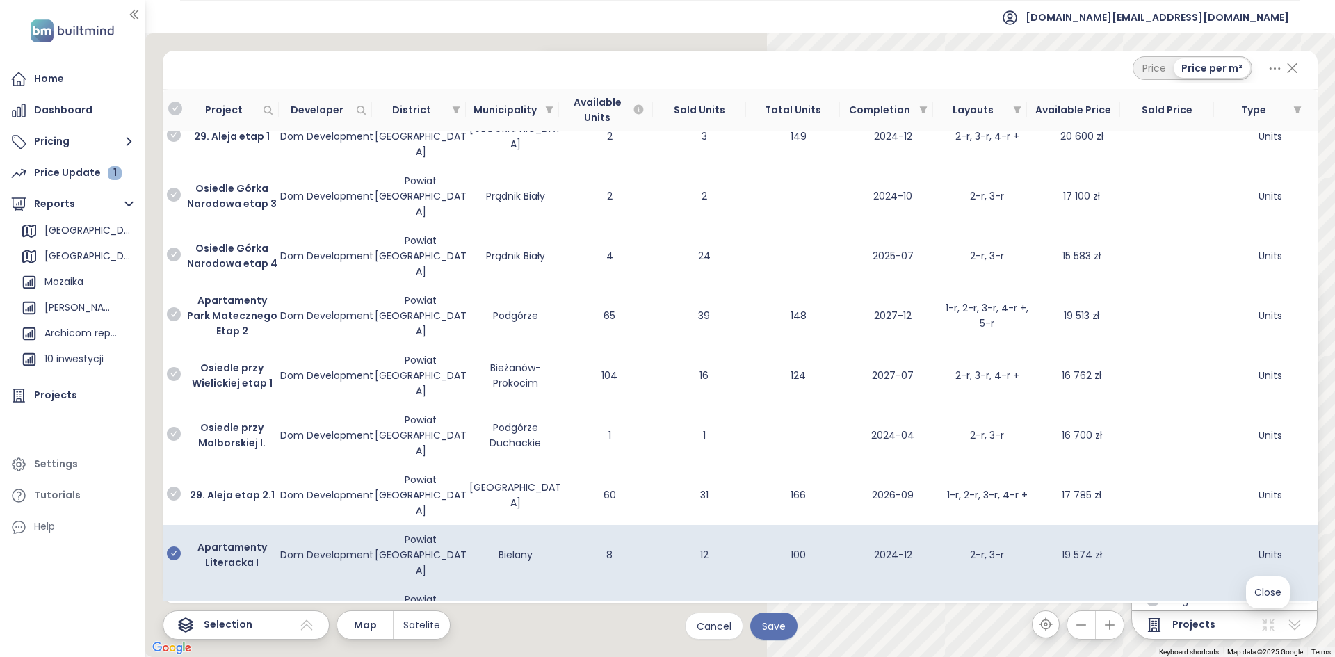
drag, startPoint x: 179, startPoint y: 421, endPoint x: 183, endPoint y: 442, distance: 21.2
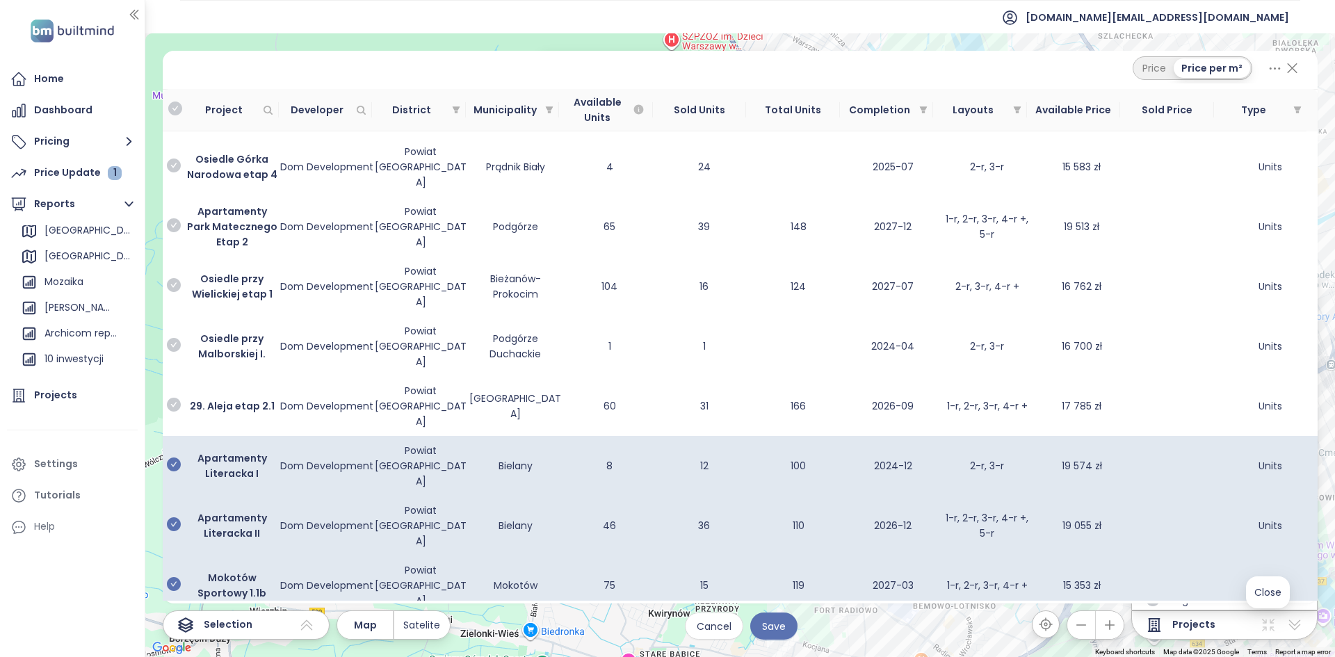
scroll to position [417, 0]
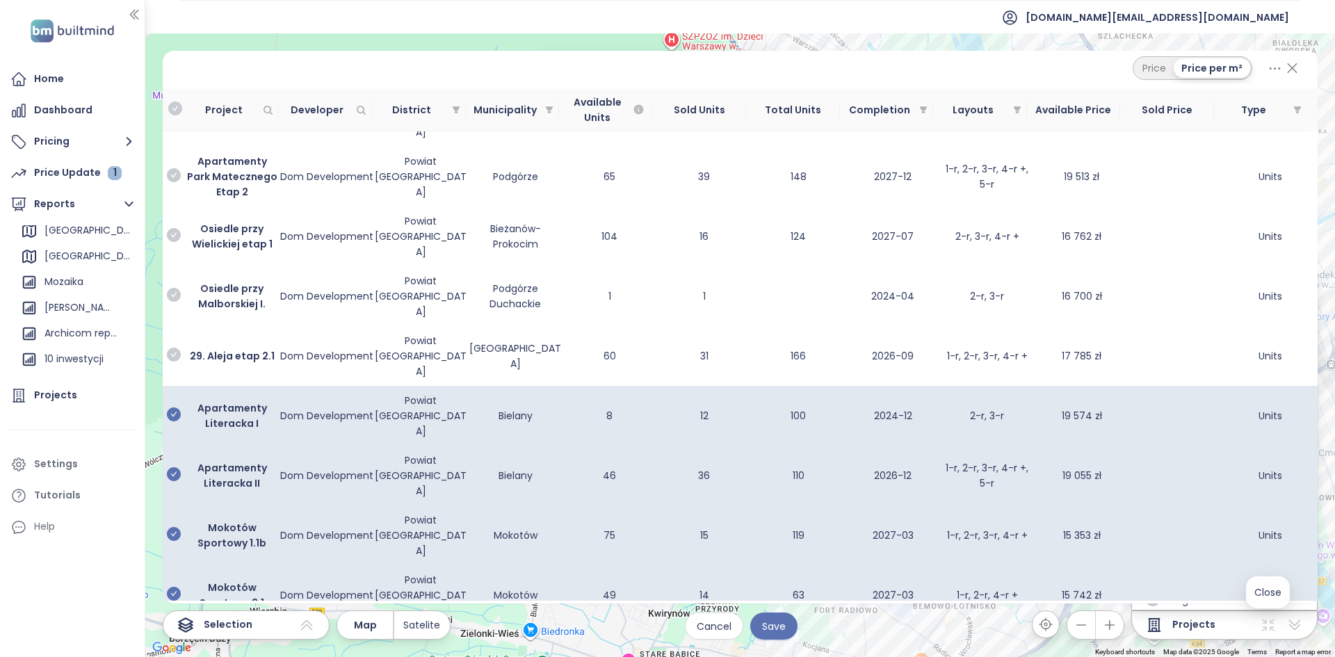
click at [175, 647] on icon "check-circle" at bounding box center [174, 654] width 14 height 14
drag, startPoint x: 175, startPoint y: 531, endPoint x: 177, endPoint y: 508, distance: 23.0
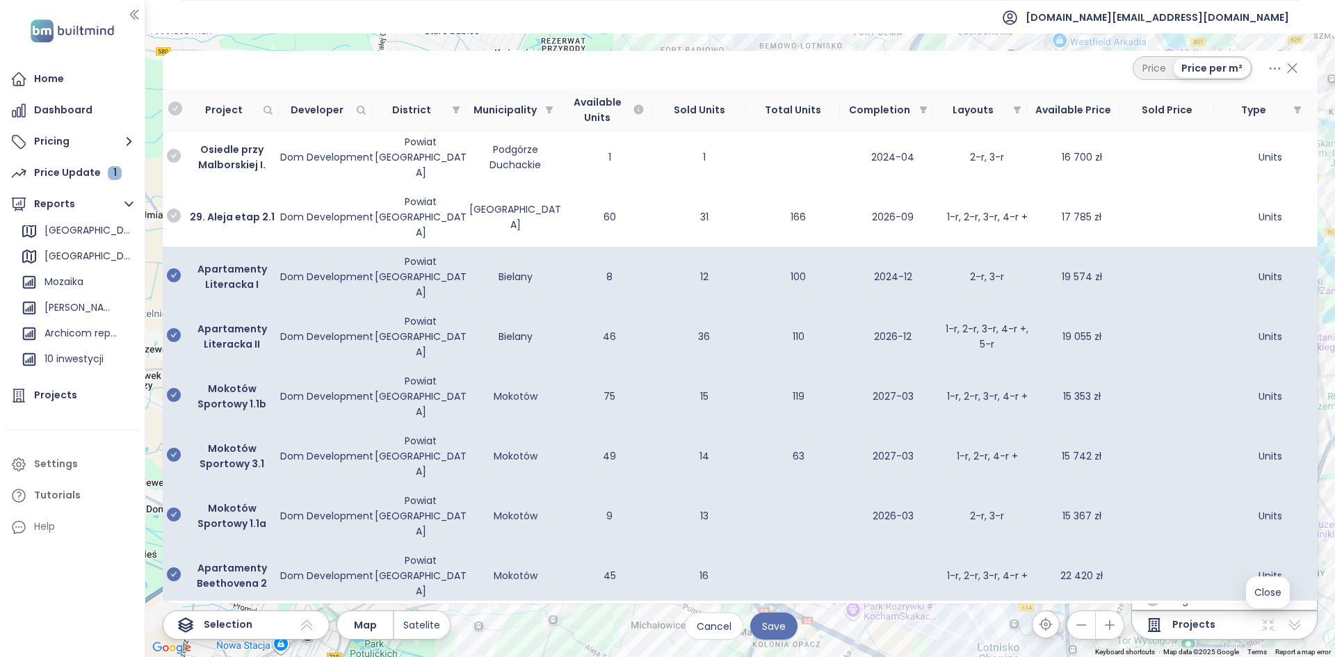
scroll to position [626, 0]
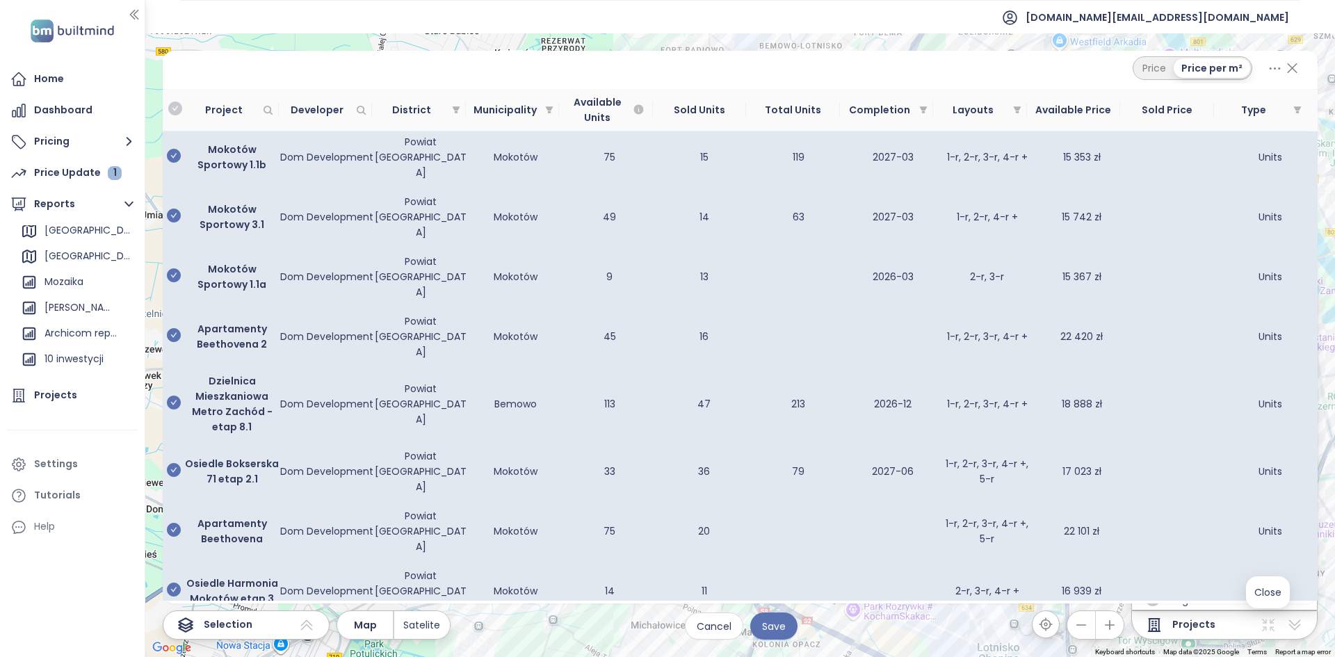
scroll to position [835, 0]
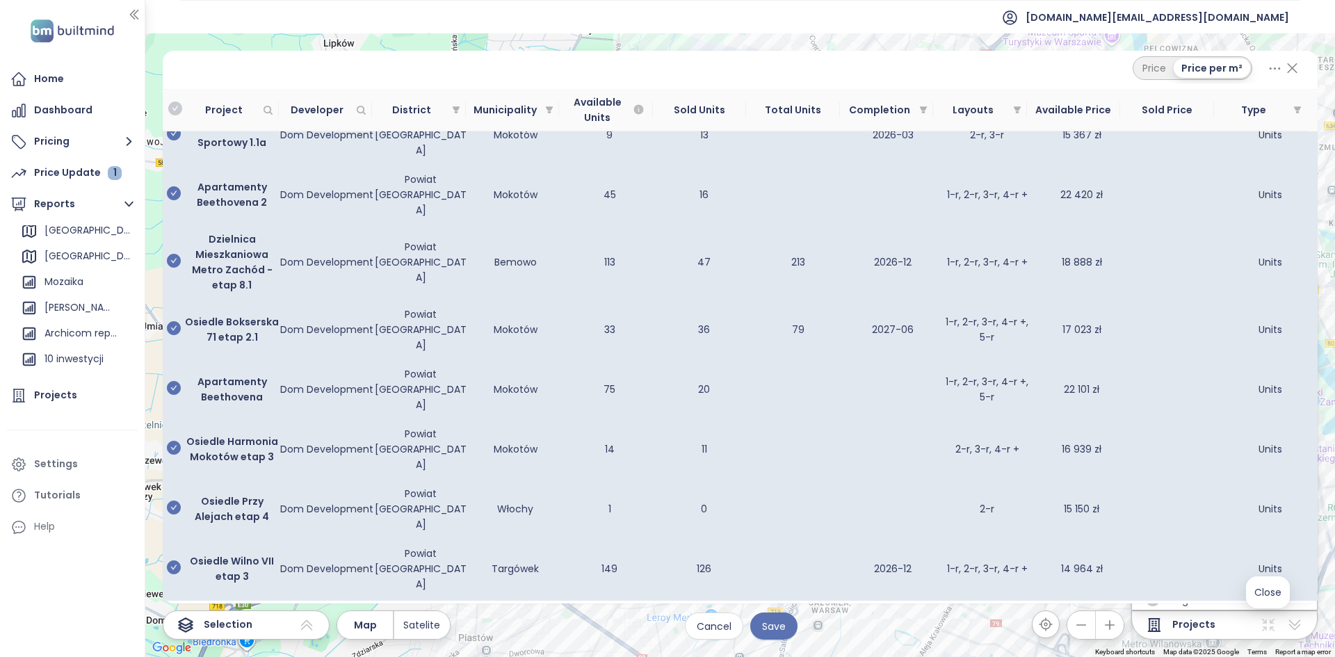
scroll to position [974, 0]
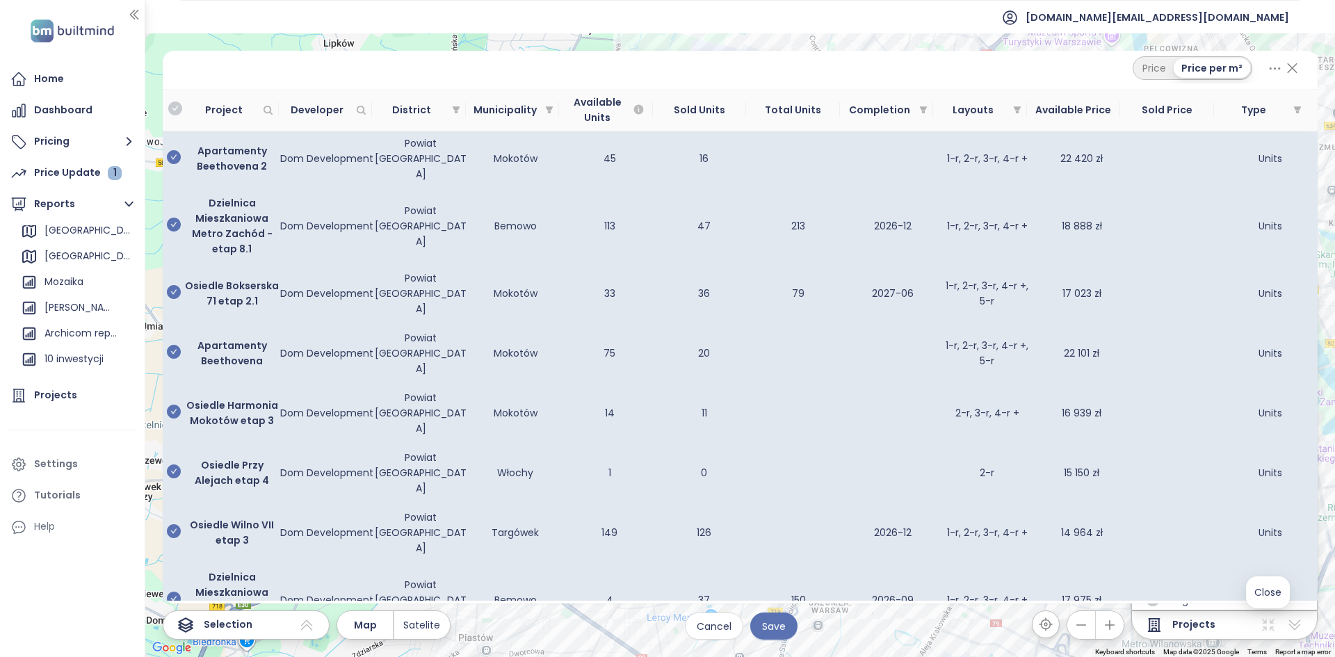
drag, startPoint x: 176, startPoint y: 444, endPoint x: 174, endPoint y: 488, distance: 44.6
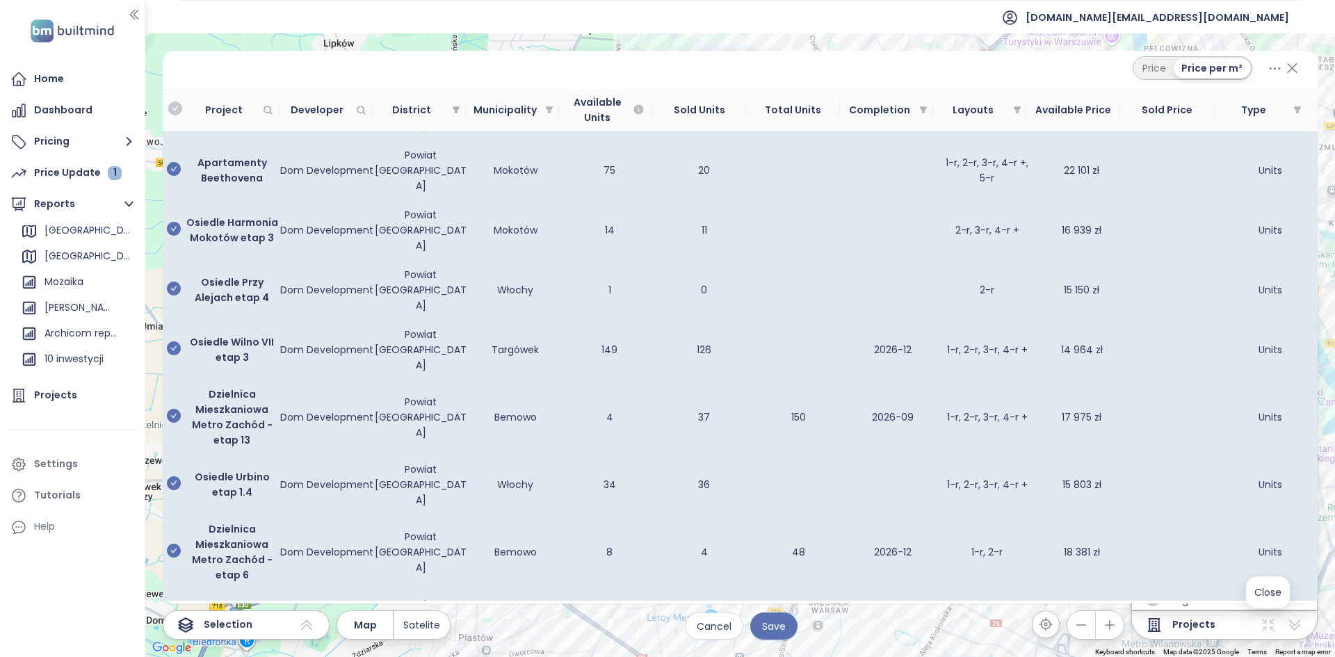
scroll to position [1182, 0]
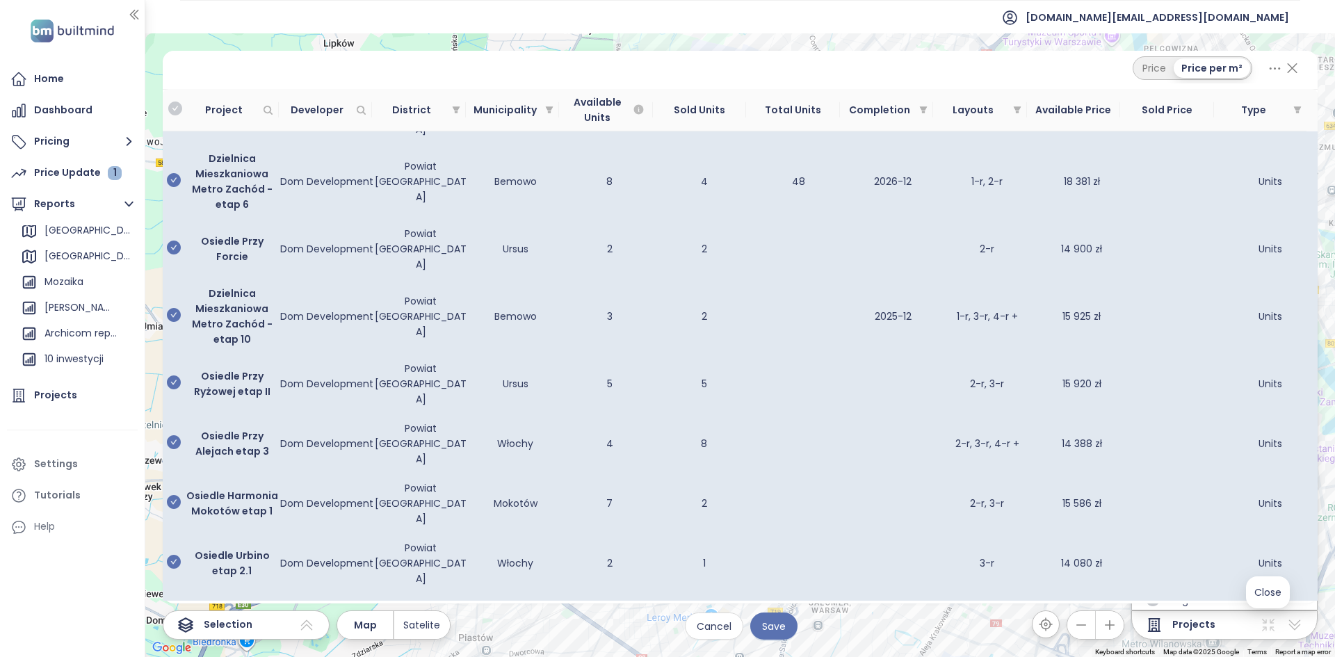
scroll to position [1515, 0]
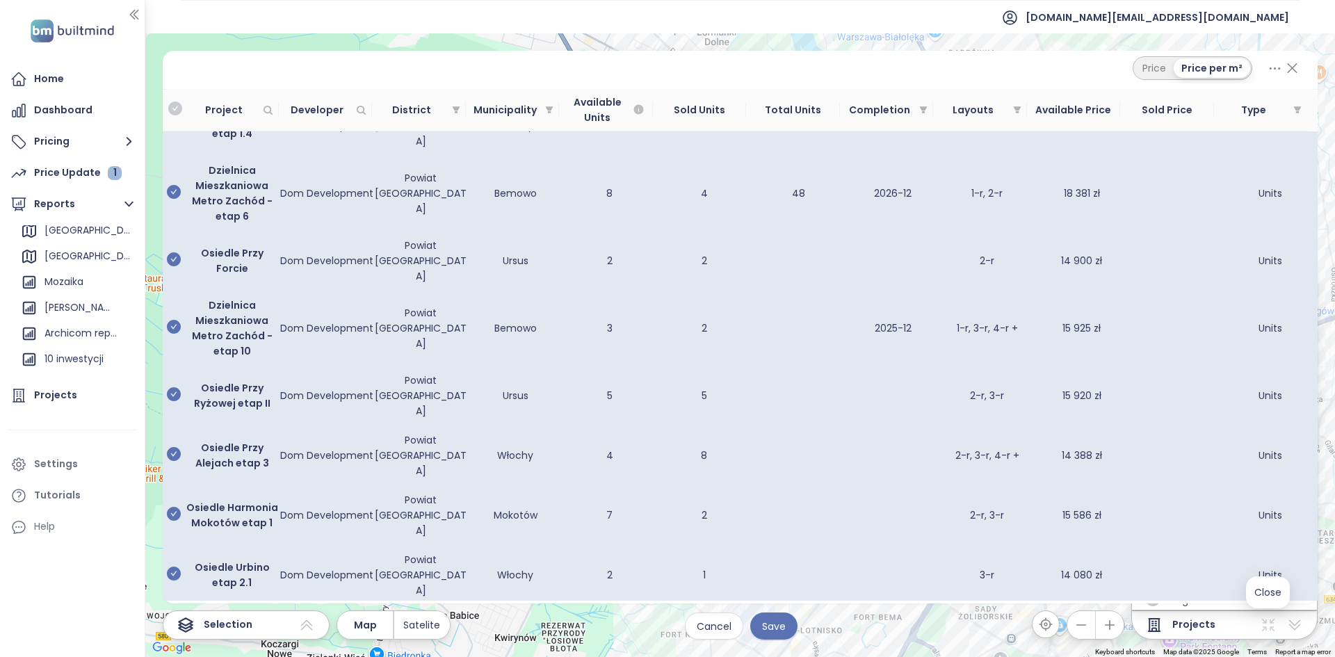
drag, startPoint x: 173, startPoint y: 467, endPoint x: 174, endPoint y: 481, distance: 13.2
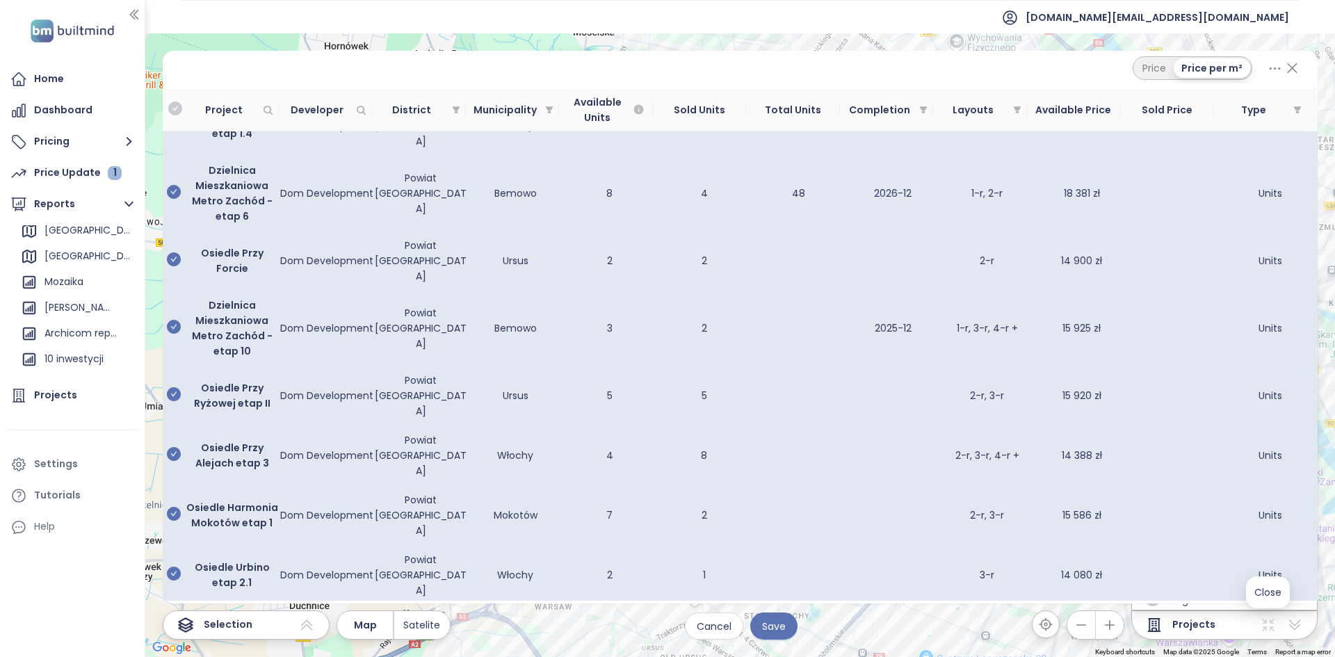
scroll to position [1585, 0]
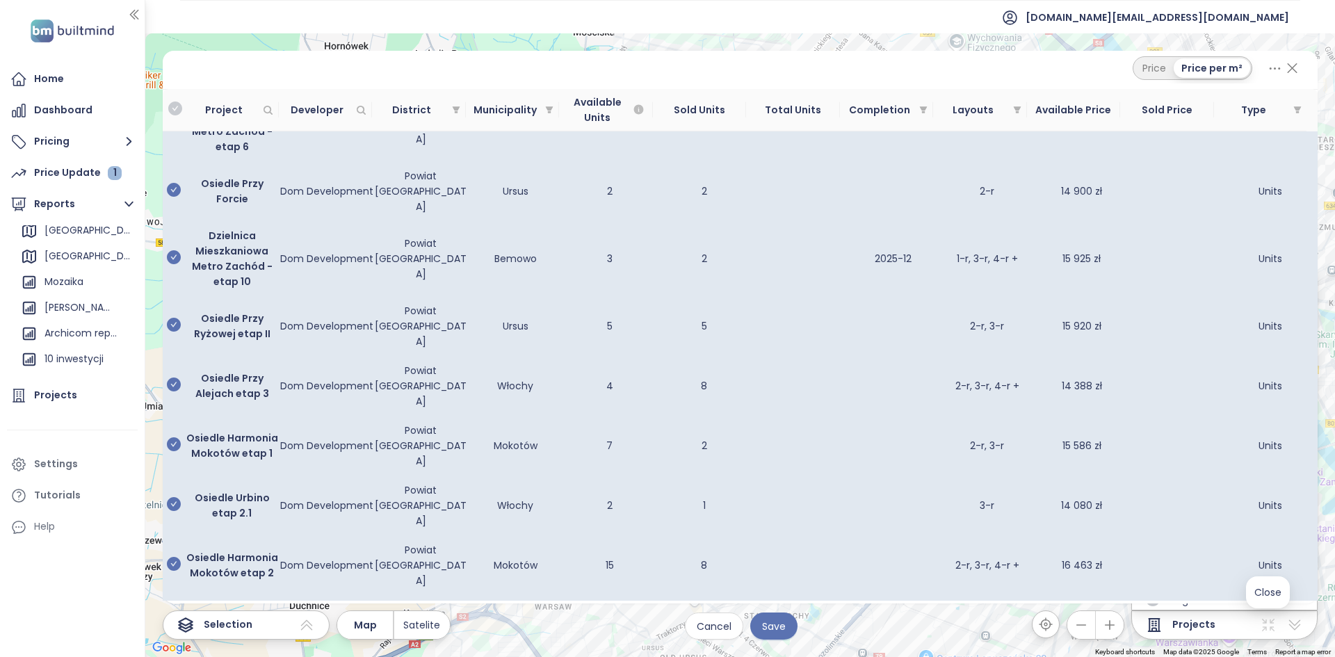
click at [783, 629] on span "Save" at bounding box center [774, 626] width 24 height 15
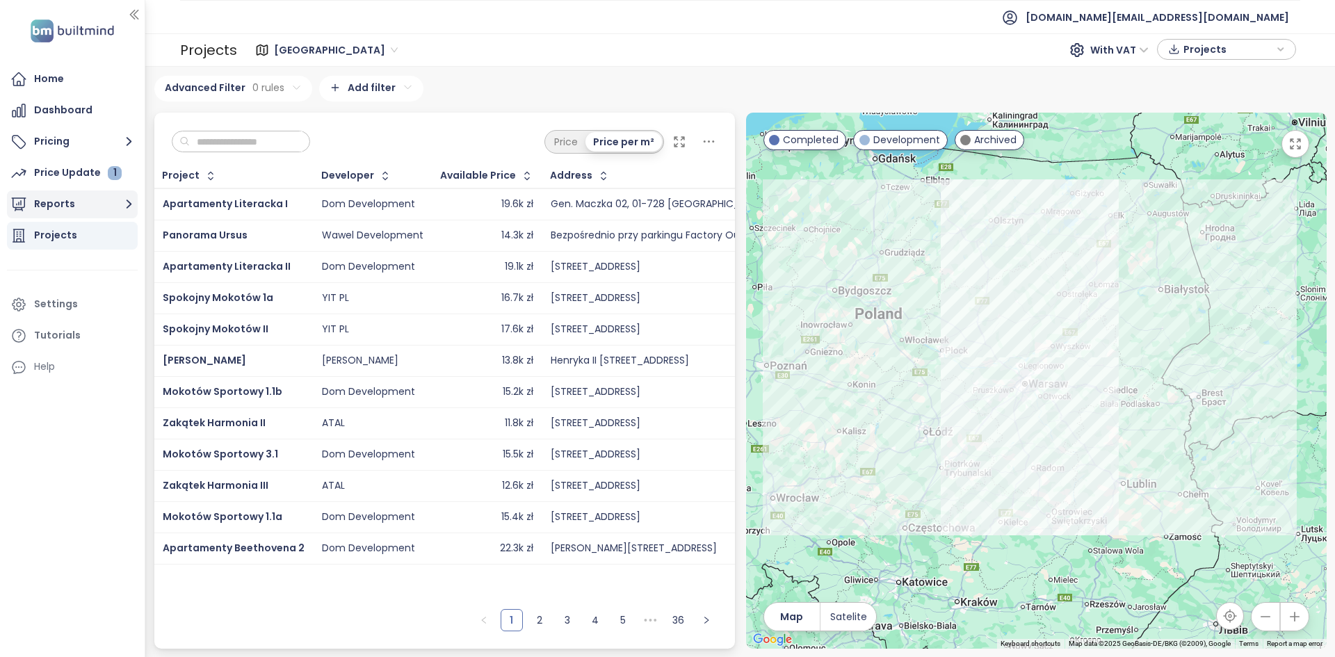
click at [131, 203] on icon "button" at bounding box center [128, 203] width 17 height 17
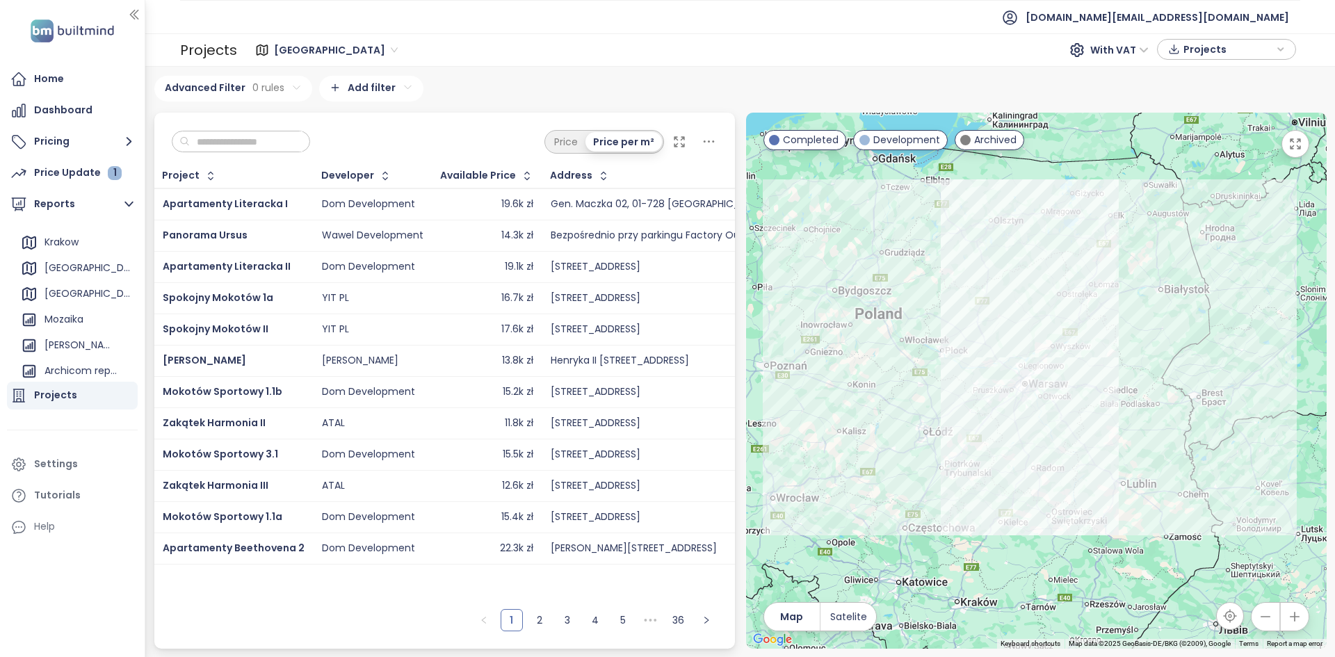
scroll to position [204, 0]
click at [76, 292] on div "[GEOGRAPHIC_DATA]" at bounding box center [81, 289] width 72 height 17
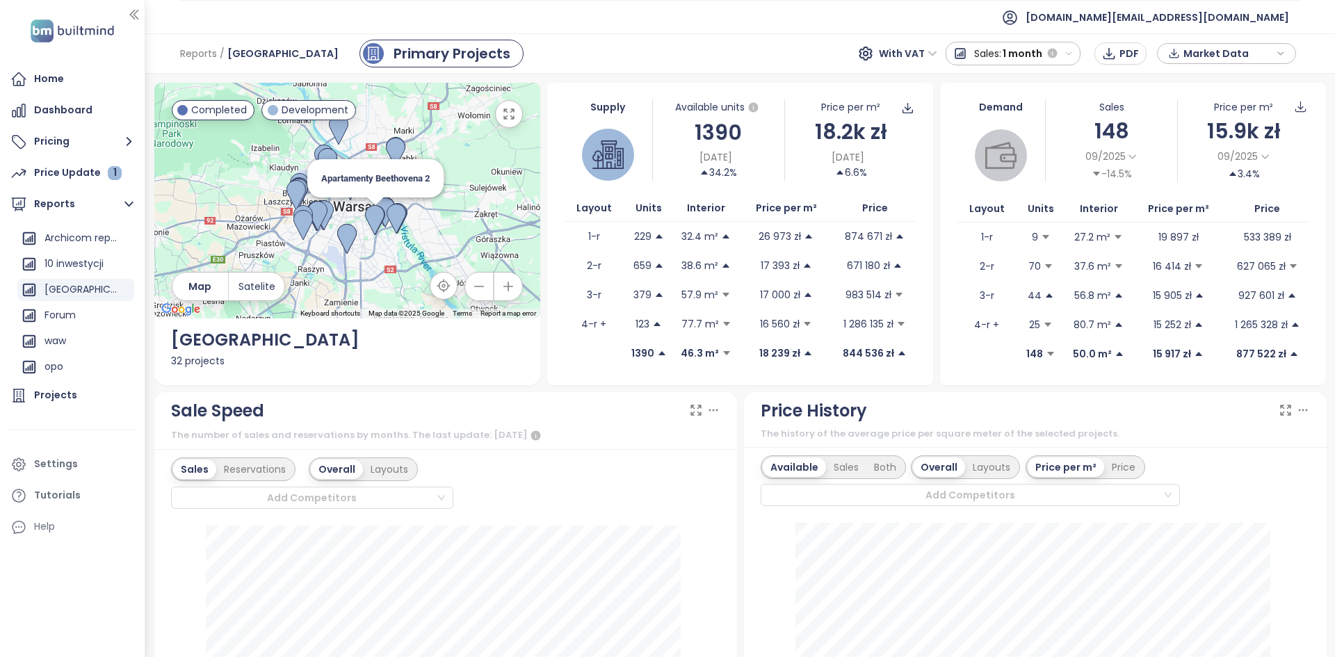
click at [383, 210] on img at bounding box center [375, 220] width 19 height 31
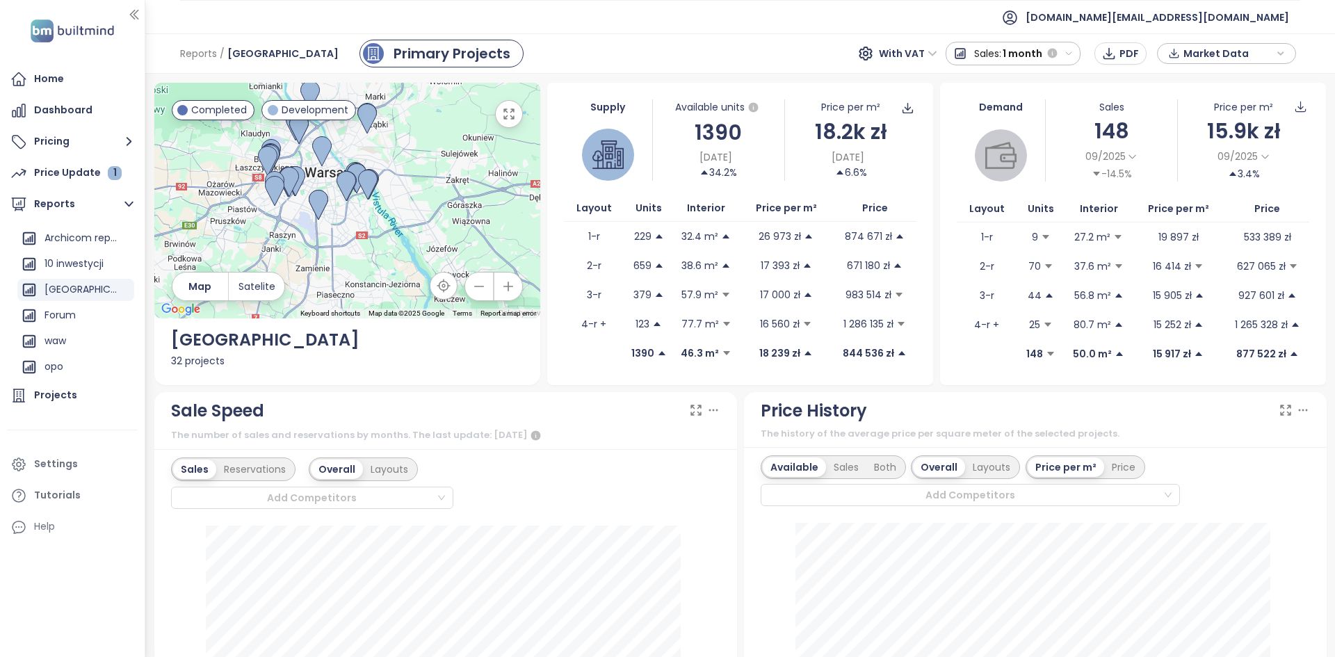
click at [202, 353] on div "32 projects" at bounding box center [347, 360] width 353 height 15
click at [193, 362] on div "32 projects" at bounding box center [347, 360] width 353 height 15
click at [269, 202] on img at bounding box center [274, 191] width 19 height 31
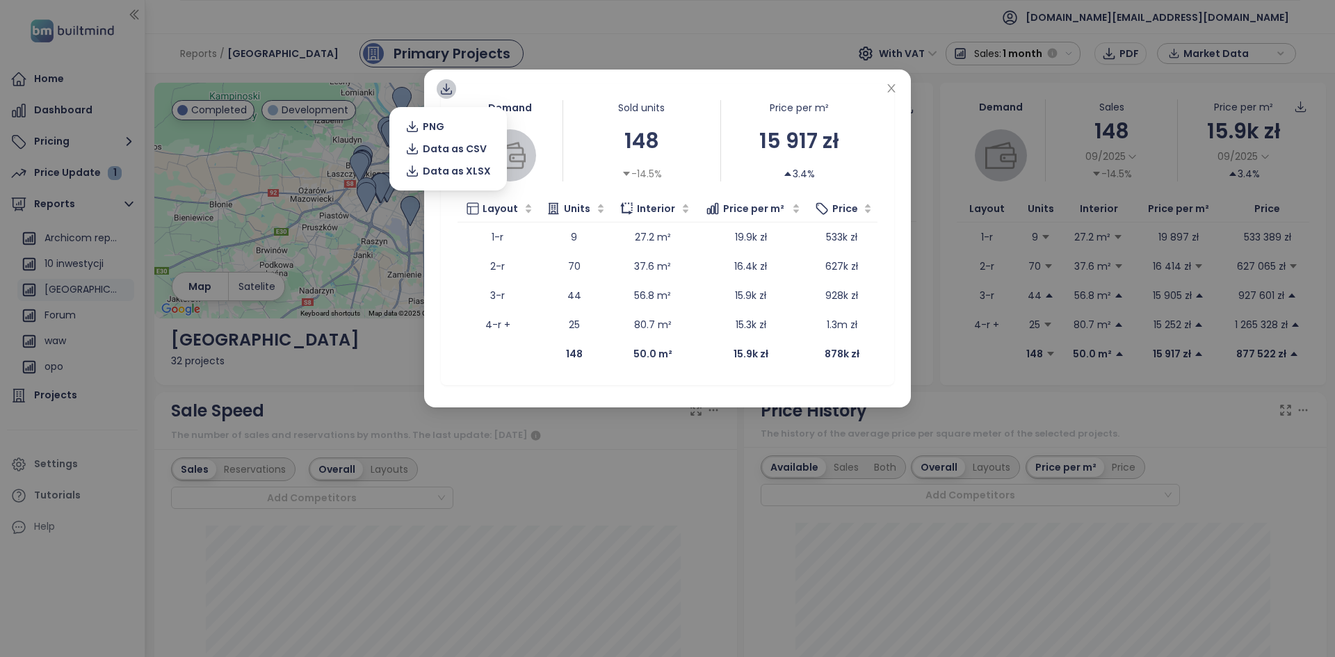
click at [447, 93] on icon at bounding box center [447, 89] width 14 height 14
click at [460, 164] on span "Data as XLSX" at bounding box center [457, 170] width 68 height 15
drag, startPoint x: 665, startPoint y: 42, endPoint x: 745, endPoint y: 67, distance: 83.6
click at [665, 42] on div "Demand Sold units 148 -14.5% Price per m² 15 917 zł 3.4% Layout Units Interior …" at bounding box center [667, 328] width 1335 height 657
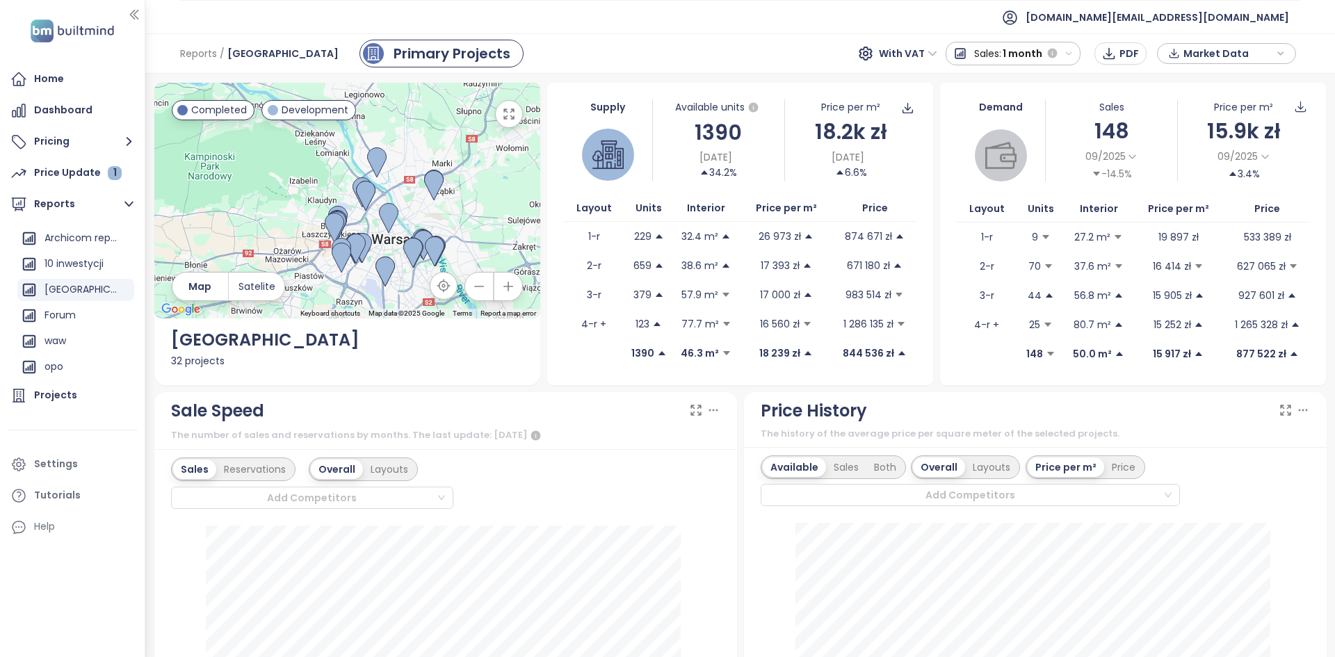
click at [281, 56] on span "[GEOGRAPHIC_DATA]" at bounding box center [282, 53] width 111 height 25
click at [280, 55] on span "[GEOGRAPHIC_DATA]" at bounding box center [282, 53] width 111 height 25
click at [279, 56] on span "[GEOGRAPHIC_DATA]" at bounding box center [282, 53] width 111 height 25
click at [117, 292] on icon "button" at bounding box center [124, 290] width 14 height 14
click at [131, 214] on button "Edit" at bounding box center [126, 208] width 57 height 21
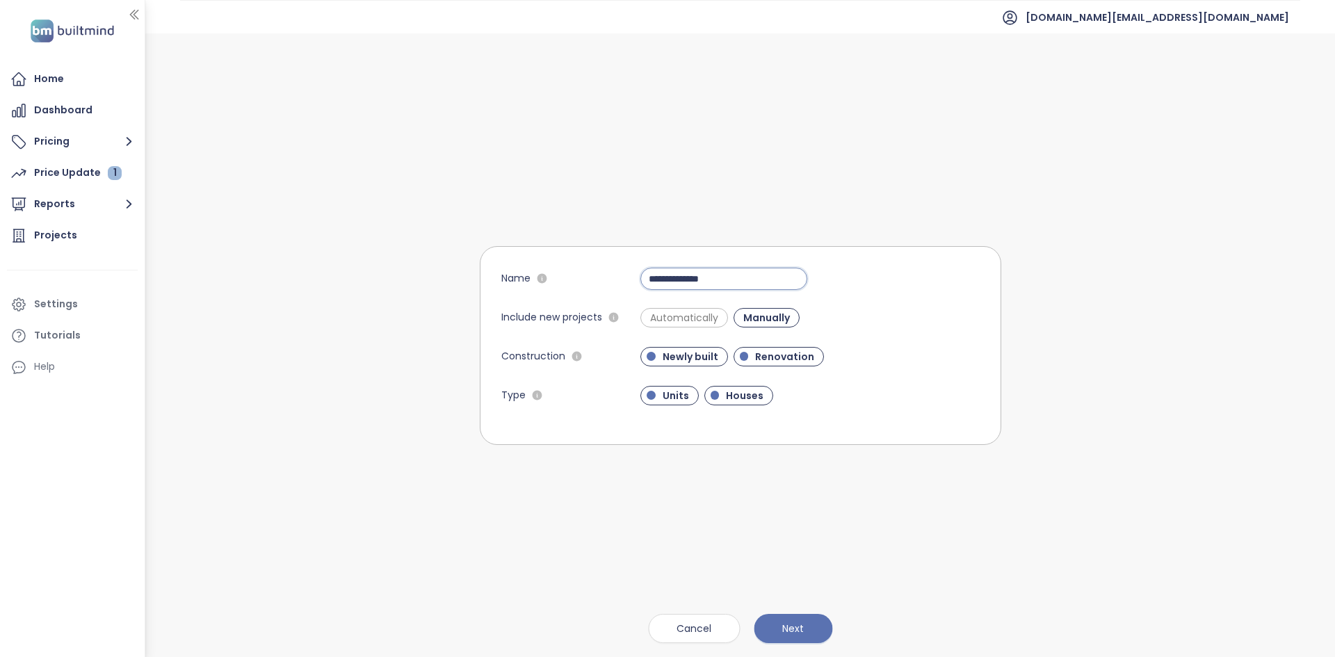
drag, startPoint x: 746, startPoint y: 279, endPoint x: 637, endPoint y: 284, distance: 109.3
click at [637, 284] on div "**********" at bounding box center [740, 279] width 479 height 22
type input "**********"
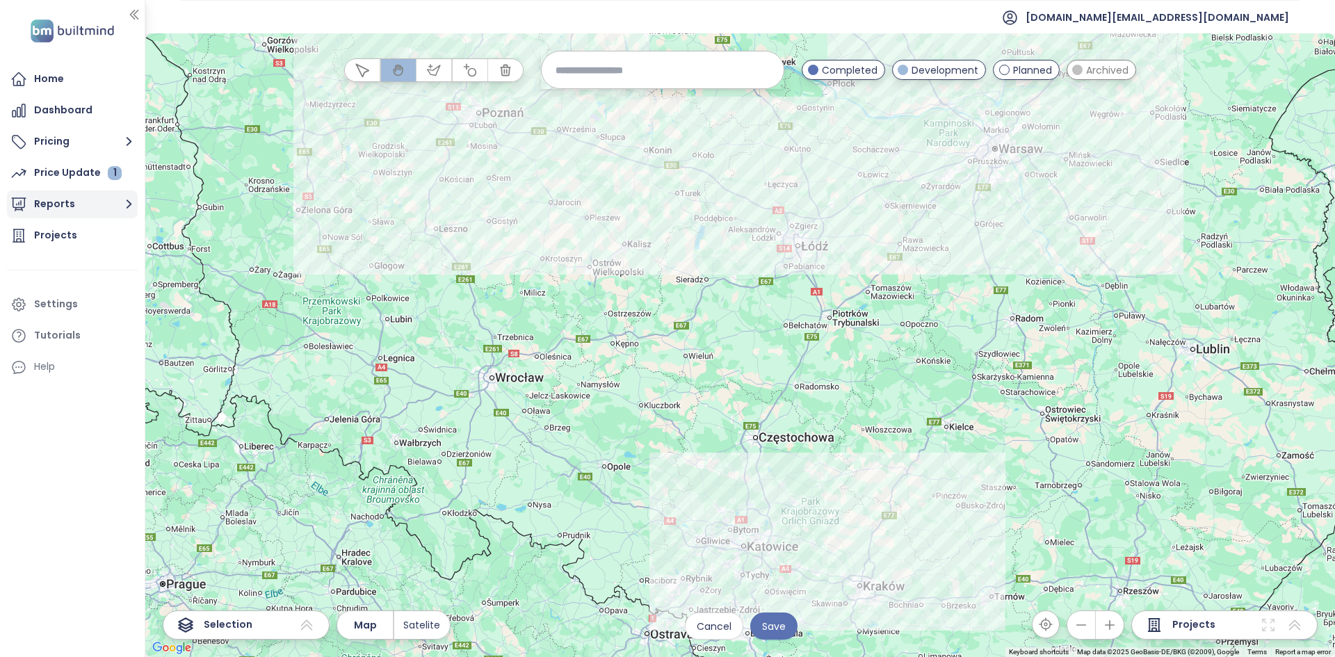
click at [91, 204] on button "Reports" at bounding box center [72, 205] width 131 height 28
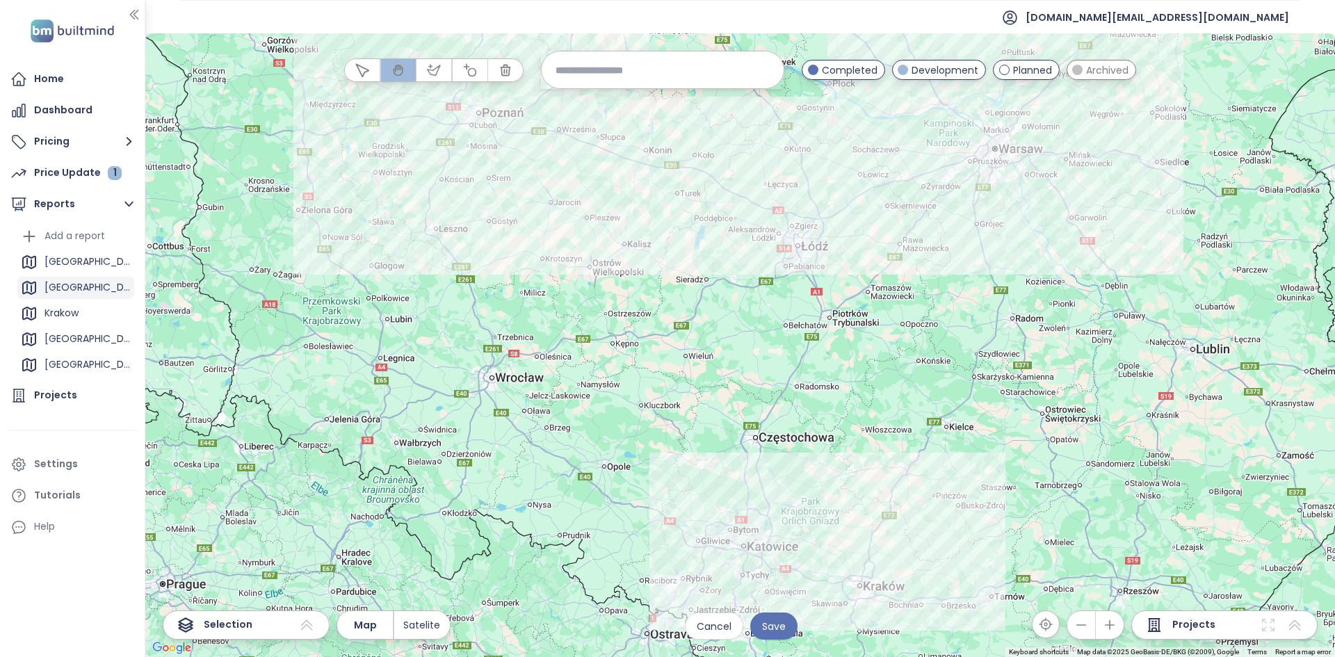
click at [96, 281] on div "[GEOGRAPHIC_DATA]" at bounding box center [75, 288] width 117 height 22
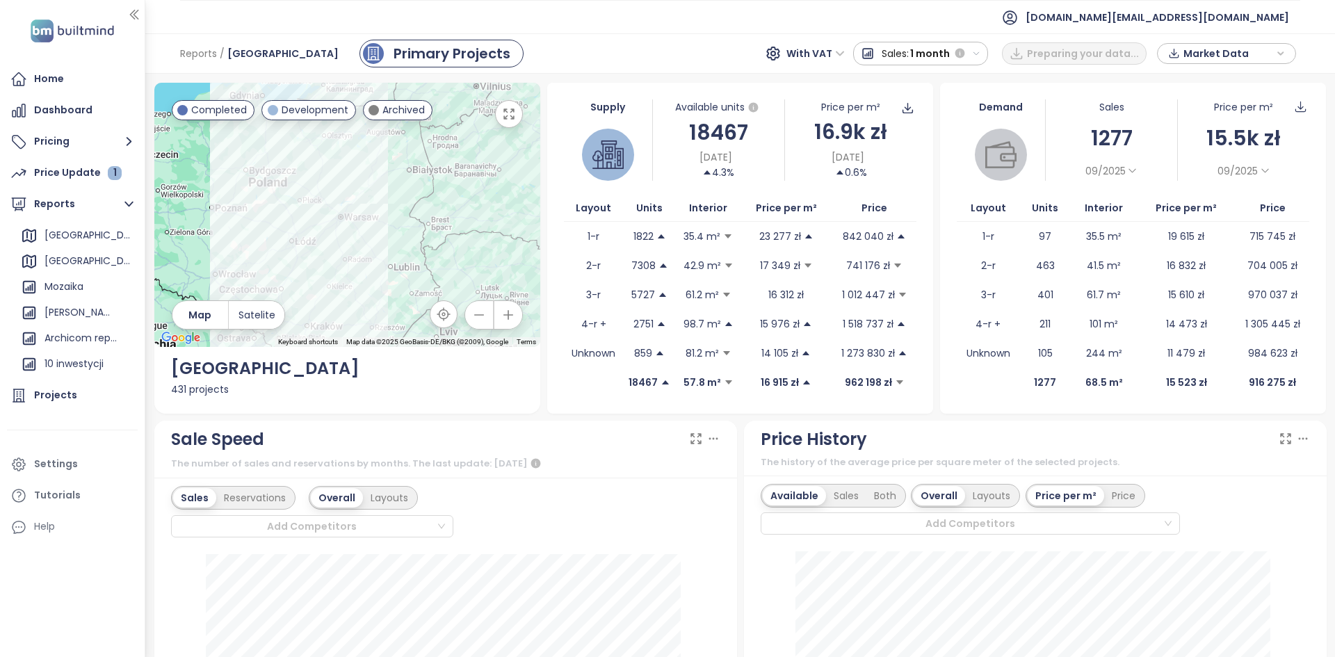
scroll to position [204, 0]
click at [69, 289] on div "[GEOGRAPHIC_DATA]" at bounding box center [81, 289] width 72 height 17
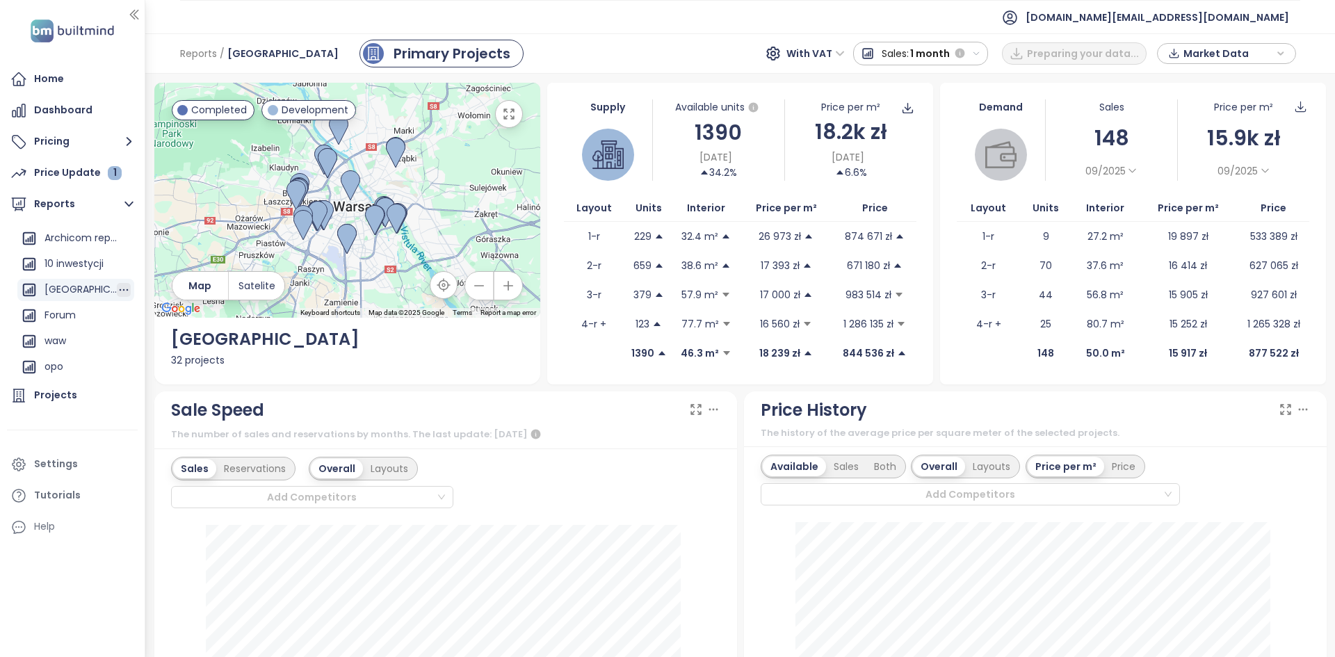
click at [117, 289] on icon "button" at bounding box center [124, 290] width 14 height 14
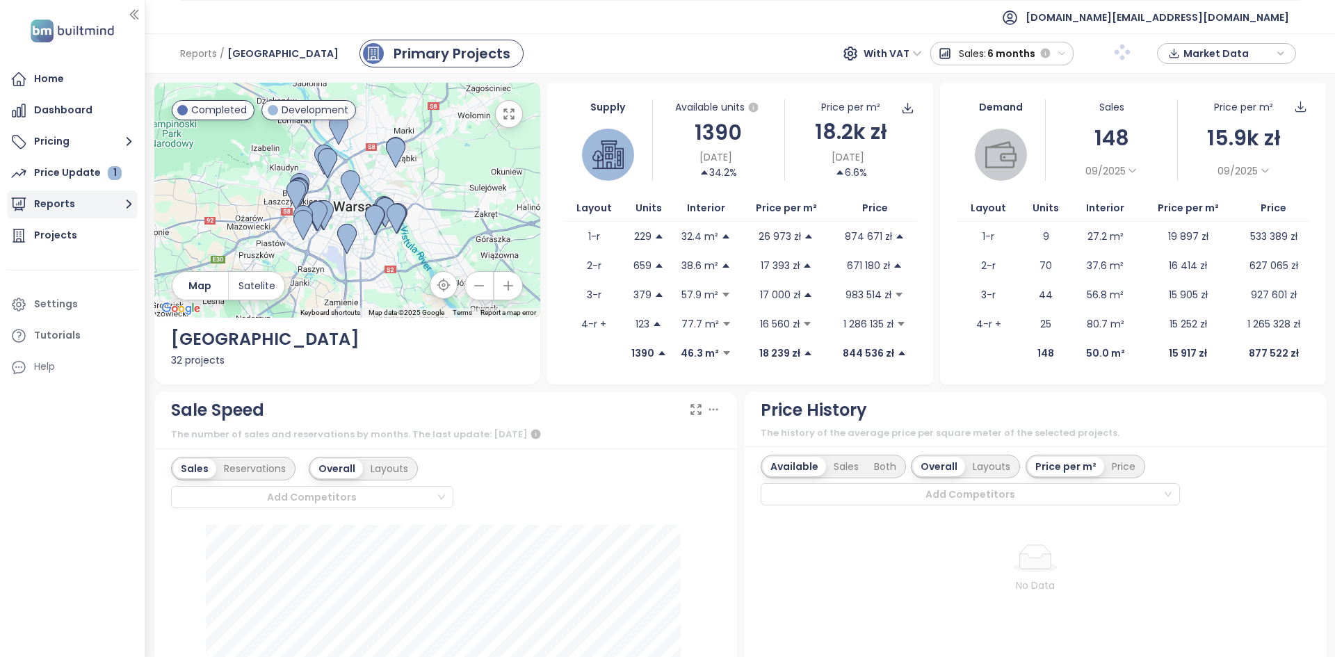
click at [106, 201] on button "Reports" at bounding box center [72, 205] width 131 height 28
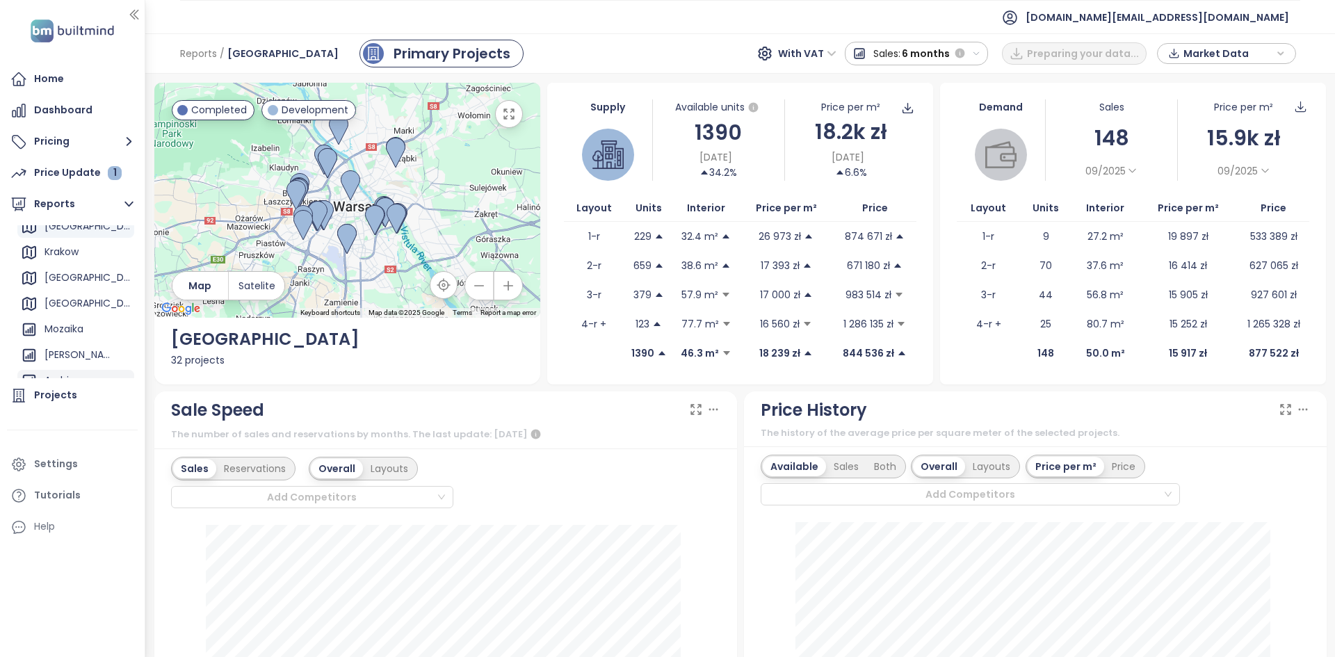
scroll to position [204, 0]
click at [117, 291] on icon "button" at bounding box center [124, 290] width 14 height 14
click at [124, 214] on button "Edit" at bounding box center [126, 208] width 57 height 21
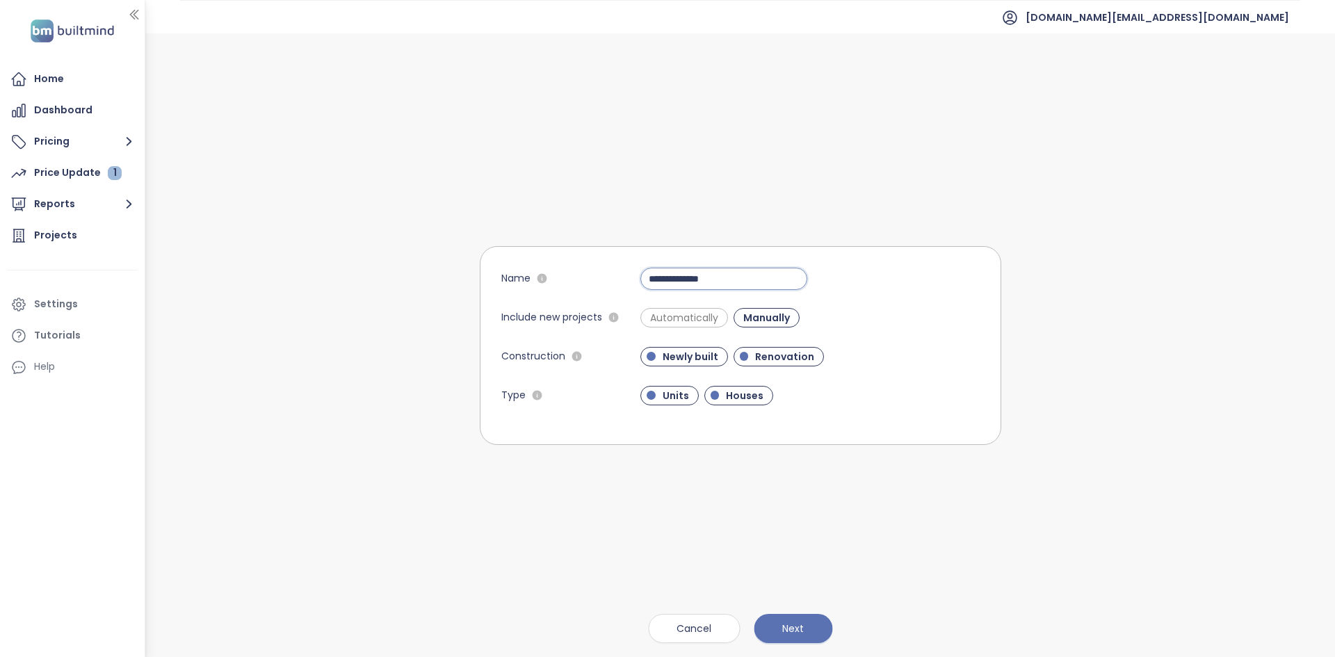
drag, startPoint x: 734, startPoint y: 279, endPoint x: 615, endPoint y: 278, distance: 119.6
click at [607, 280] on div "**********" at bounding box center [740, 279] width 479 height 22
type input "**********"
click at [793, 625] on span "Next" at bounding box center [793, 628] width 22 height 15
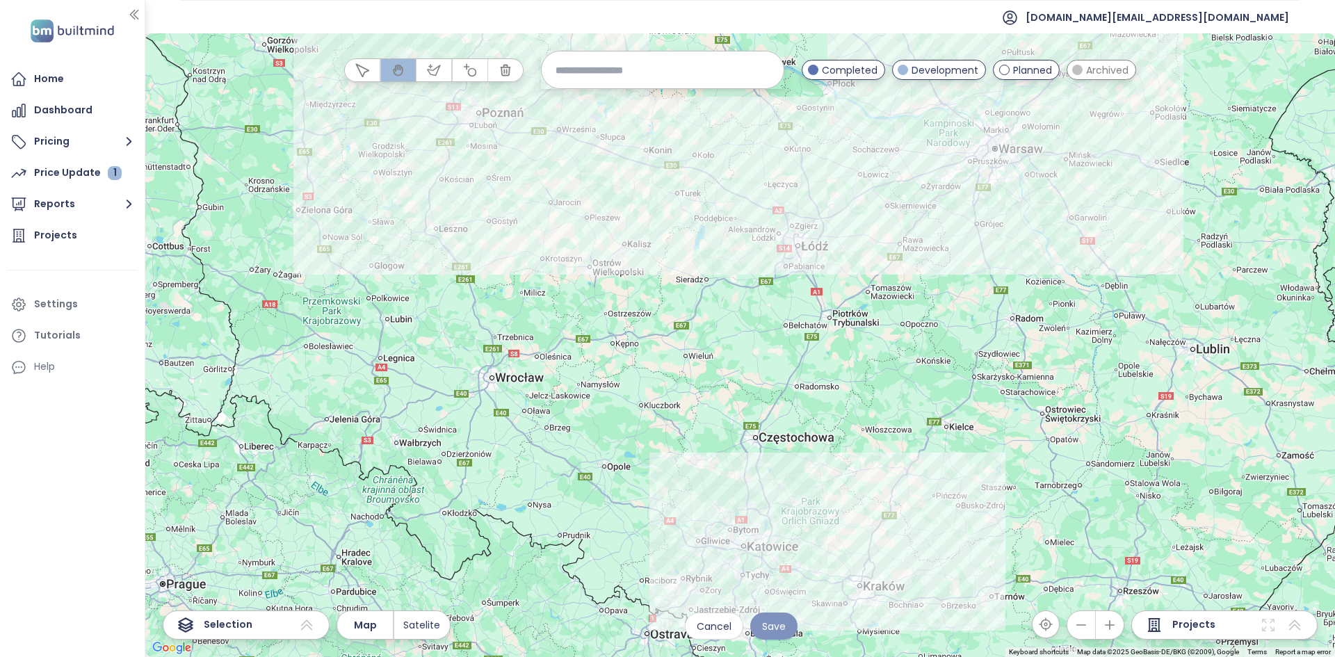
click at [782, 627] on span "Save" at bounding box center [774, 626] width 24 height 15
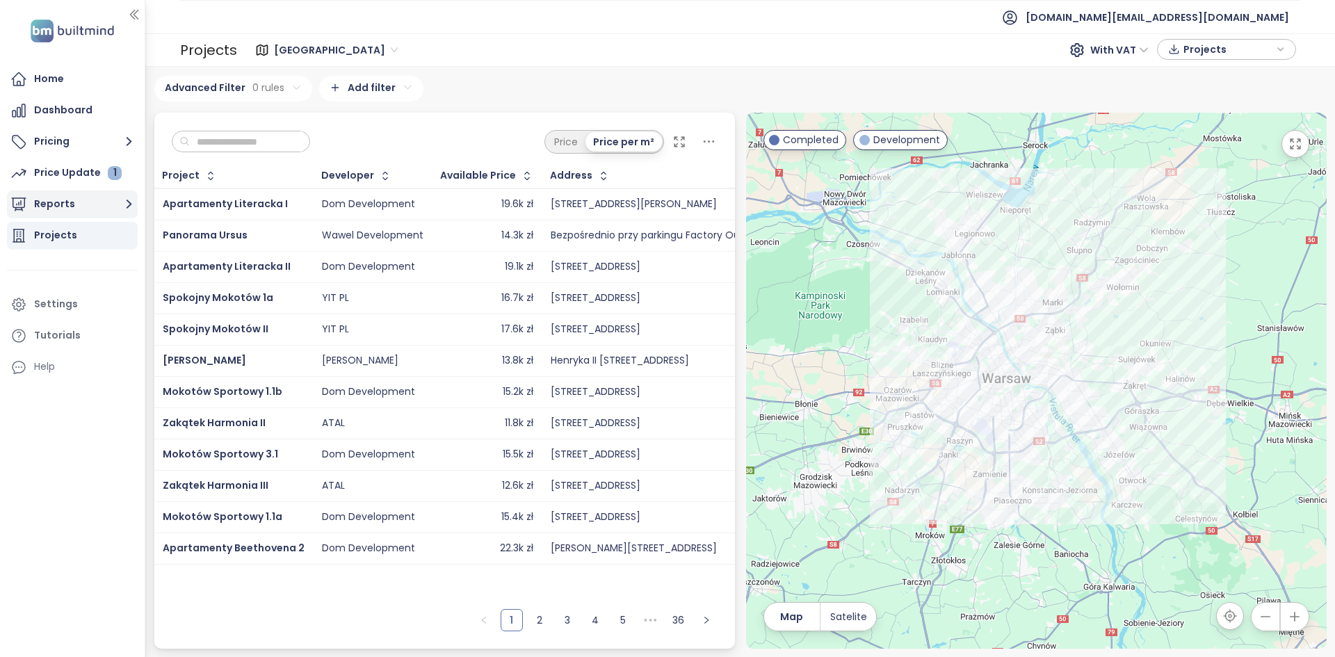
click at [89, 193] on button "Reports" at bounding box center [72, 205] width 131 height 28
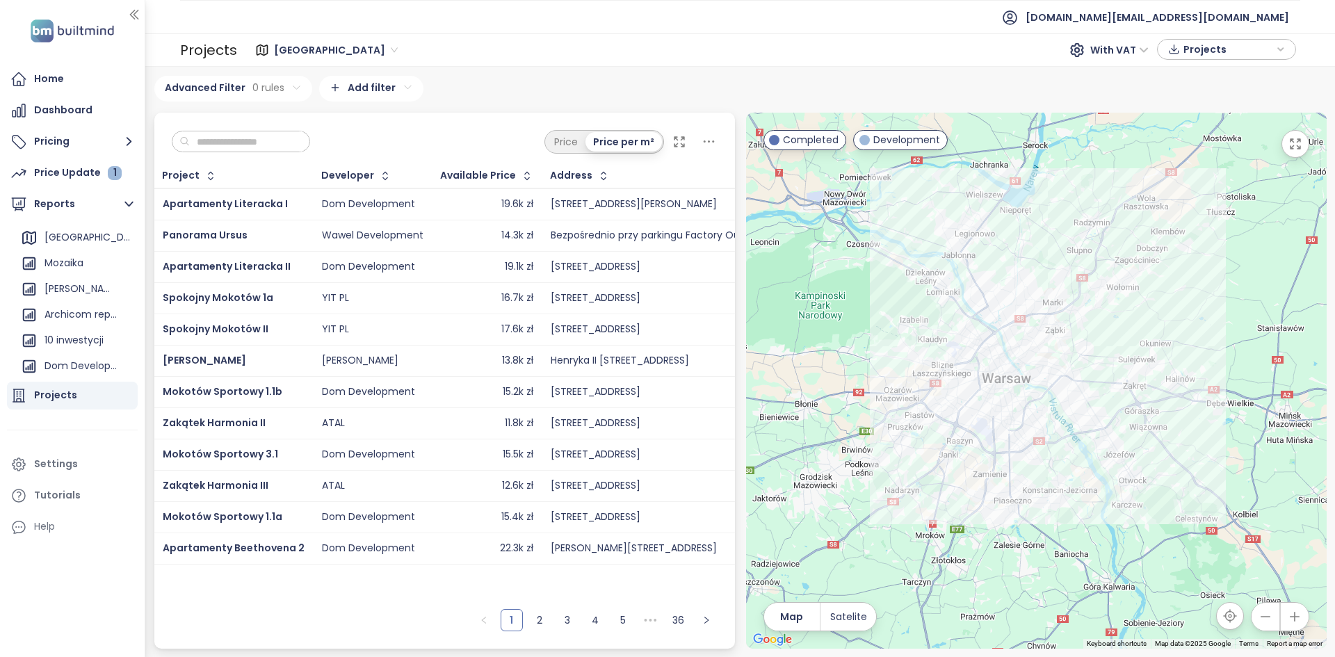
scroll to position [204, 0]
click at [102, 287] on div "Dom Development" at bounding box center [81, 289] width 72 height 17
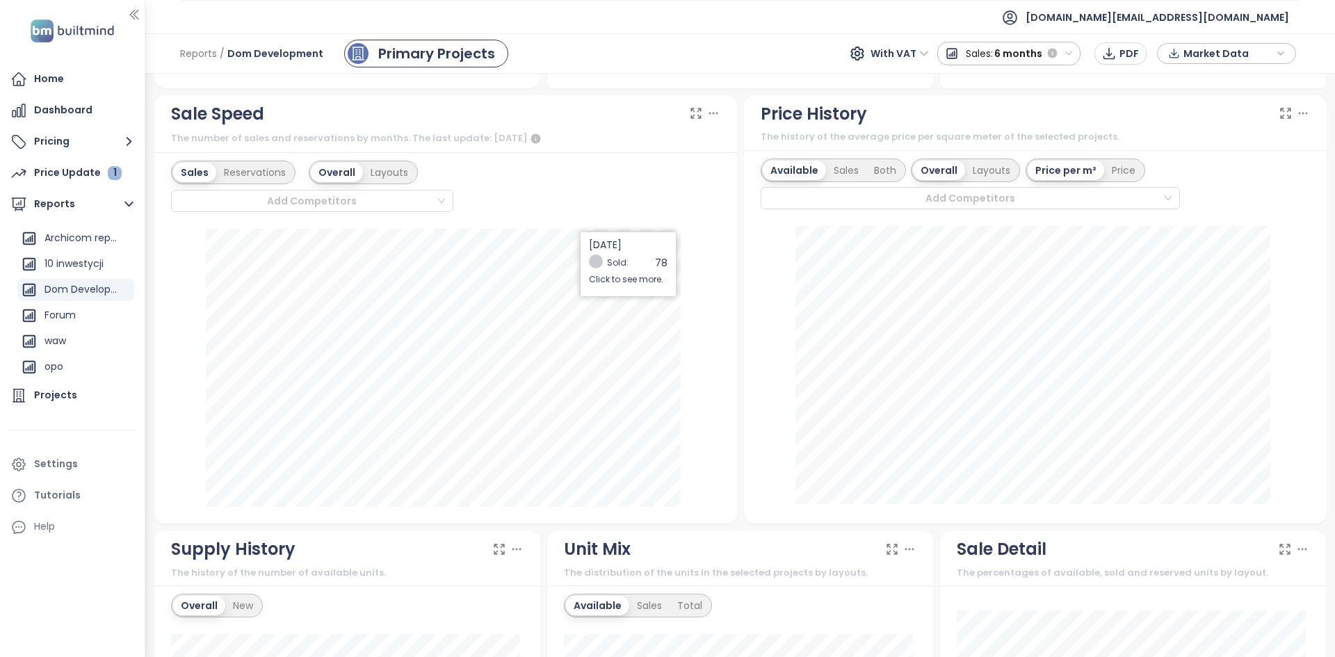
scroll to position [278, 0]
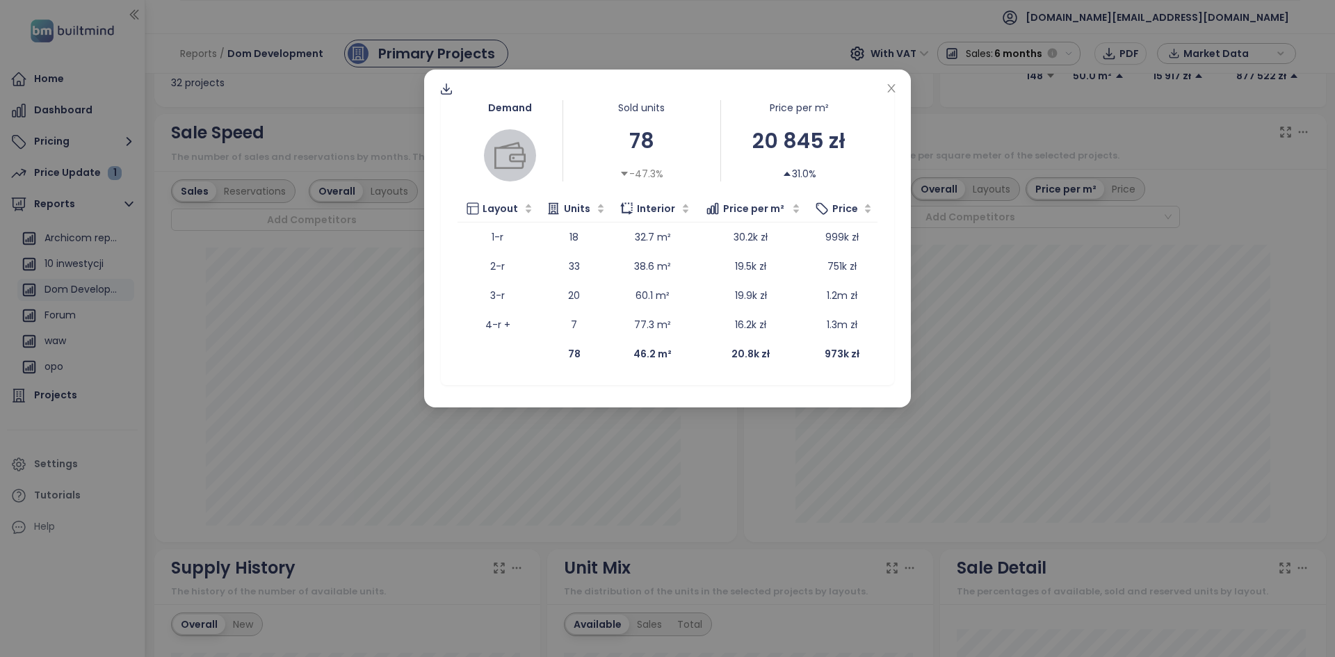
drag, startPoint x: 571, startPoint y: 429, endPoint x: 564, endPoint y: 426, distance: 7.5
click at [568, 428] on div "Demand Sold units 78 -47.3% Price per m² 20 845 zł 31.0% Layout Units Interior …" at bounding box center [667, 328] width 1335 height 657
click at [893, 99] on div "Demand Sold units 148 -14.5% Price per m² 15 917 zł 3.4% Layout Units Interior …" at bounding box center [667, 234] width 453 height 302
click at [890, 90] on icon "close" at bounding box center [891, 88] width 8 height 8
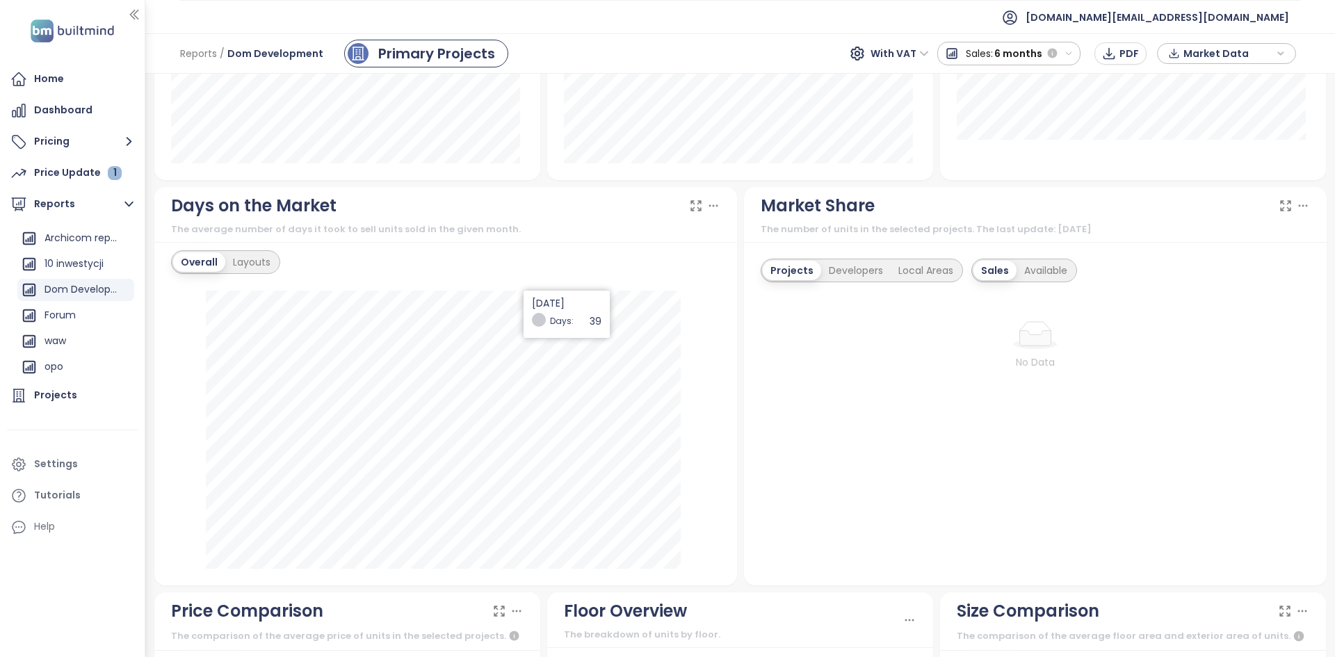
scroll to position [1043, 0]
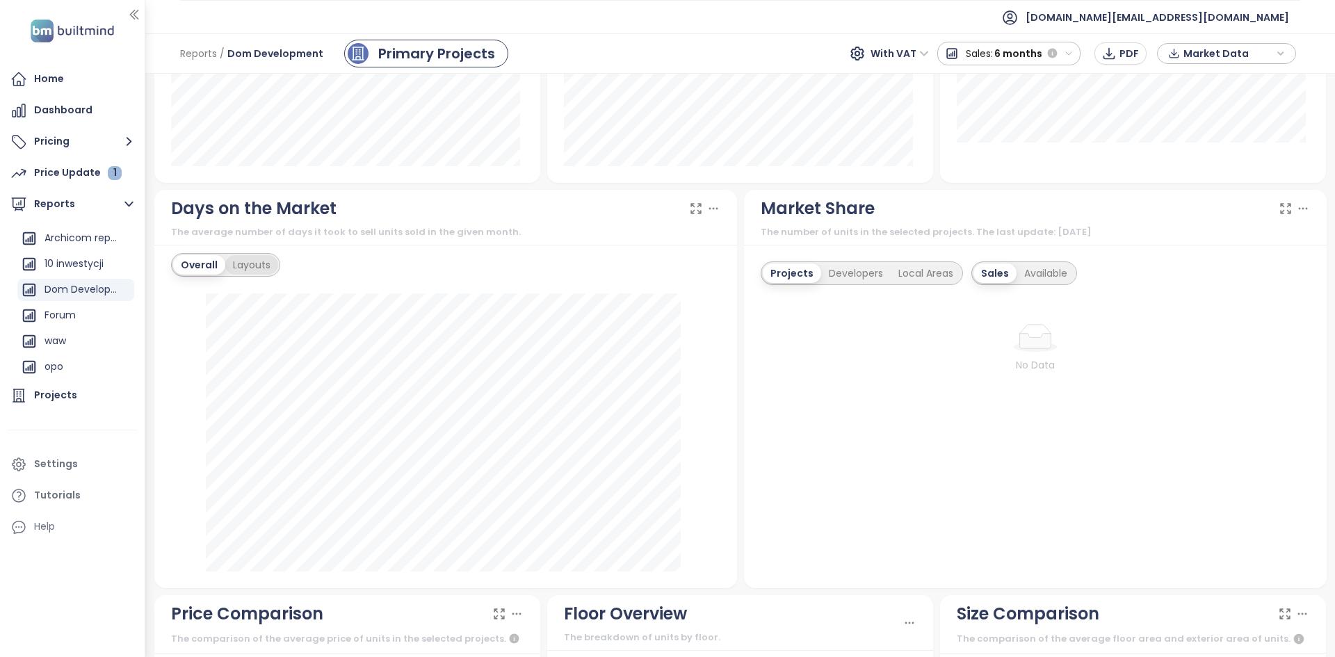
click at [252, 262] on div "Layouts" at bounding box center [251, 264] width 53 height 19
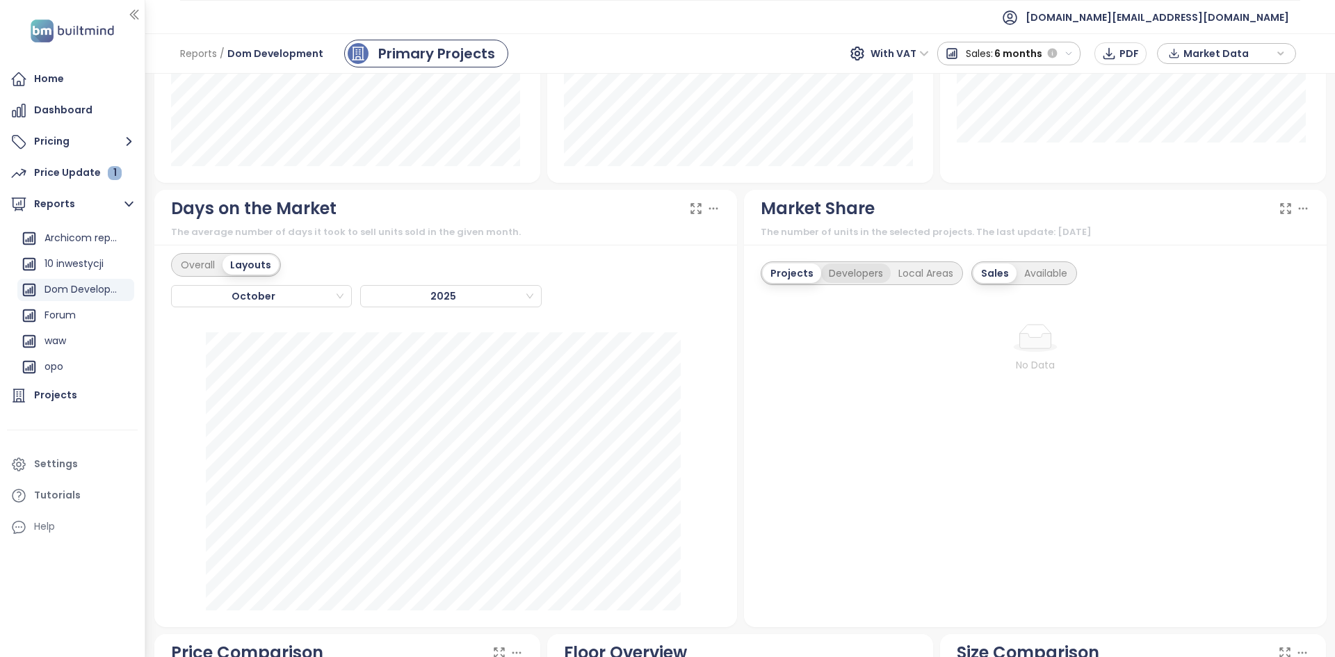
click at [822, 279] on div "Developers" at bounding box center [856, 273] width 70 height 19
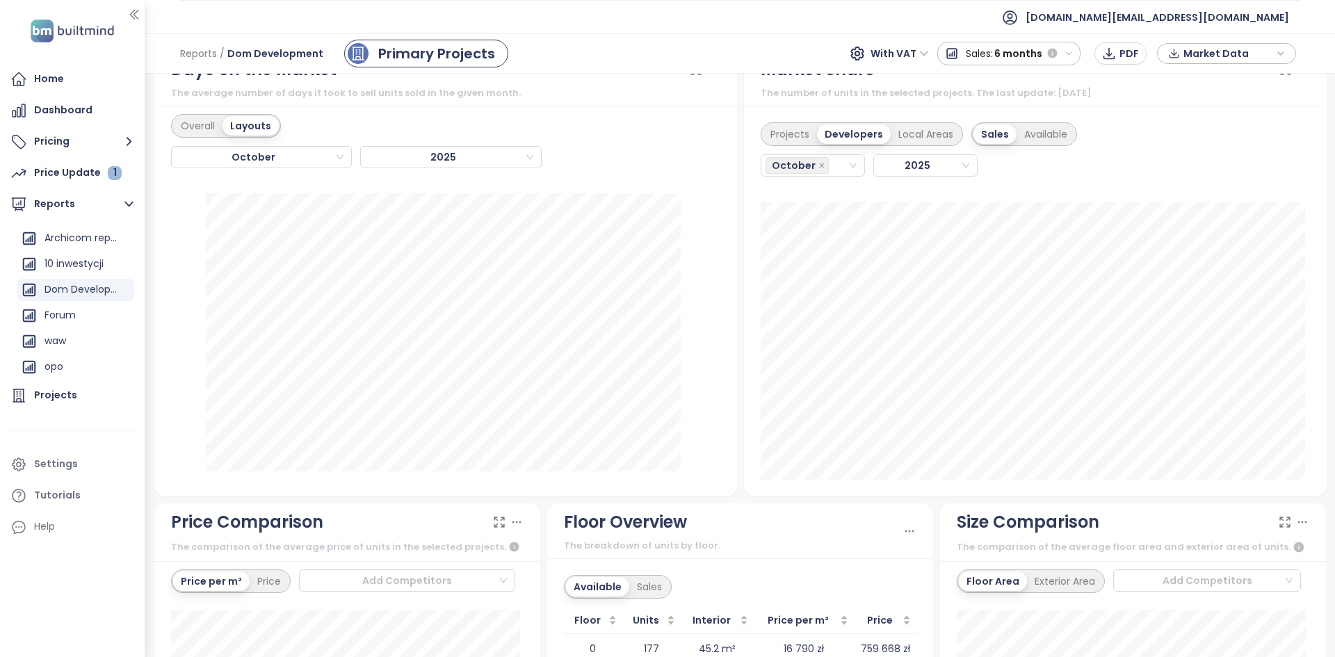
scroll to position [1113, 0]
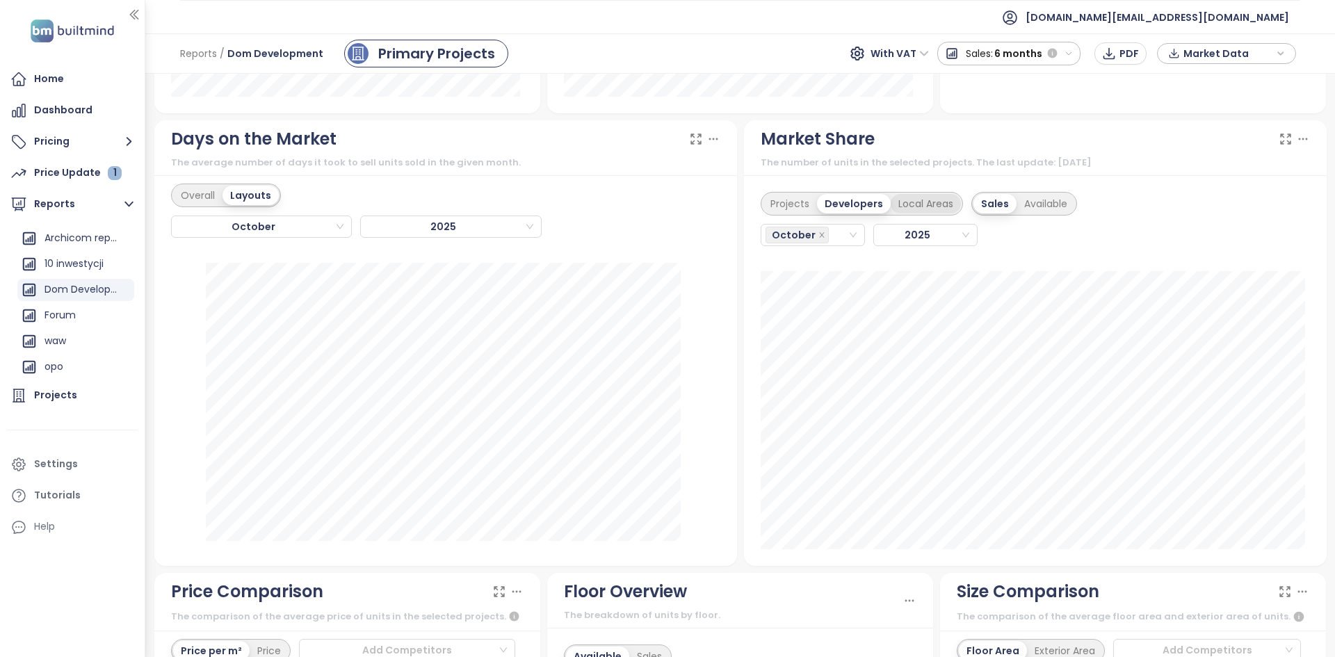
click at [914, 210] on div "Local Areas" at bounding box center [926, 203] width 70 height 19
click at [859, 201] on div "Developers" at bounding box center [852, 203] width 70 height 19
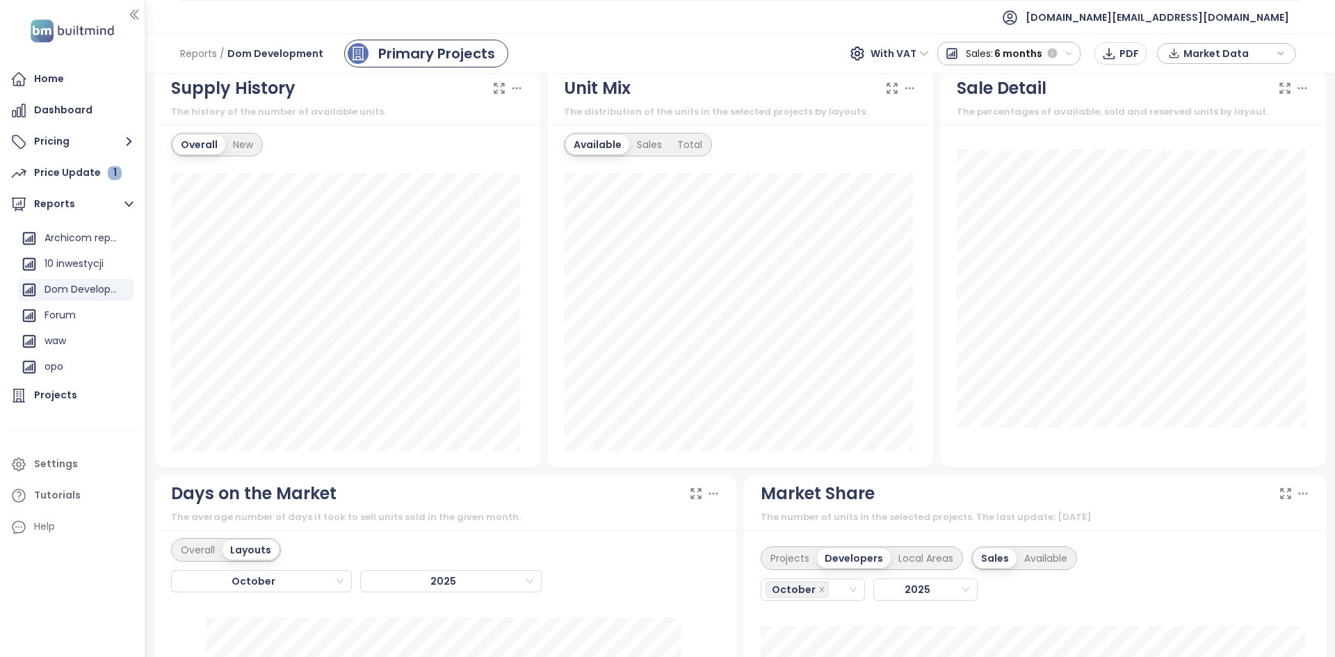
scroll to position [652, 0]
